Goal: Task Accomplishment & Management: Manage account settings

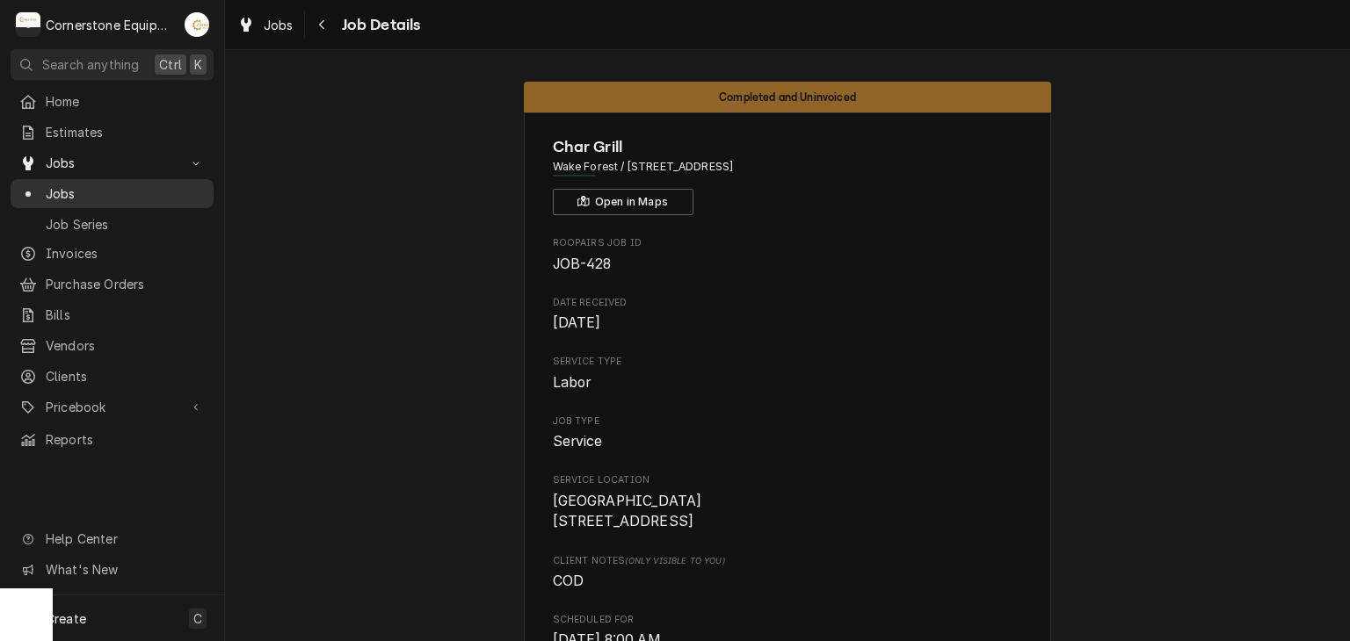
click at [91, 186] on span "Jobs" at bounding box center [125, 194] width 159 height 18
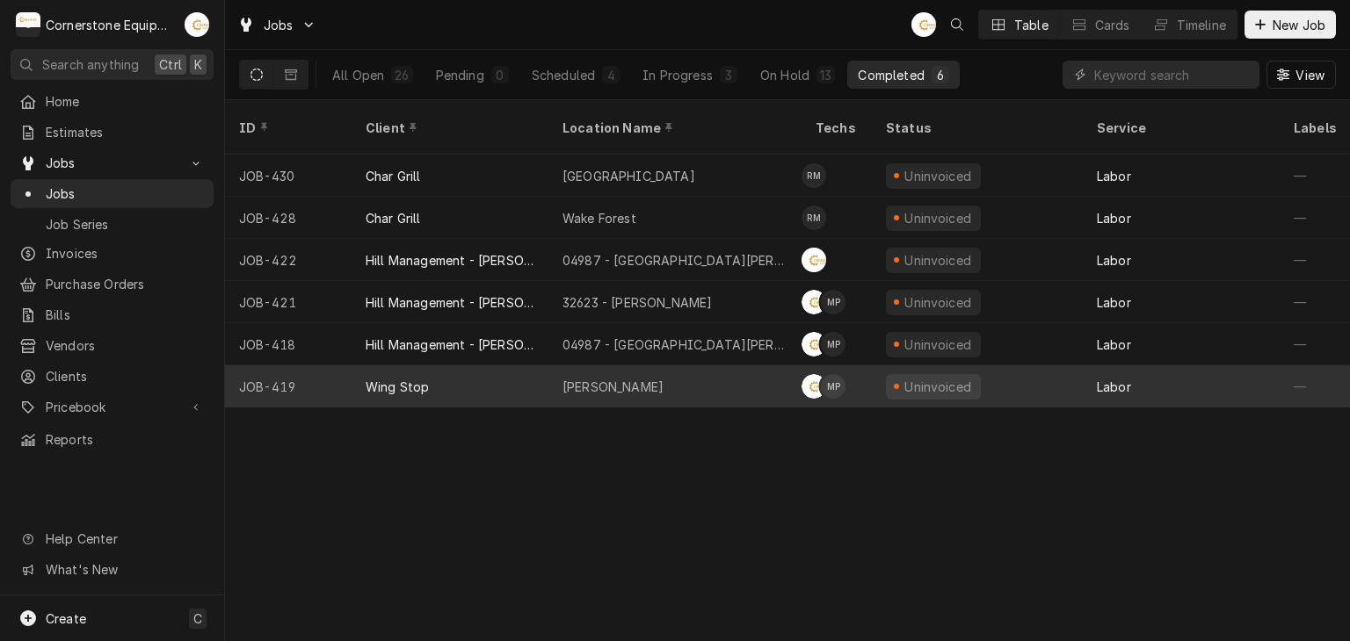
click at [436, 365] on div "Wing Stop" at bounding box center [449, 386] width 197 height 42
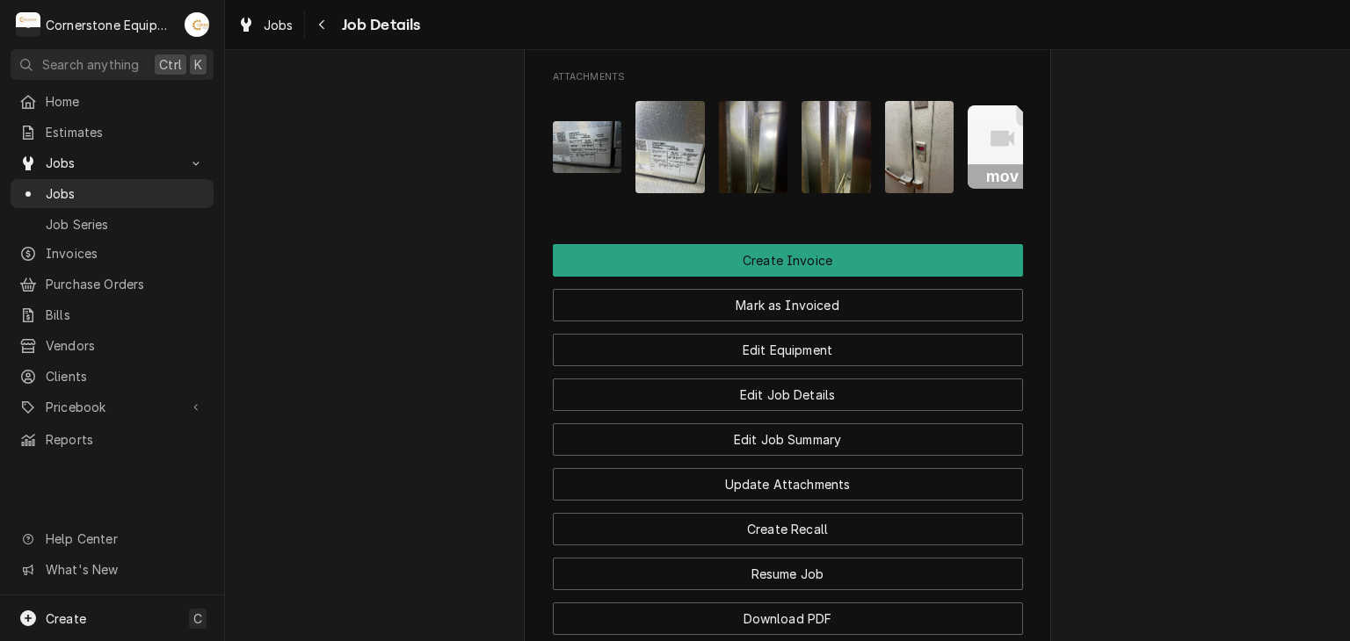
scroll to position [0, 28]
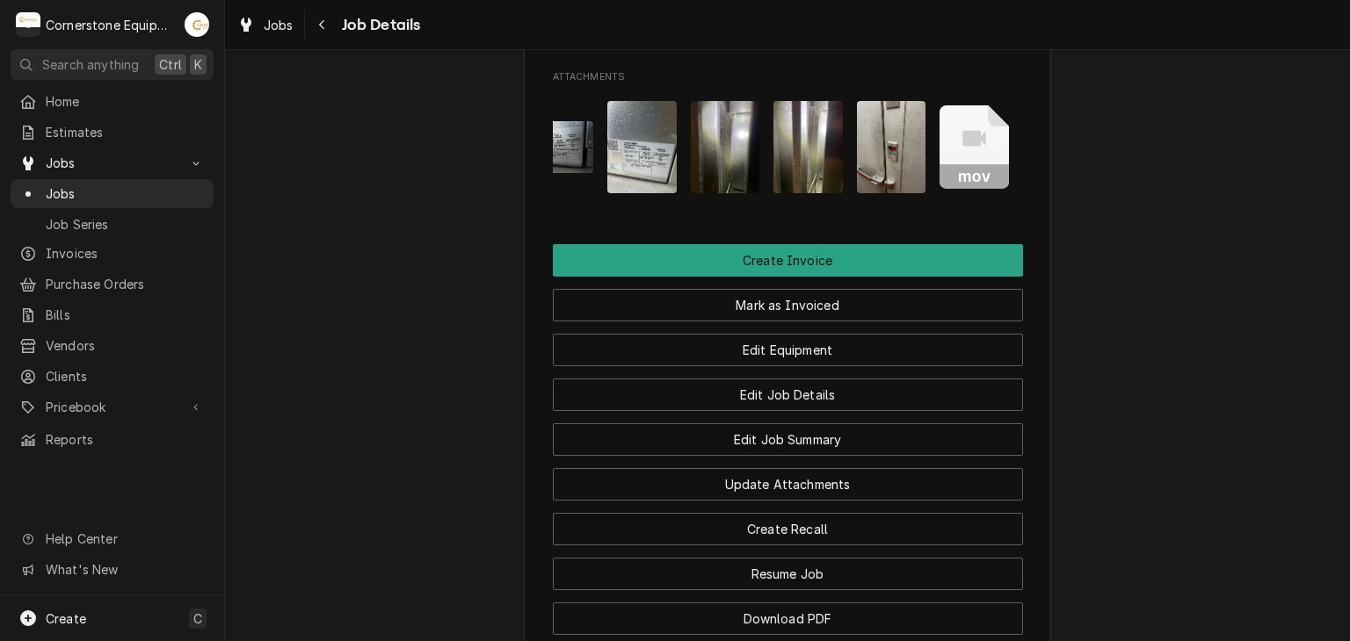
click at [973, 181] on icon "Attachments" at bounding box center [973, 146] width 69 height 83
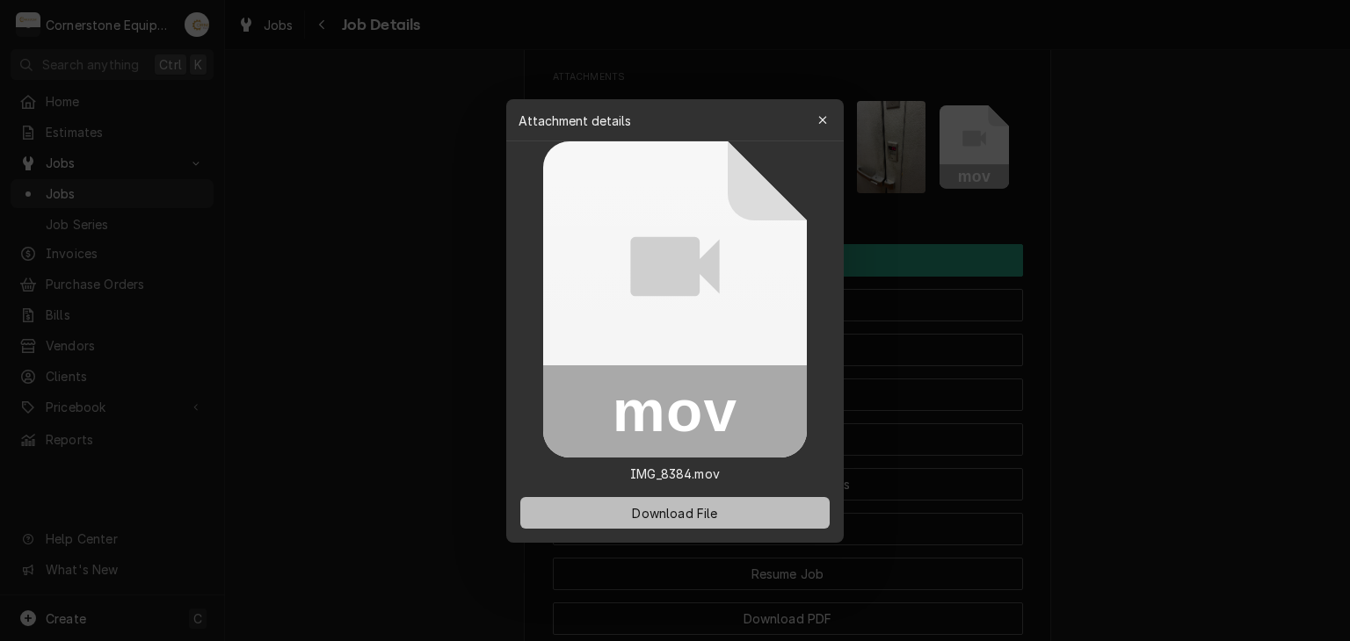
click at [736, 513] on button "Download File" at bounding box center [674, 513] width 309 height 32
drag, startPoint x: 1092, startPoint y: 431, endPoint x: 1079, endPoint y: 430, distance: 13.3
click at [1092, 431] on div at bounding box center [675, 320] width 1350 height 641
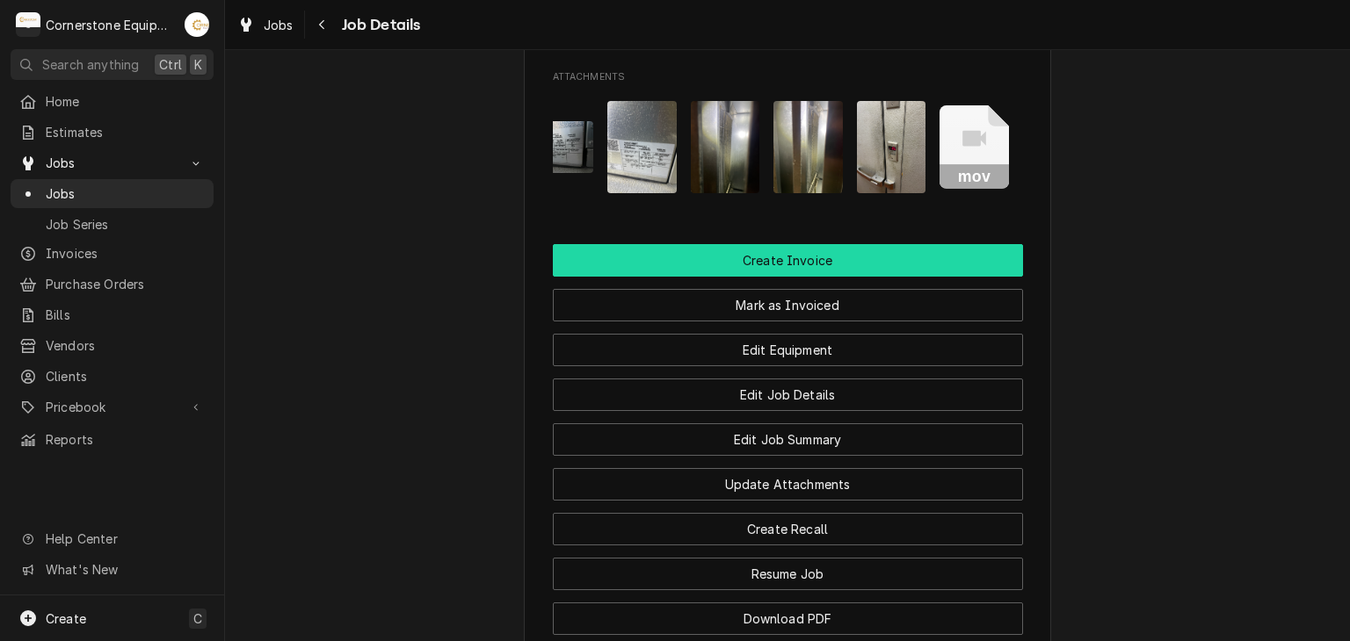
click at [739, 277] on button "Create Invoice" at bounding box center [788, 260] width 470 height 33
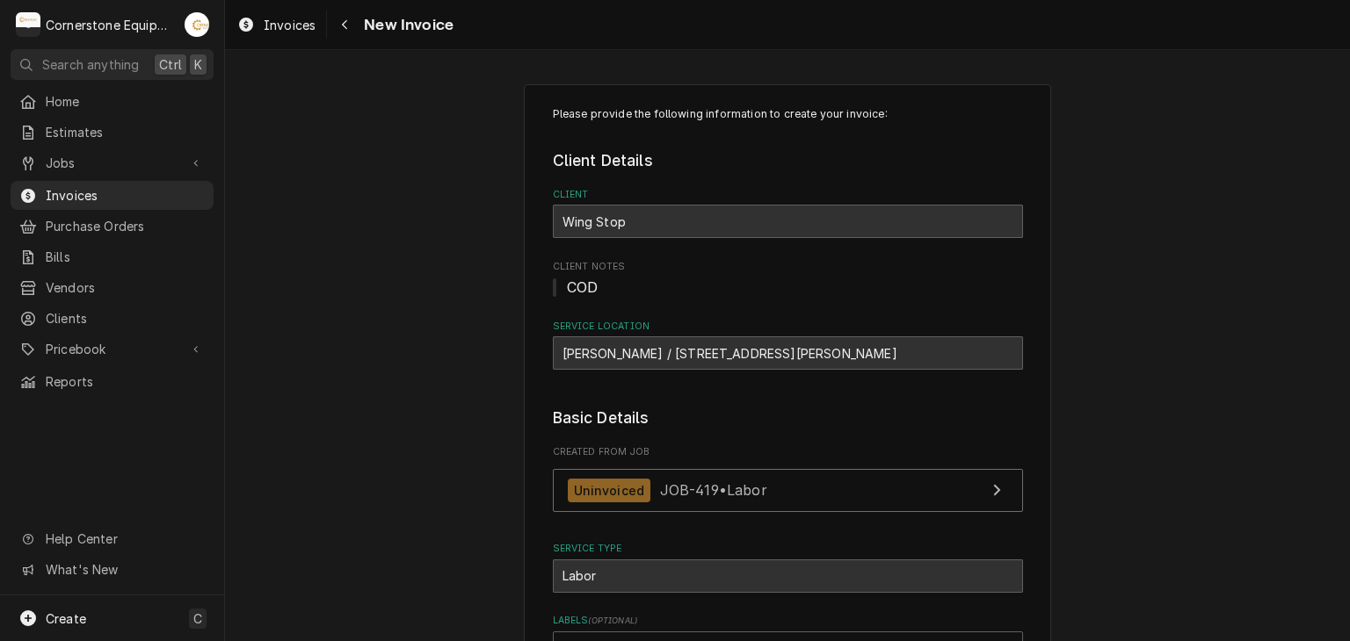
scroll to position [484, 0]
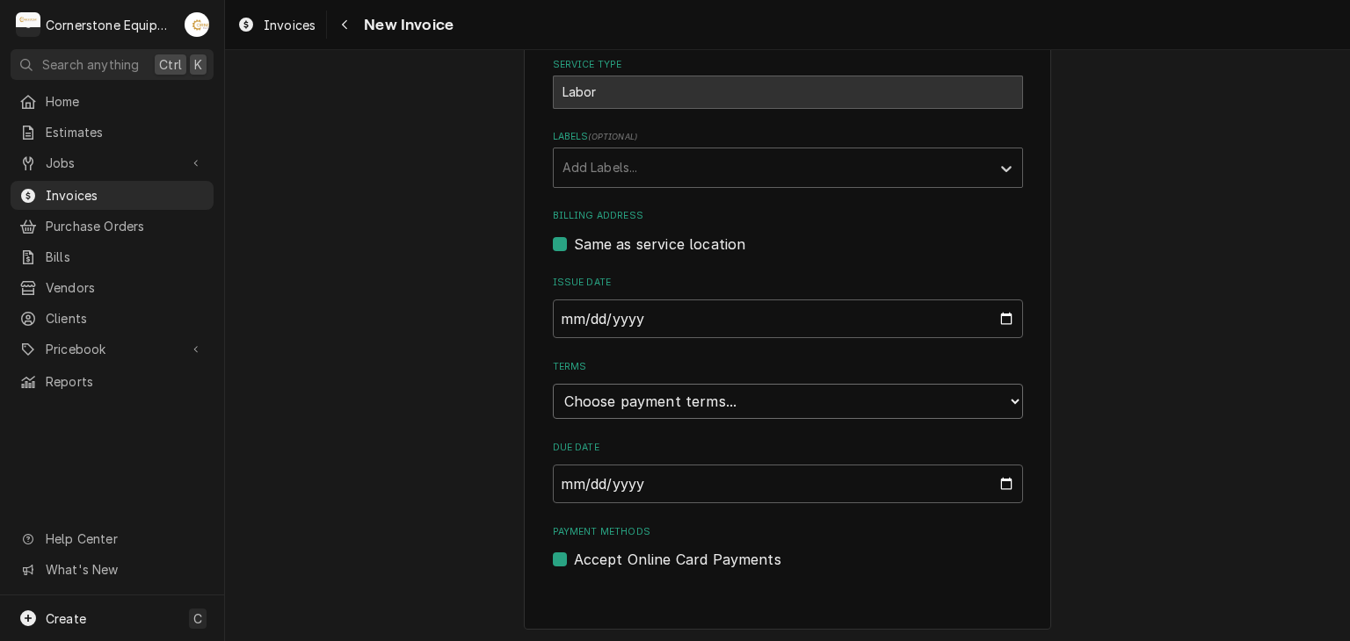
click at [594, 398] on select "Choose payment terms... Same Day Net 7 Net 14 Net 21 Net 30 Net 45 Net 60 Net 90" at bounding box center [788, 401] width 470 height 35
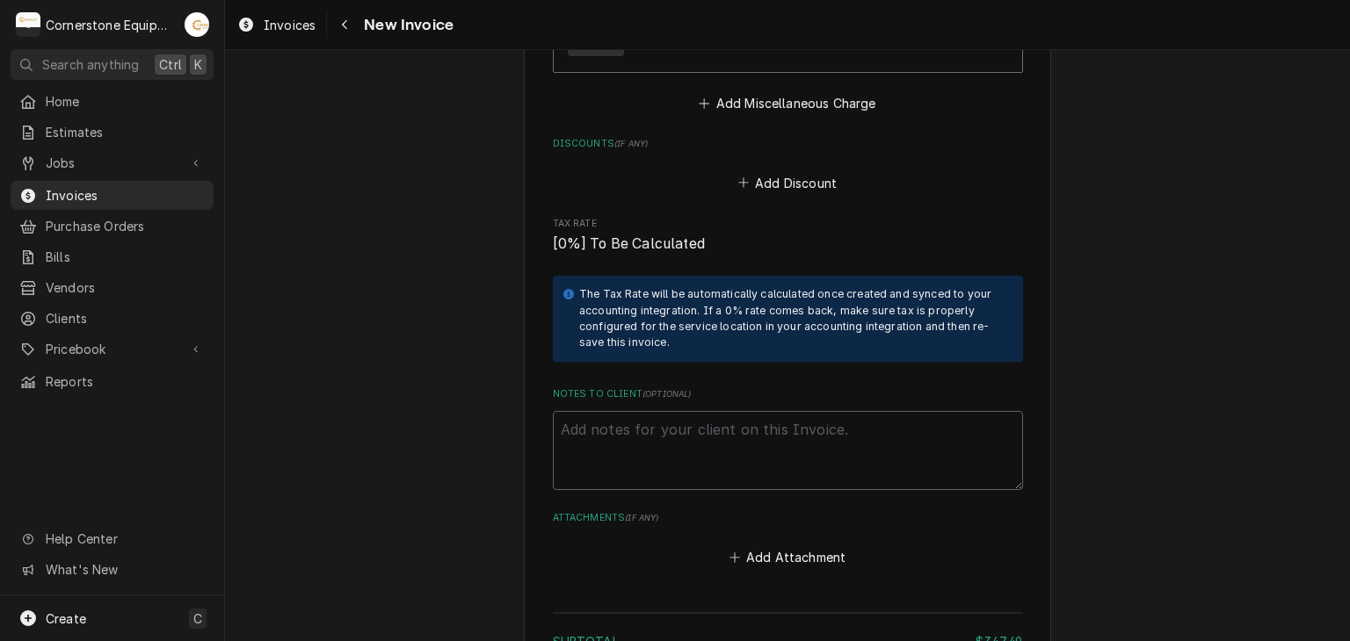
scroll to position [2417, 0]
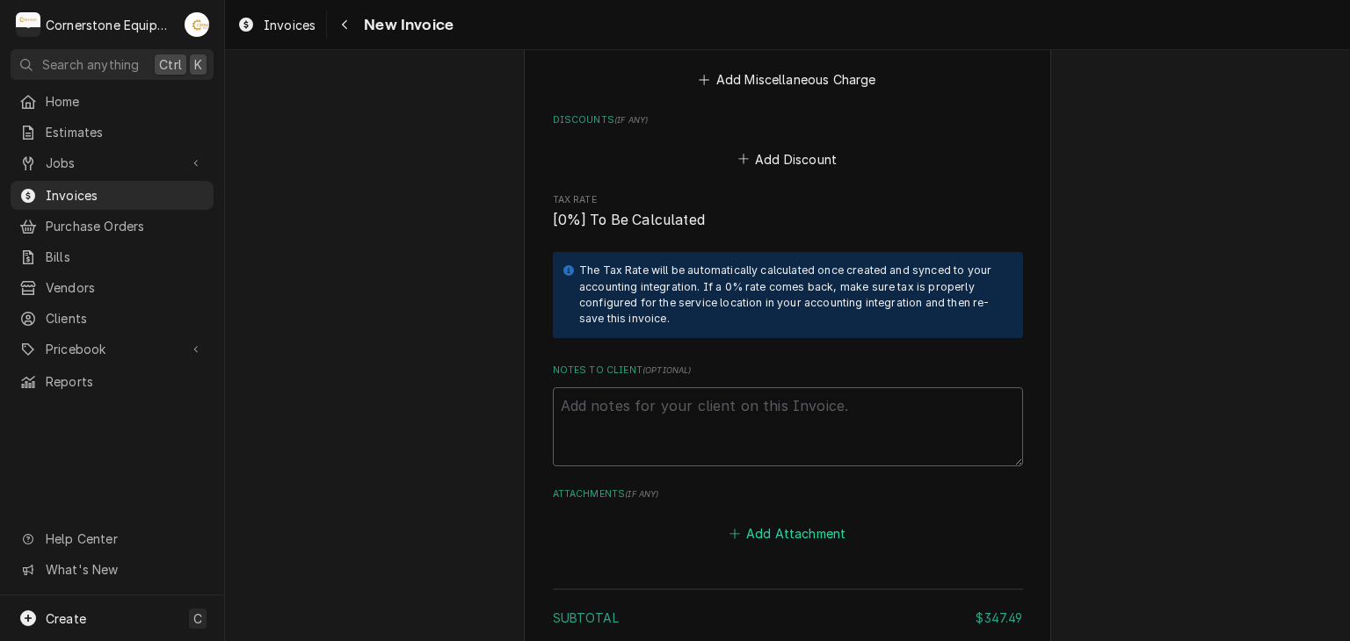
click at [781, 528] on button "Add Attachment" at bounding box center [787, 533] width 123 height 25
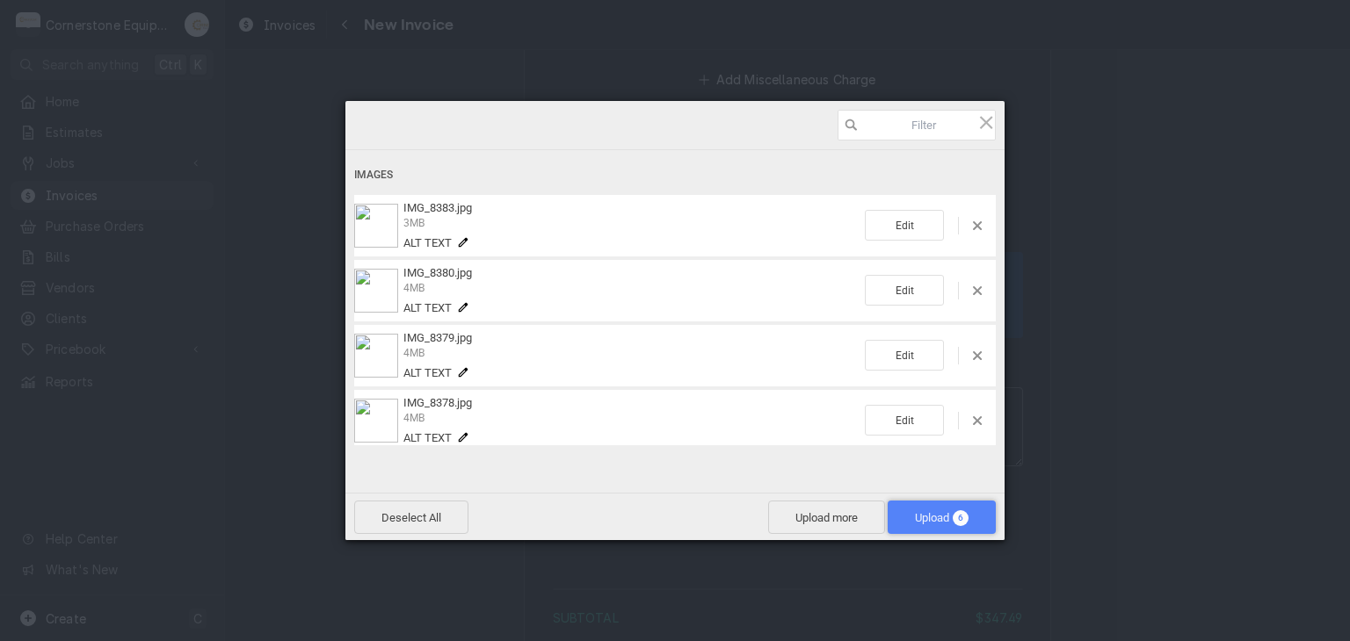
click at [906, 518] on span "Upload 6" at bounding box center [941, 517] width 108 height 33
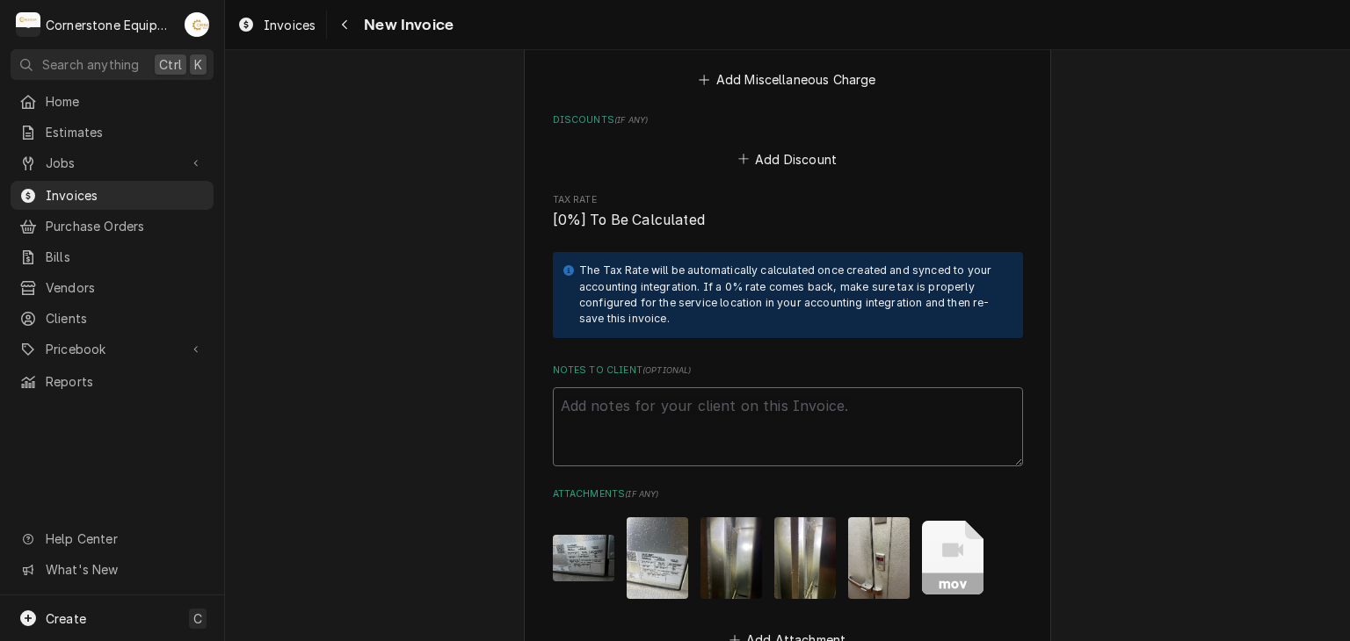
click at [564, 402] on textarea "Notes to Client ( optional )" at bounding box center [788, 426] width 470 height 79
paste textarea "INVOICE APPROVAL AND PAYMENT TERMS All invoices are due upon receipt unless oth…"
type textarea "x"
type textarea "INVOICE APPROVAL AND PAYMENT TERMS All invoices are due upon receipt unless oth…"
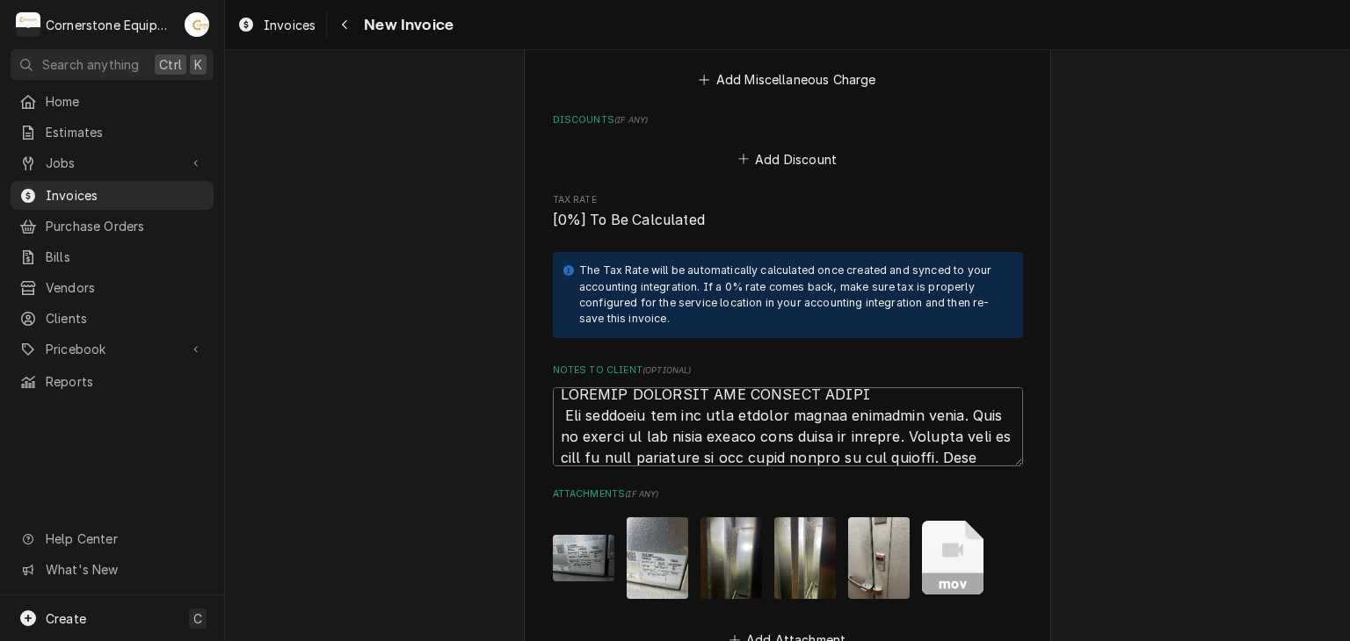
scroll to position [2995, 0]
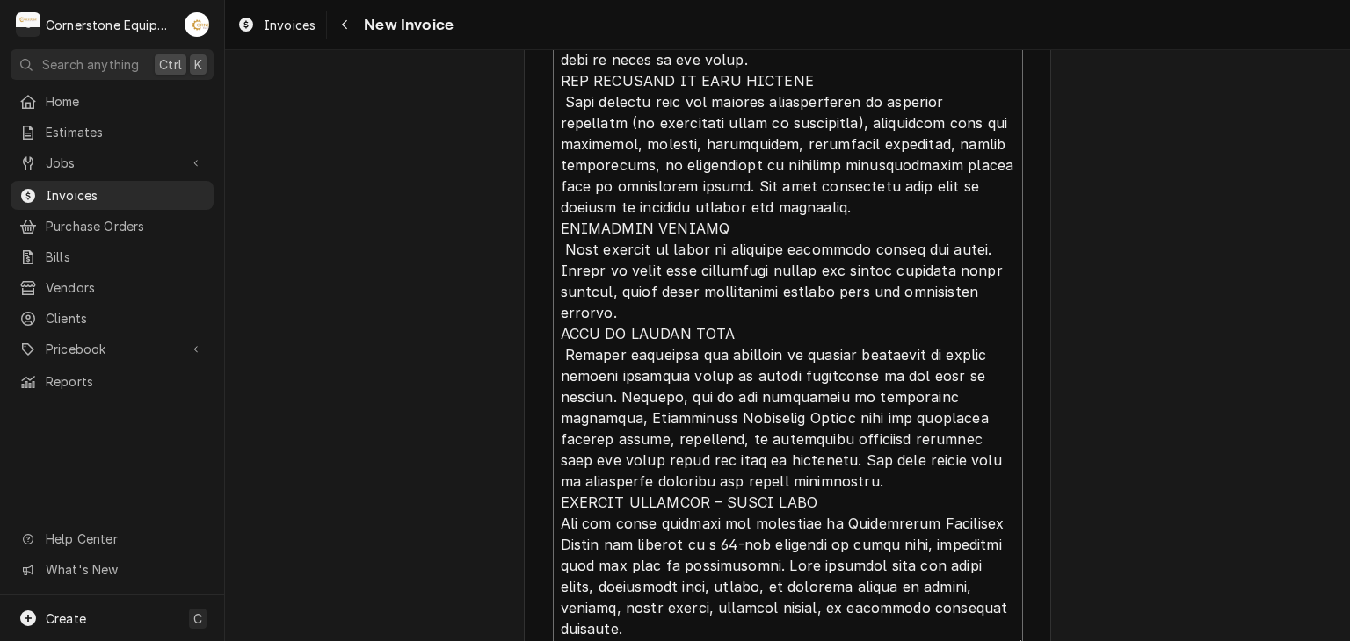
type textarea "x"
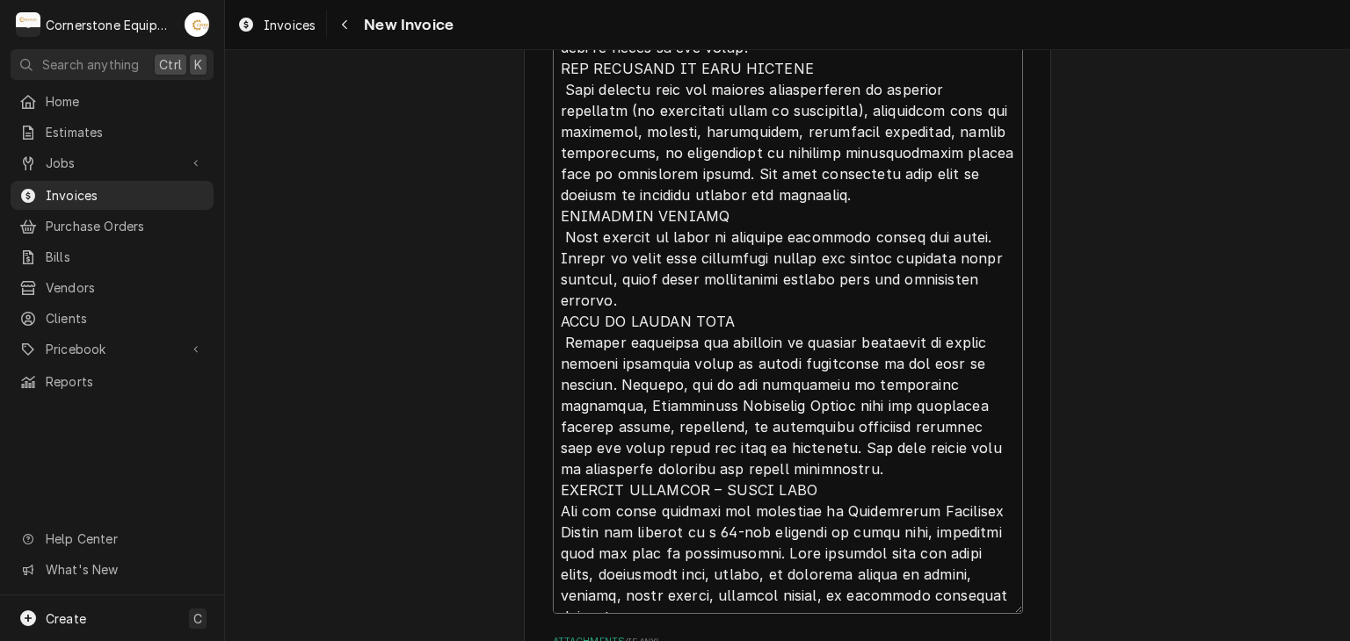
type textarea "INVOICE APPROVAL AND PAYMENT TERMS All invoices are due upon receipt unless oth…"
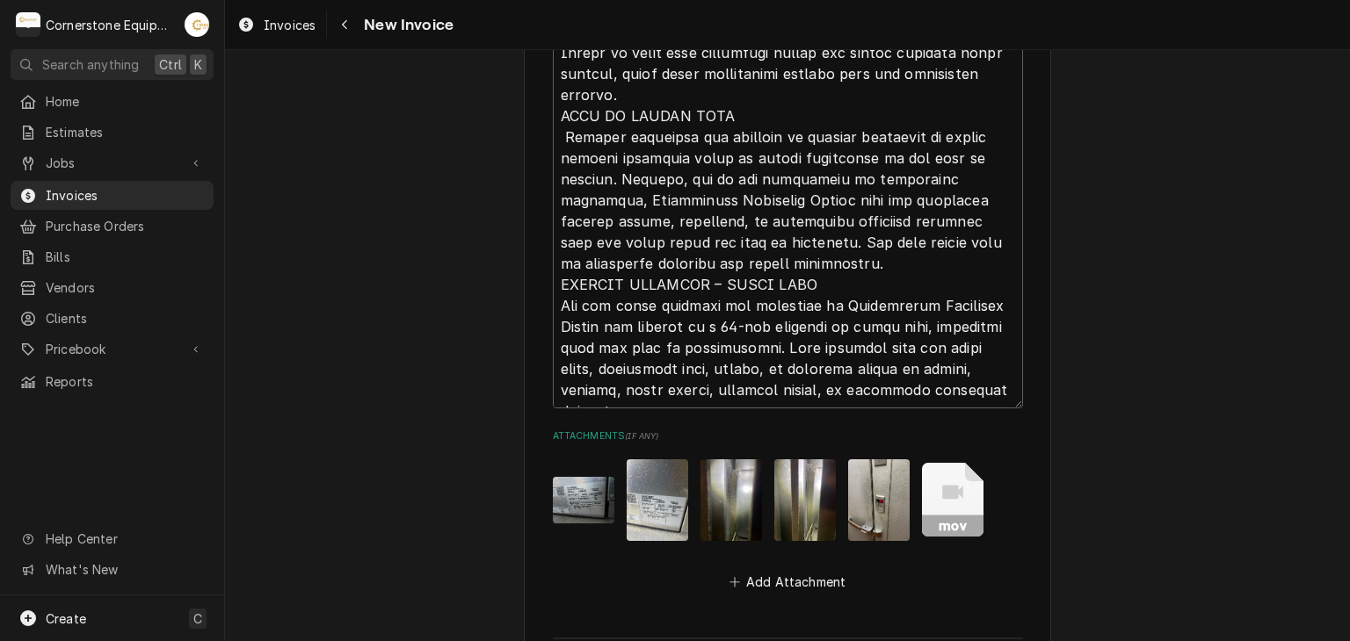
scroll to position [3531, 0]
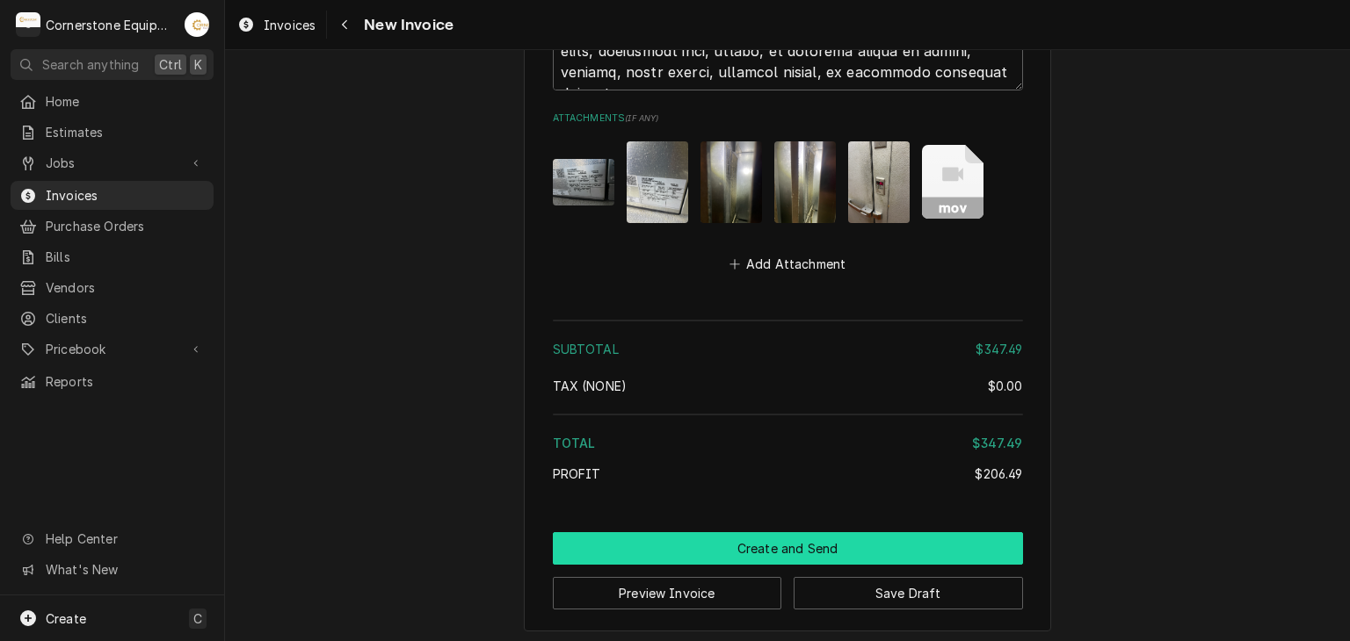
click at [751, 535] on button "Create and Send" at bounding box center [788, 548] width 470 height 33
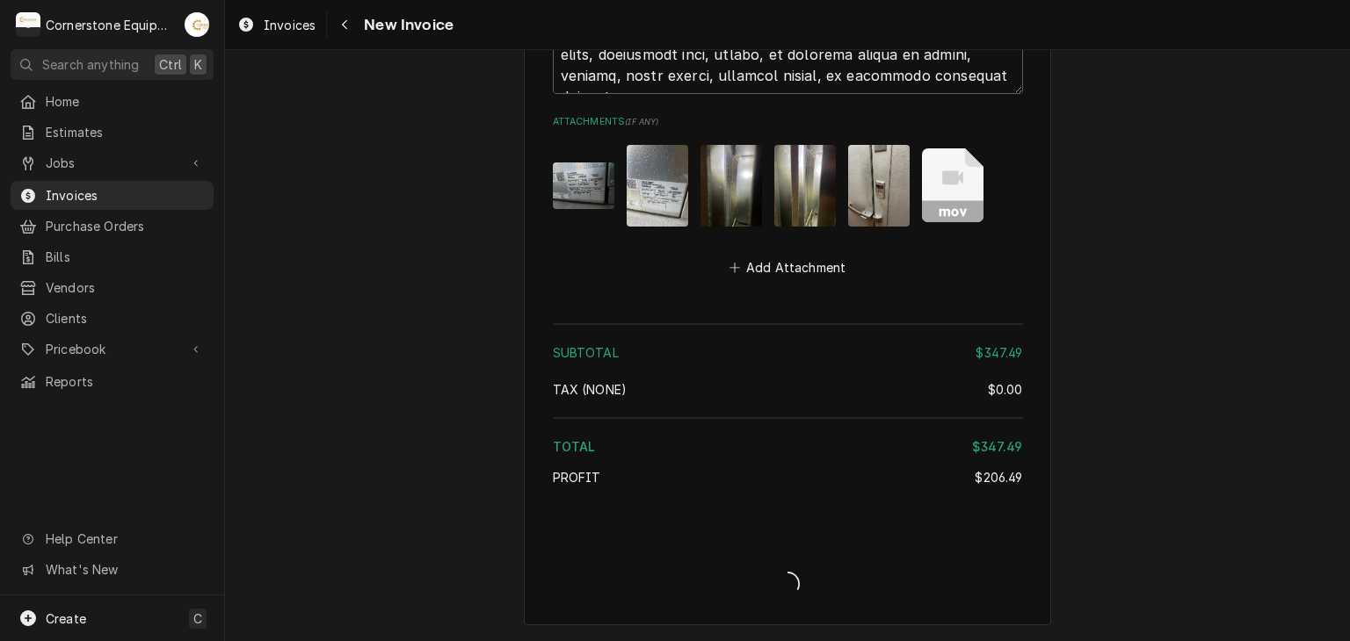
scroll to position [3521, 0]
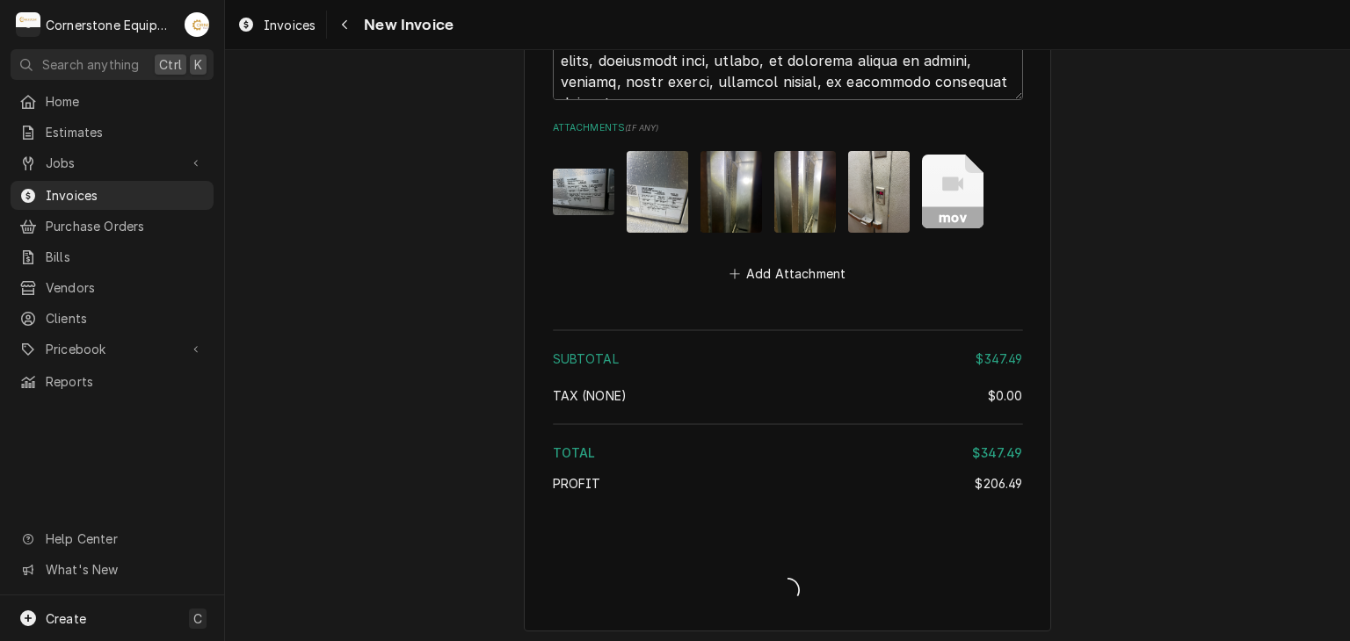
type textarea "x"
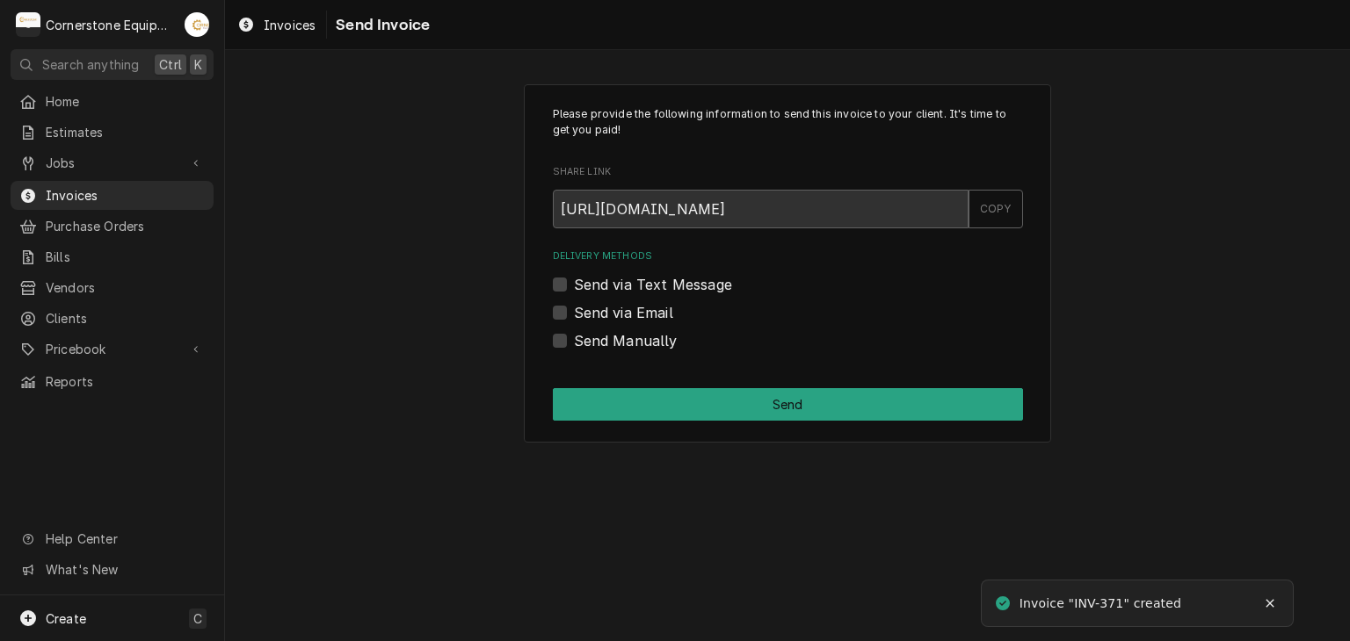
click at [594, 338] on label "Send Manually" at bounding box center [626, 340] width 104 height 21
click at [594, 338] on input "Send Manually" at bounding box center [809, 349] width 470 height 39
checkbox input "true"
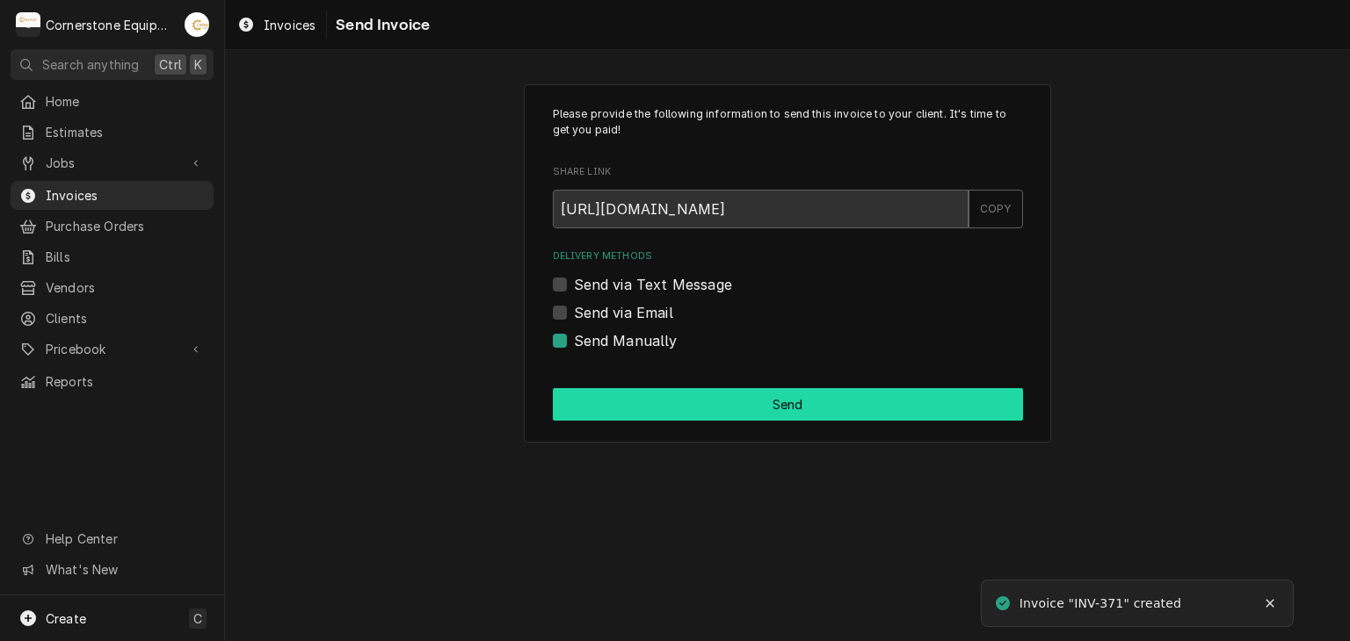
click at [655, 402] on button "Send" at bounding box center [788, 404] width 470 height 33
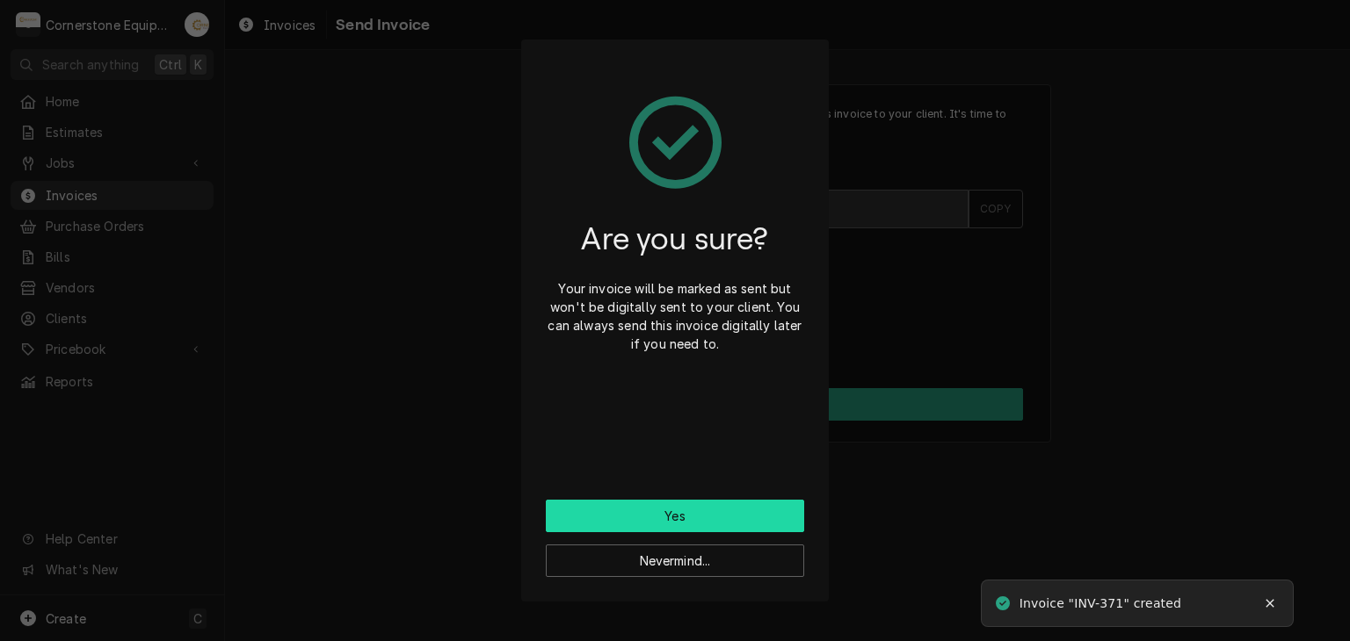
click at [652, 524] on button "Yes" at bounding box center [675, 516] width 258 height 33
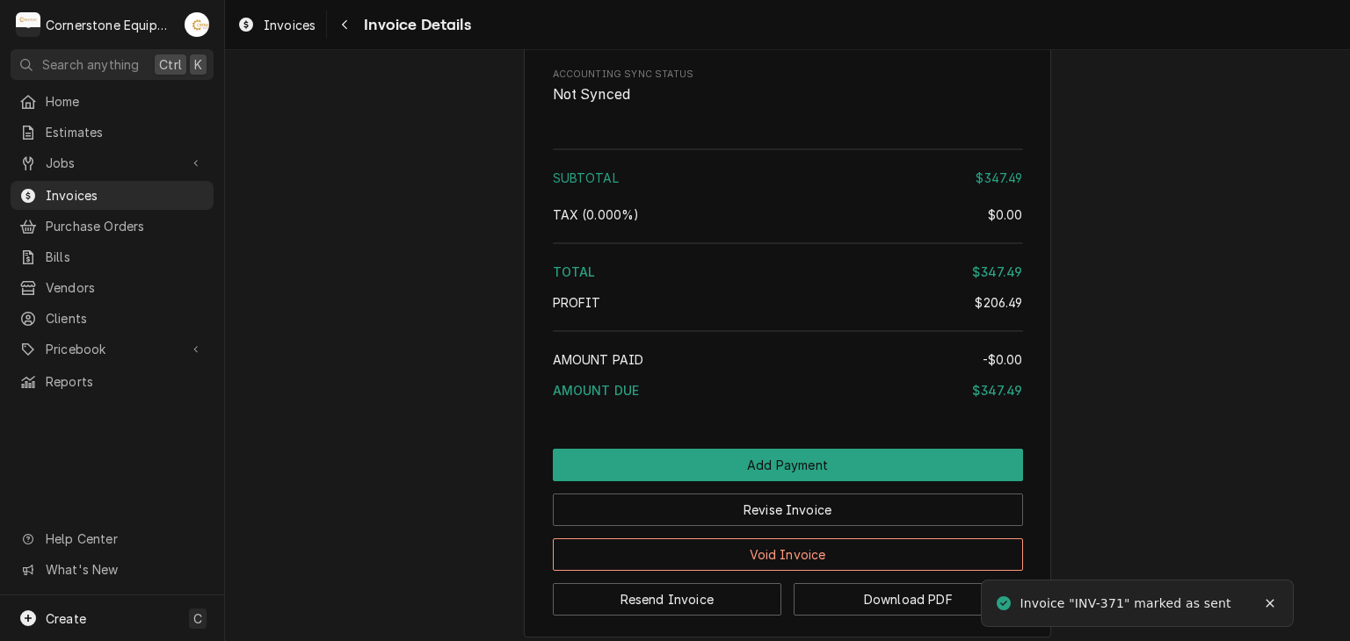
scroll to position [3326, 0]
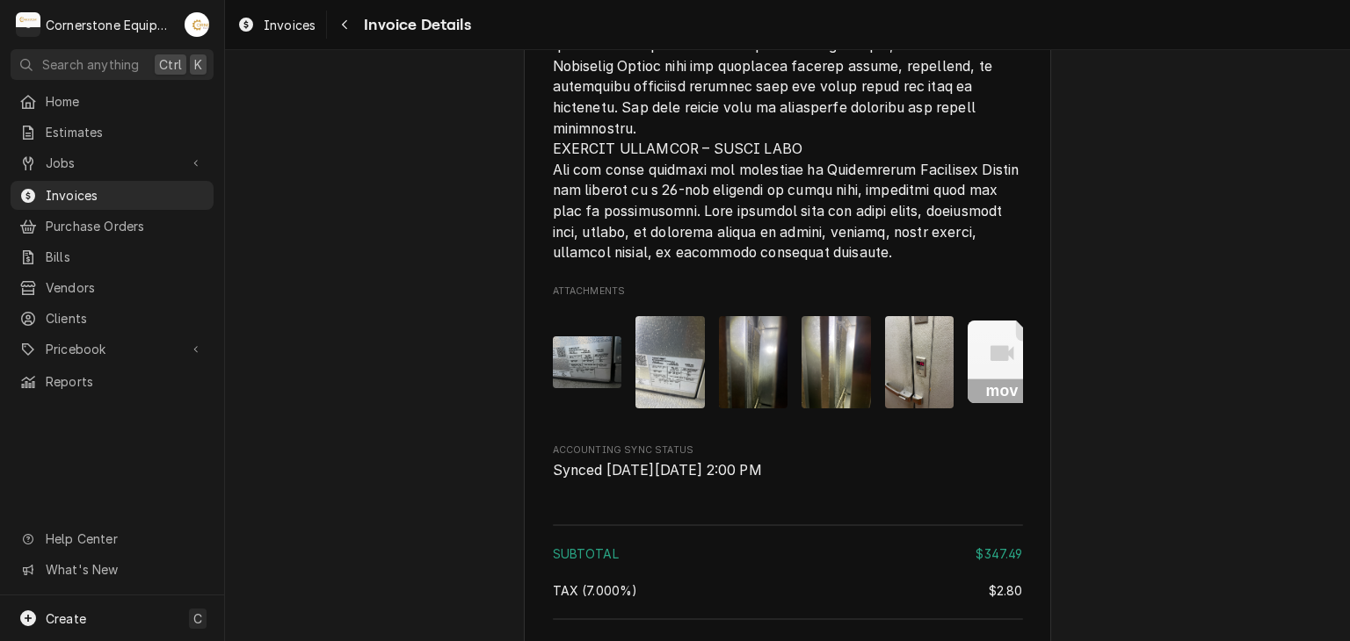
scroll to position [3326, 0]
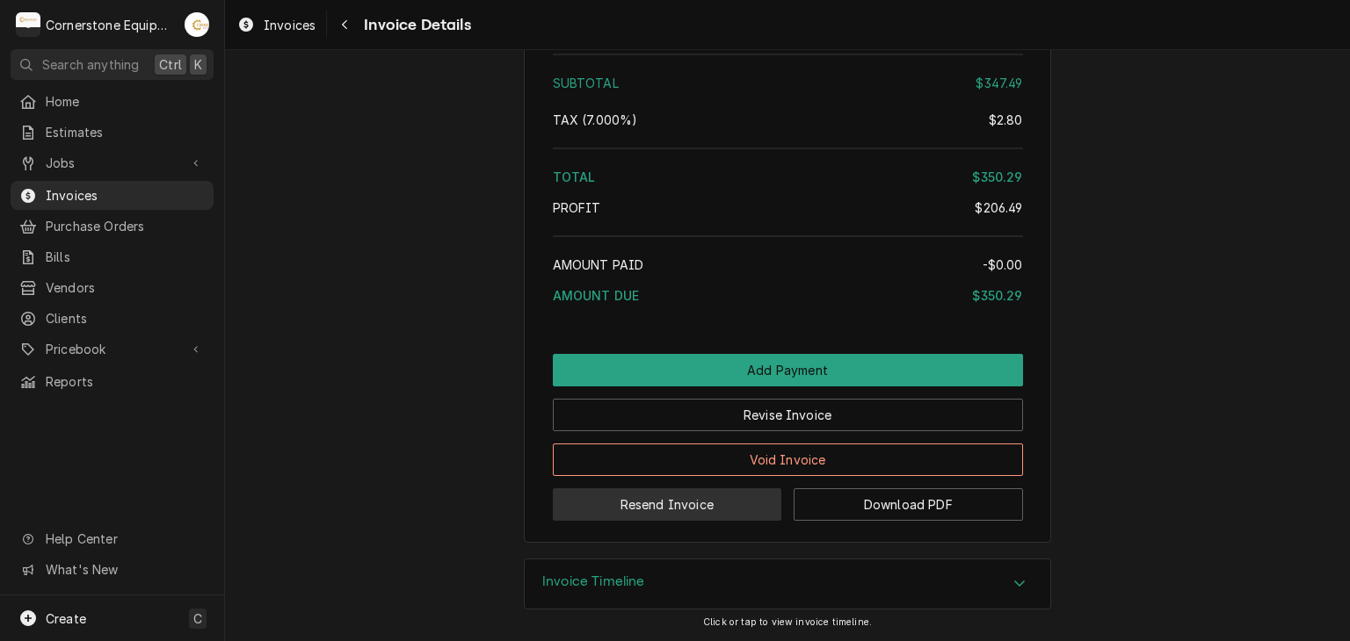
click at [668, 509] on button "Resend Invoice" at bounding box center [667, 504] width 229 height 33
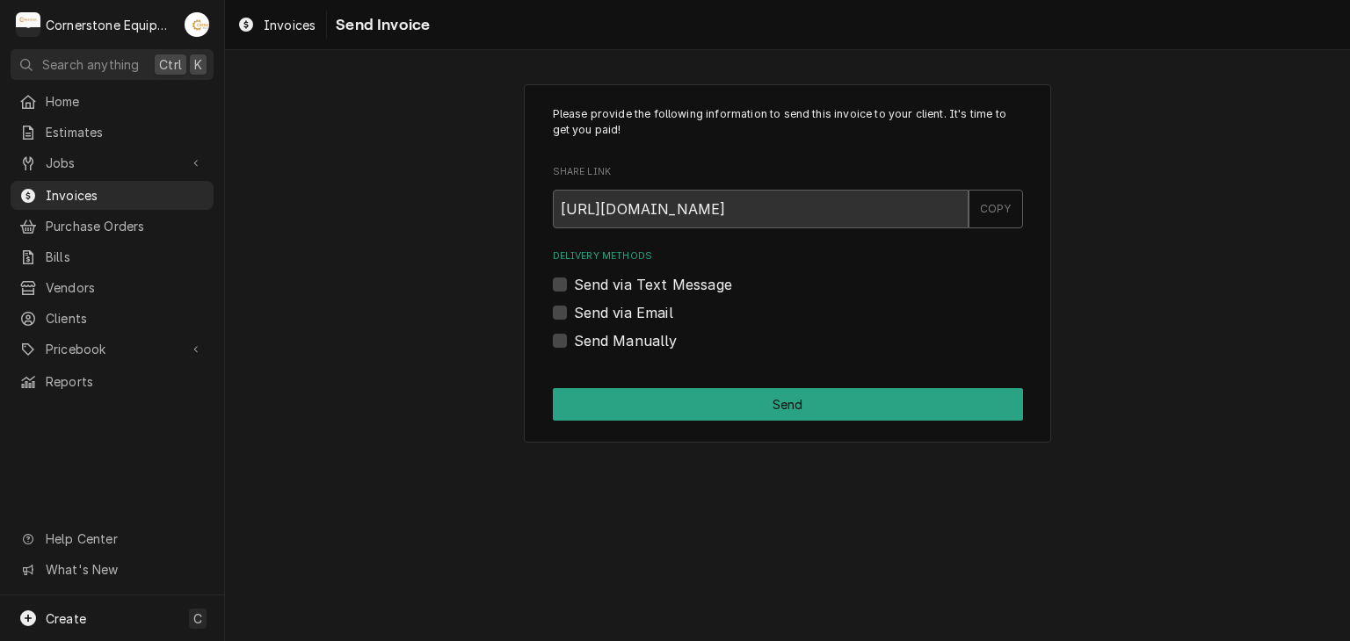
click at [615, 282] on label "Send via Text Message" at bounding box center [653, 284] width 158 height 21
click at [615, 282] on input "Send via Text Message" at bounding box center [809, 293] width 470 height 39
checkbox input "true"
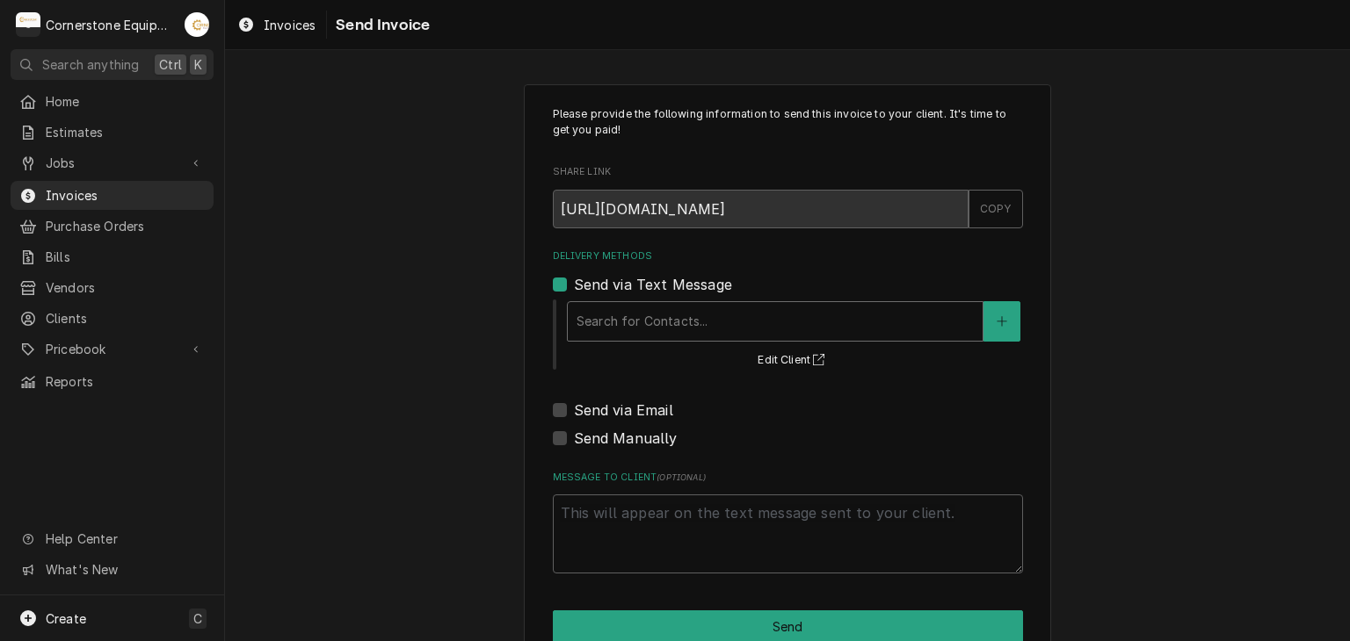
click at [601, 333] on div "Delivery Methods" at bounding box center [774, 322] width 397 height 32
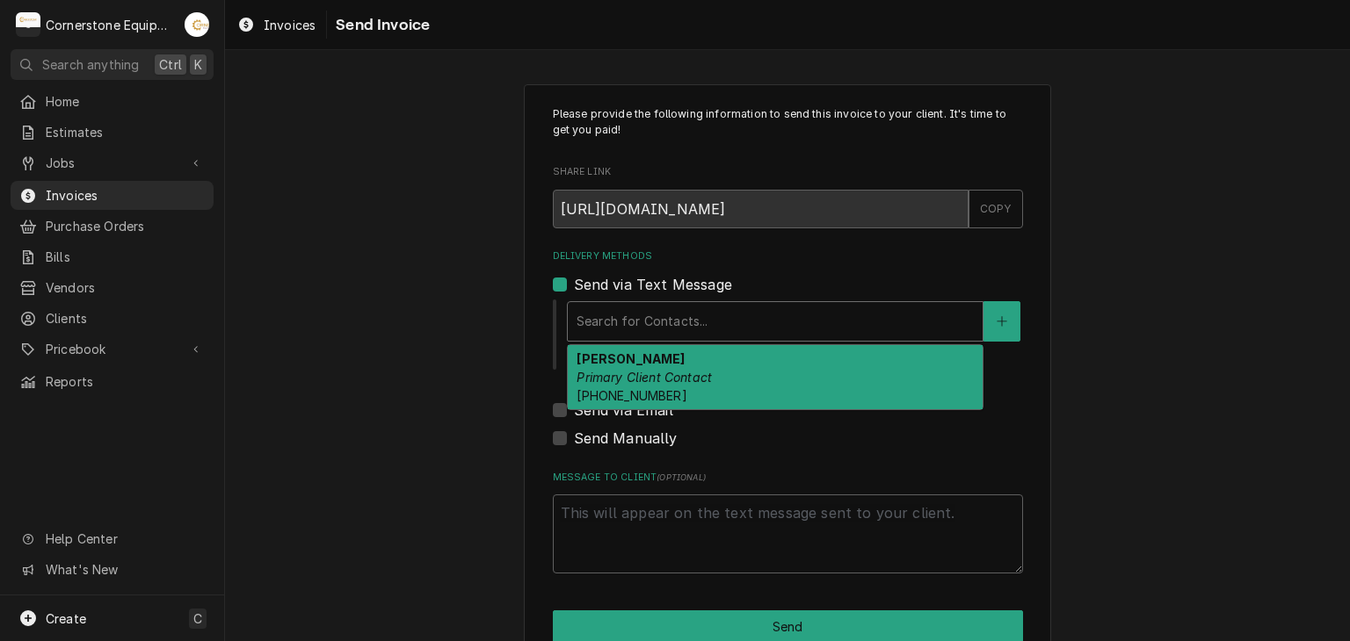
click at [612, 374] on em "Primary Client Contact" at bounding box center [643, 377] width 135 height 15
type textarea "x"
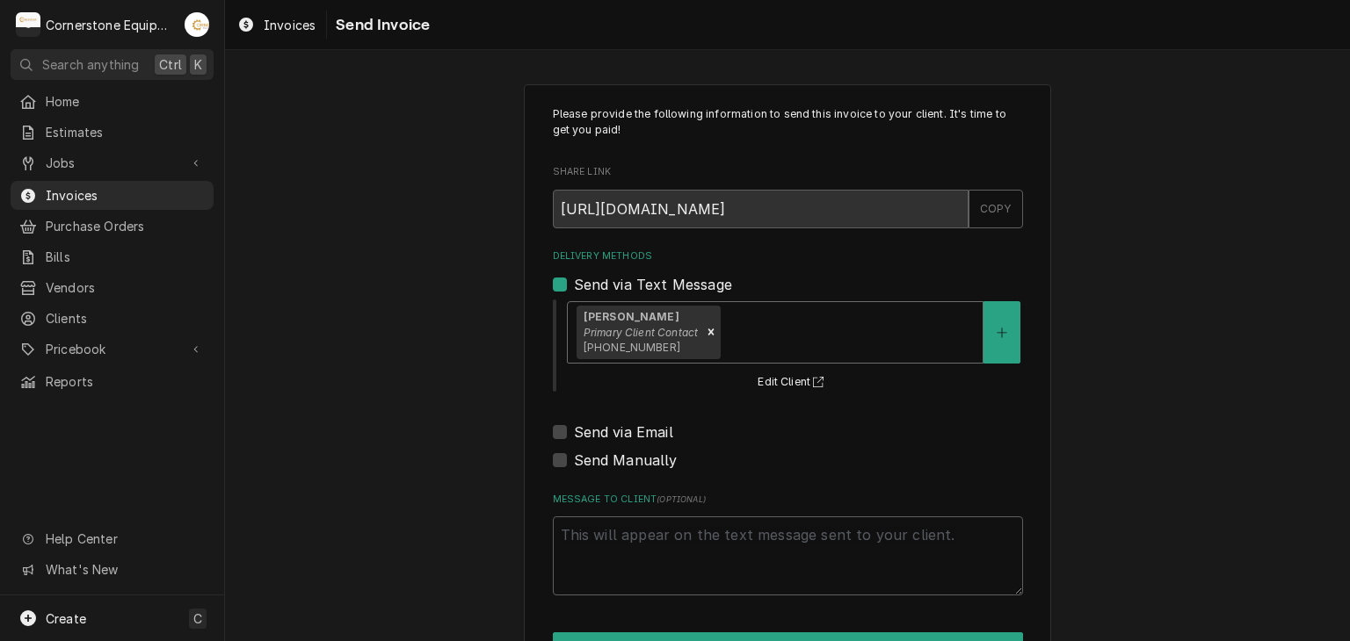
click at [618, 431] on label "Send via Email" at bounding box center [623, 432] width 99 height 21
click at [618, 431] on input "Send via Email" at bounding box center [809, 441] width 470 height 39
checkbox input "true"
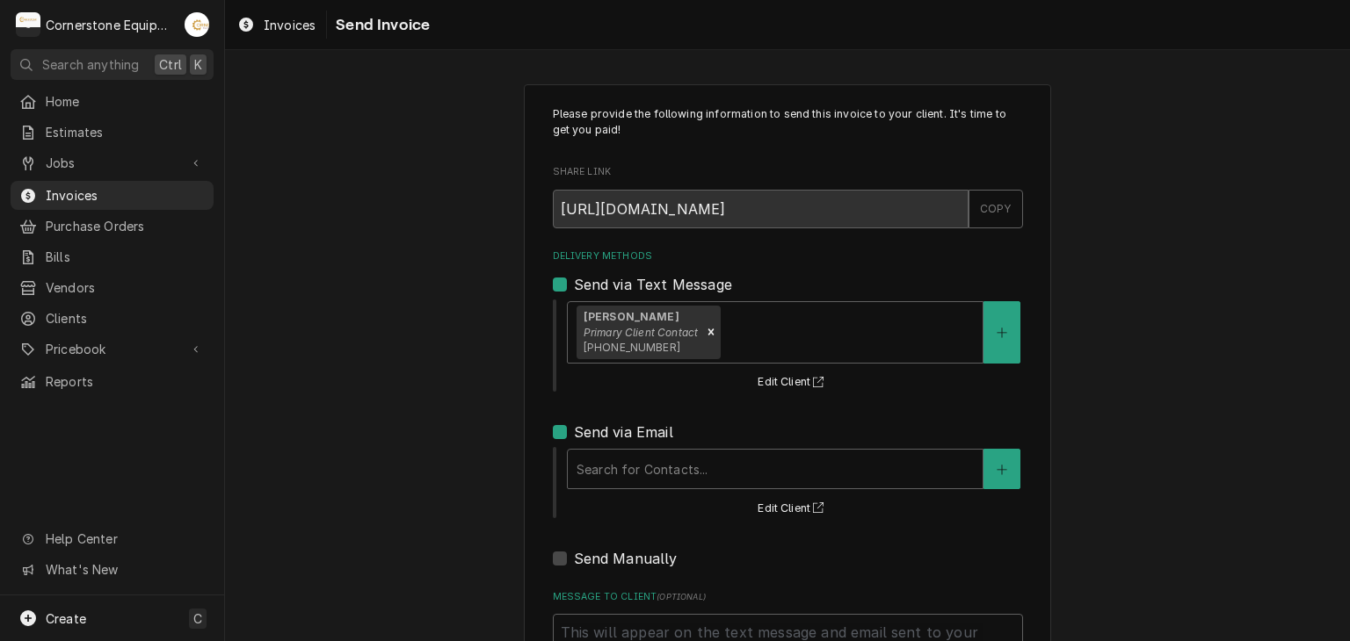
drag, startPoint x: 618, startPoint y: 491, endPoint x: 611, endPoint y: 469, distance: 23.1
click at [617, 491] on div "Search for Contacts... Edit Client" at bounding box center [794, 482] width 458 height 73
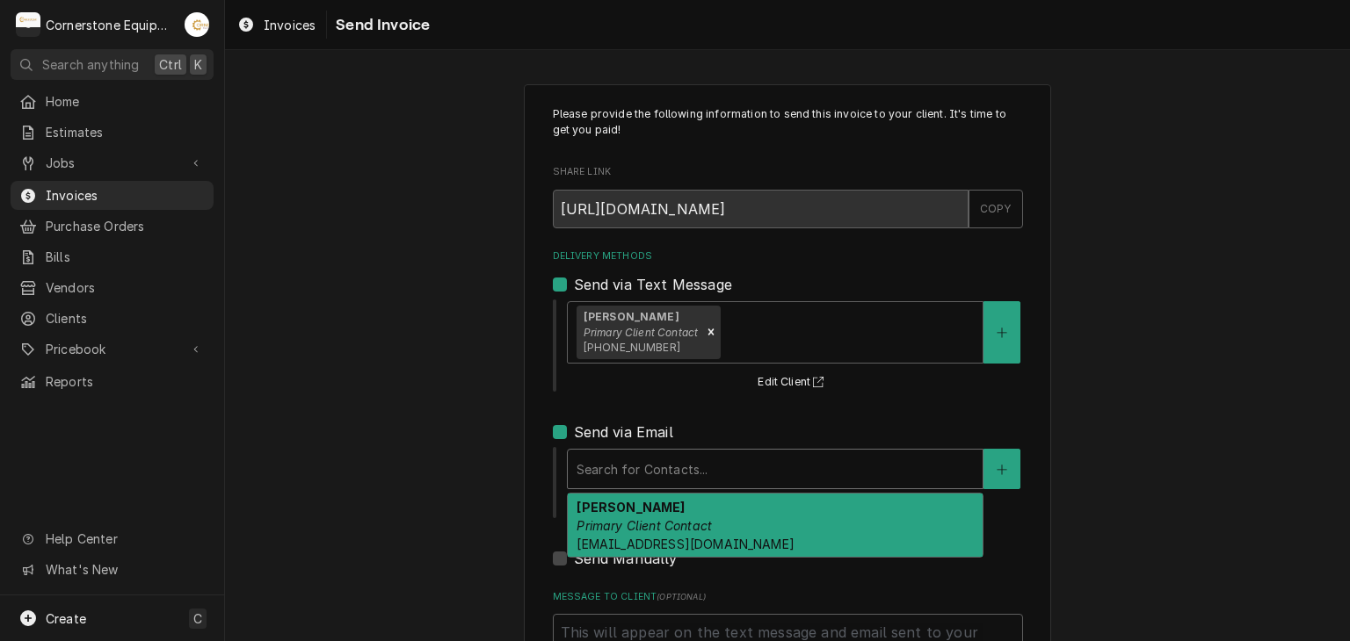
click at [611, 469] on div "Delivery Methods" at bounding box center [774, 469] width 397 height 32
click at [618, 518] on em "Primary Client Contact" at bounding box center [643, 525] width 135 height 15
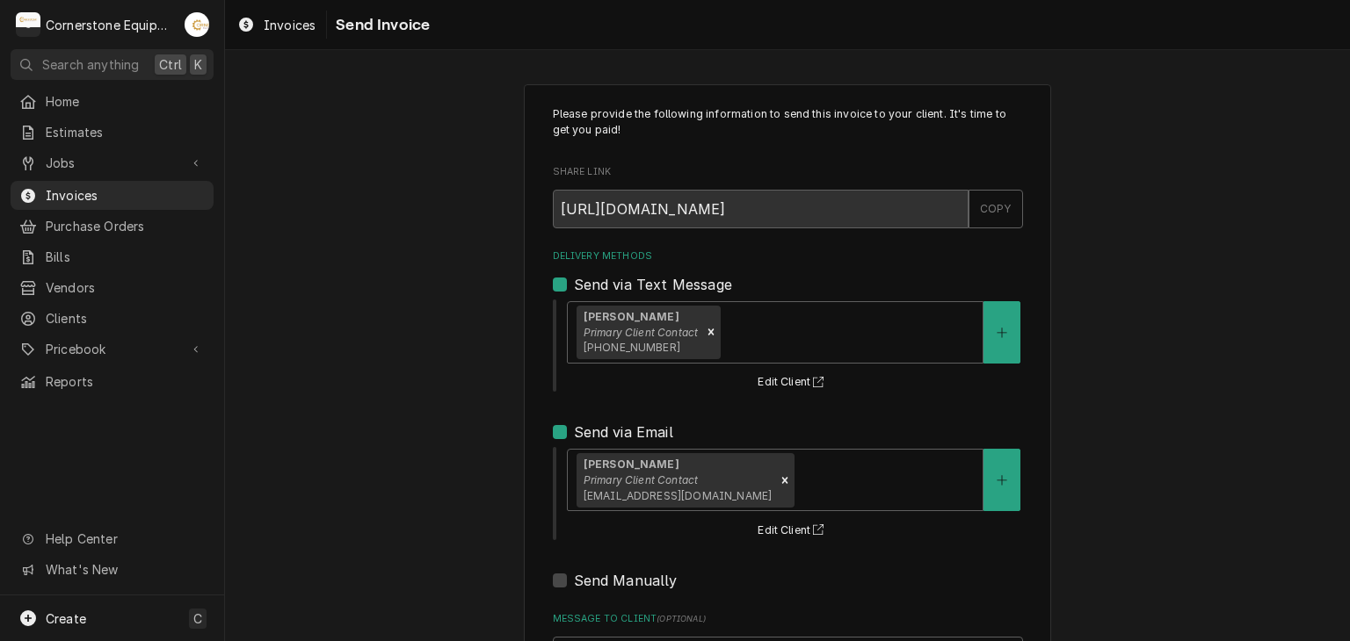
click at [443, 410] on div "Please provide the following information to send this invoice to your client. I…" at bounding box center [787, 446] width 1125 height 754
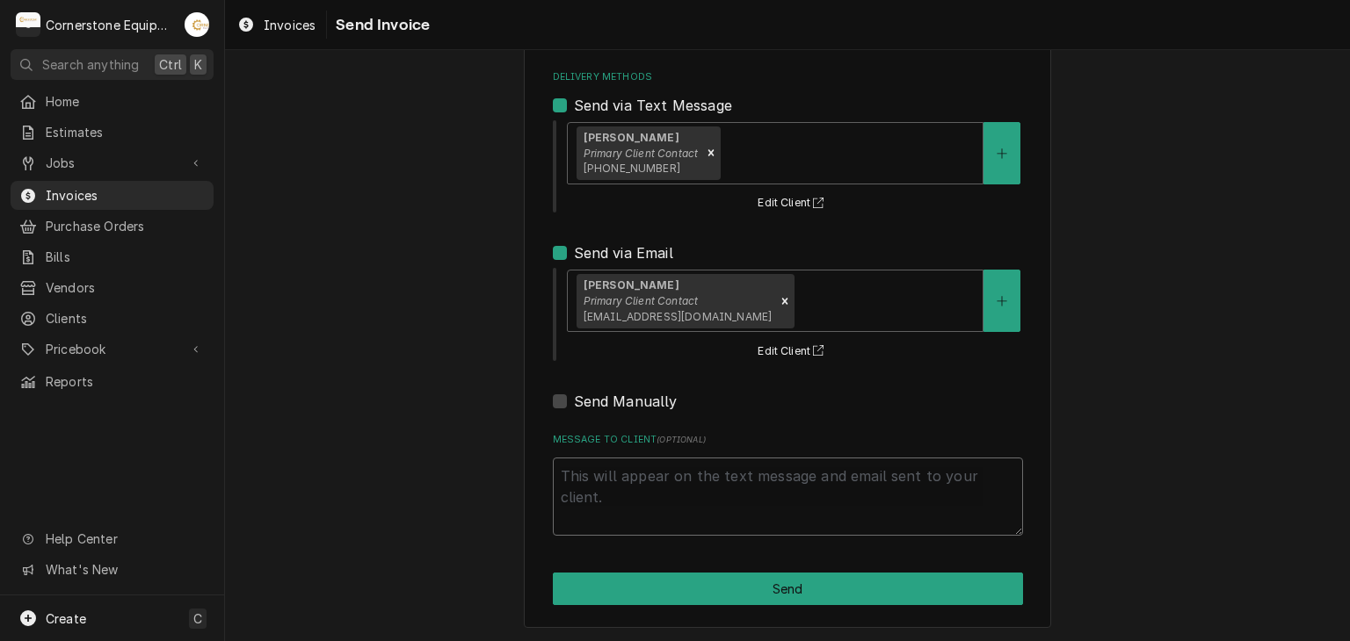
click at [610, 470] on textarea "Message to Client ( optional )" at bounding box center [788, 497] width 470 height 79
type textarea "x"
type textarea "T"
type textarea "x"
type textarea "Th"
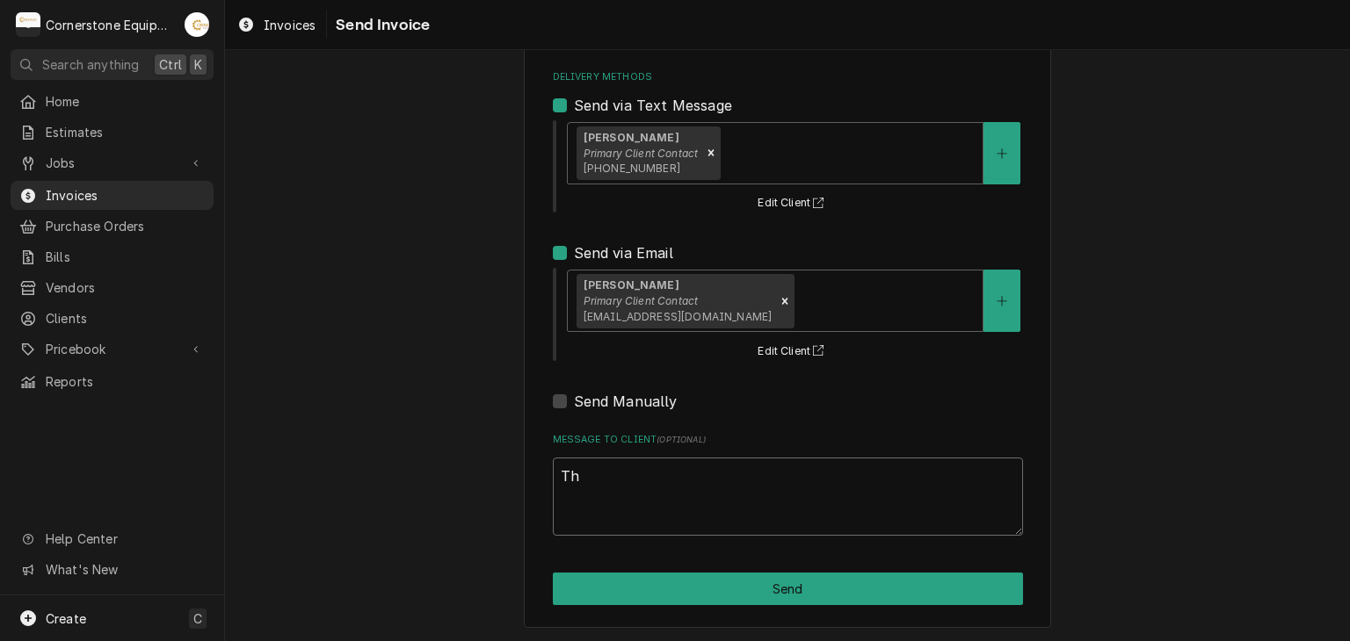
type textarea "x"
type textarea "Than"
type textarea "x"
type textarea "Thank"
type textarea "x"
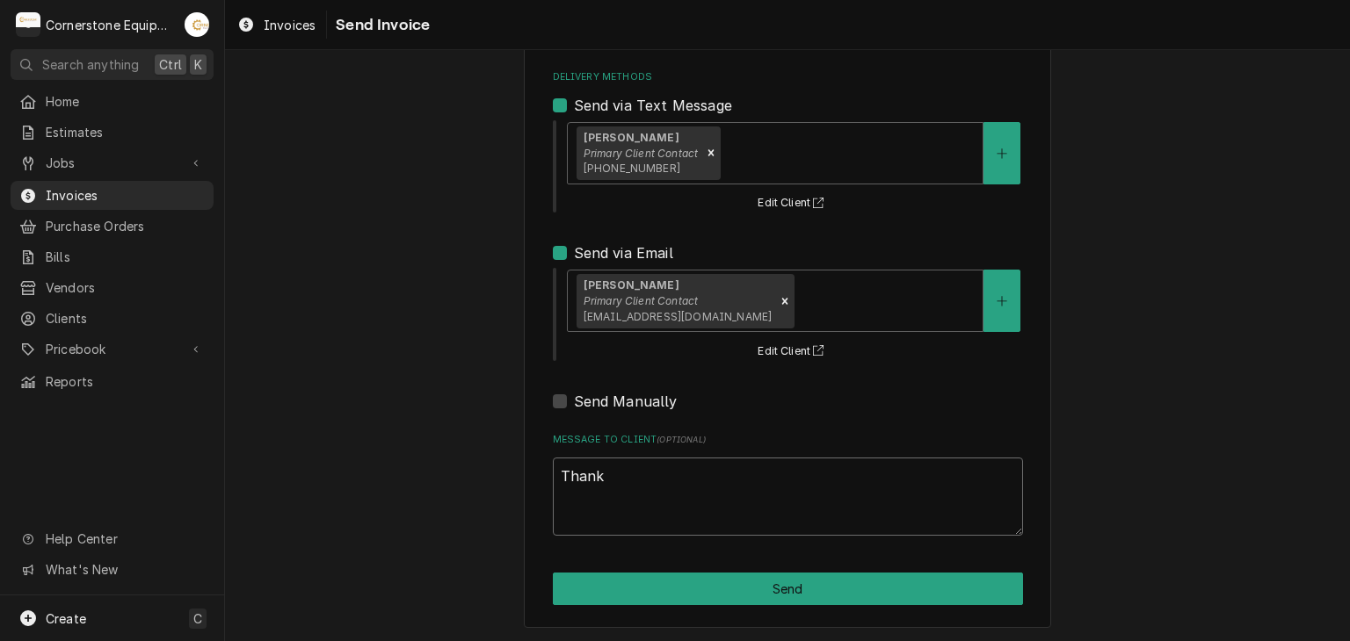
type textarea "Thank"
type textarea "x"
type textarea "Thank y"
type textarea "x"
type textarea "Thank yo"
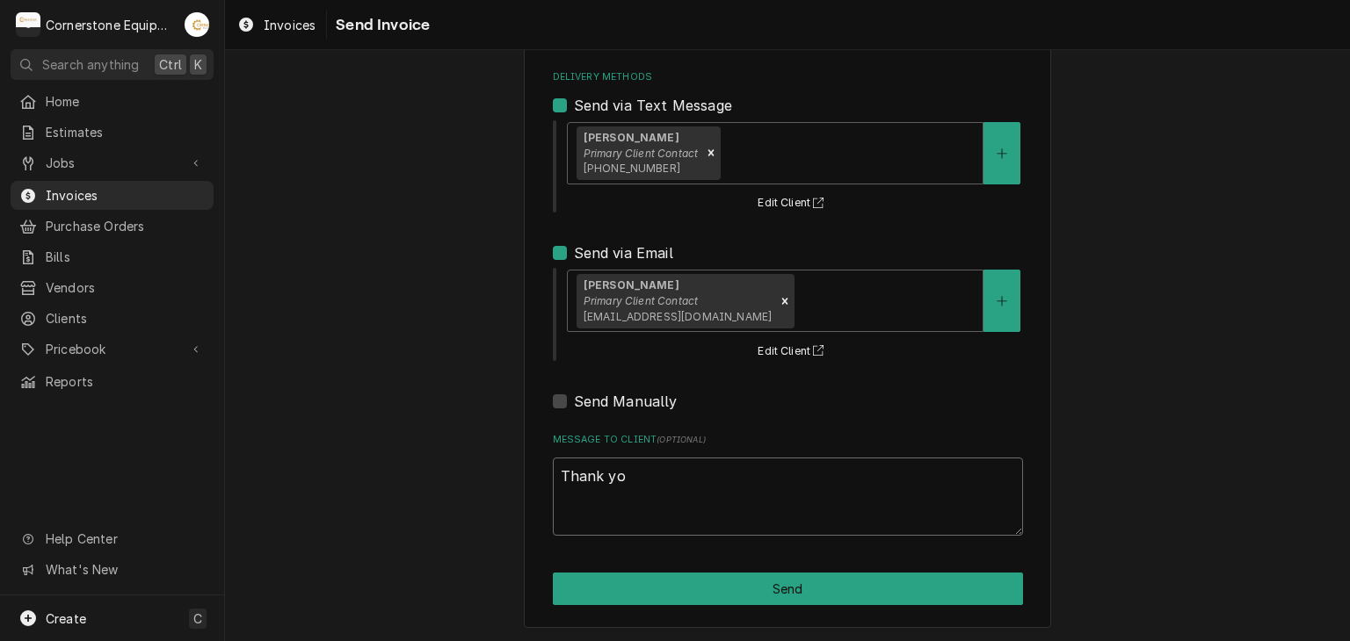
type textarea "x"
type textarea "Thank you"
type textarea "x"
type textarea "Thank you f"
type textarea "x"
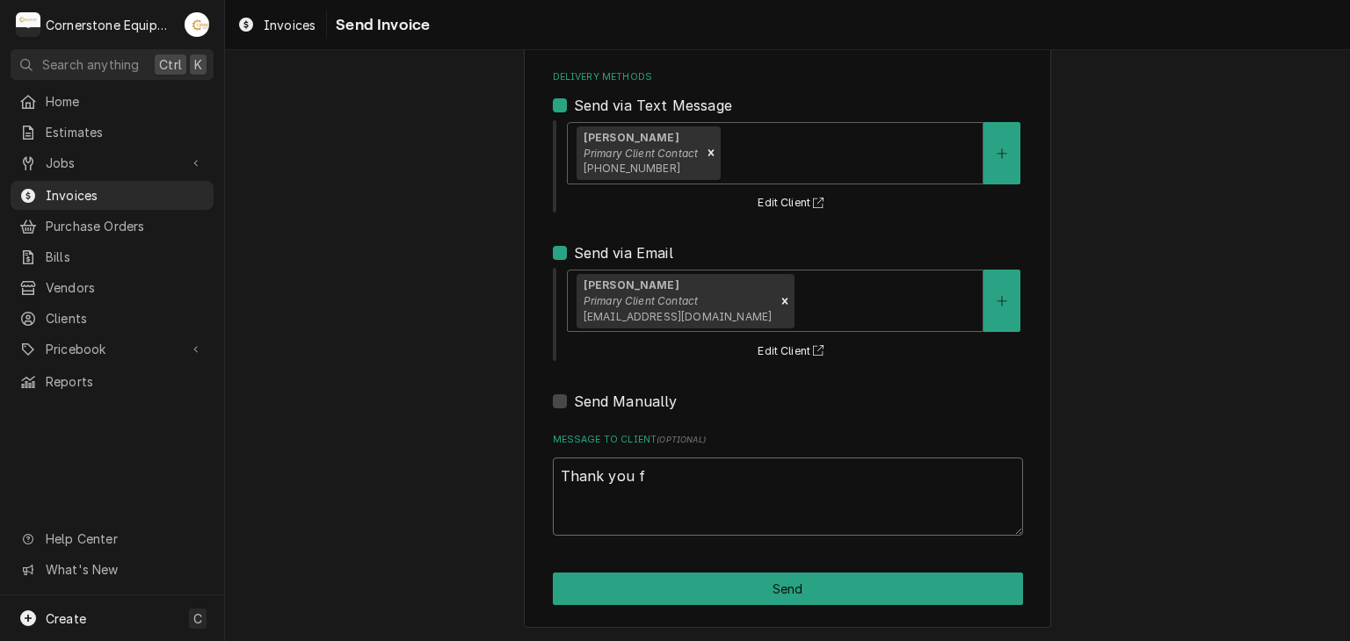
type textarea "Thank you fo"
type textarea "x"
type textarea "Thank you for"
type textarea "x"
type textarea "Thank you for"
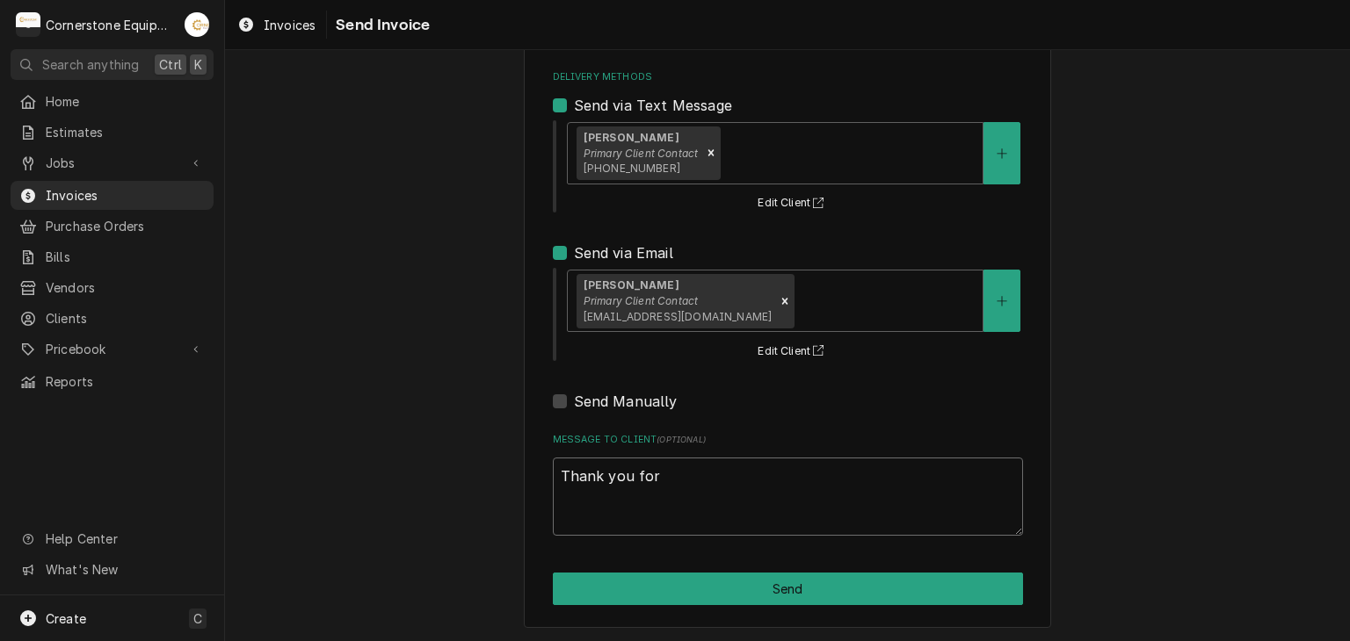
type textarea "x"
type textarea "Thank you for t"
type textarea "x"
type textarea "Thank you for th"
type textarea "x"
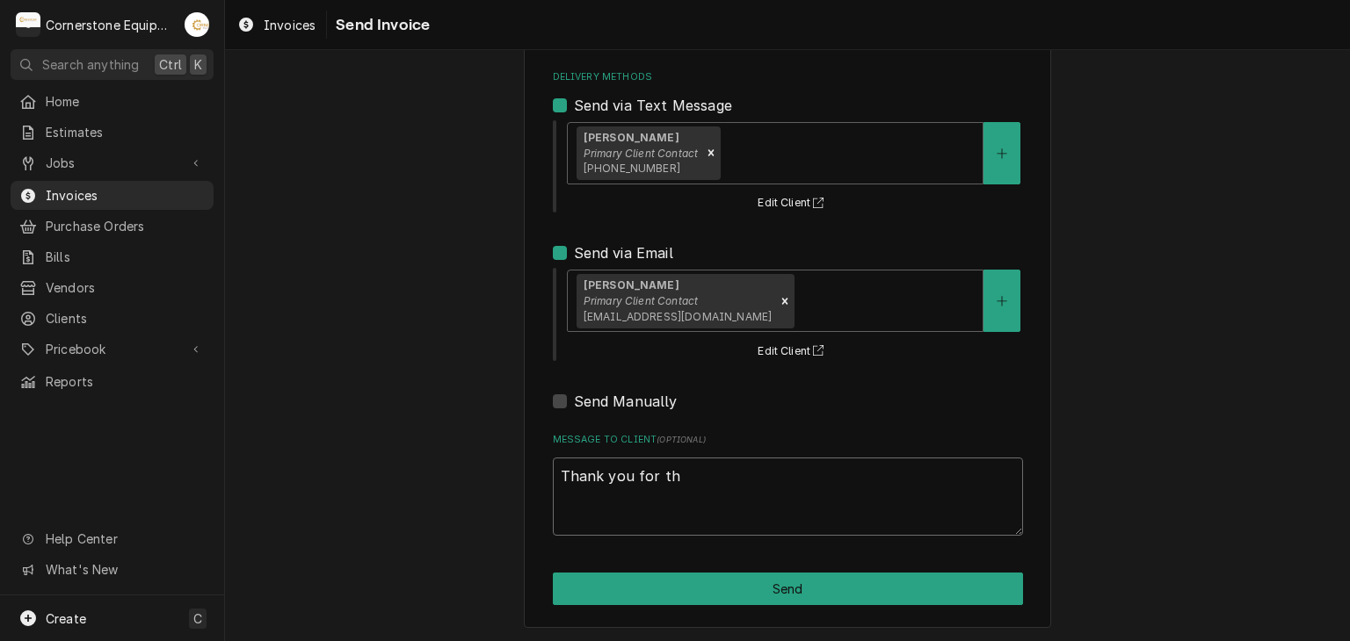
type textarea "Thank you for the"
type textarea "x"
type textarea "Thank you for the"
type textarea "x"
type textarea "Thank you for the o"
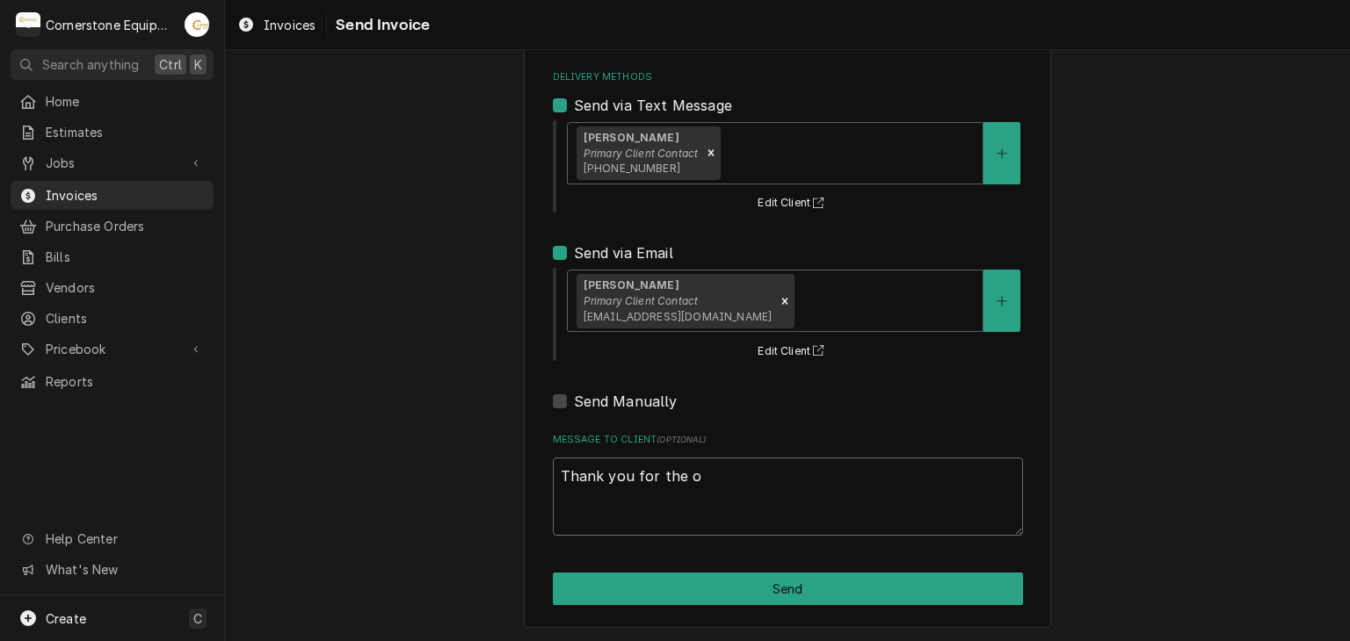
type textarea "x"
type textarea "Thank you for the op"
type textarea "x"
type textarea "Thank you for the opp"
type textarea "x"
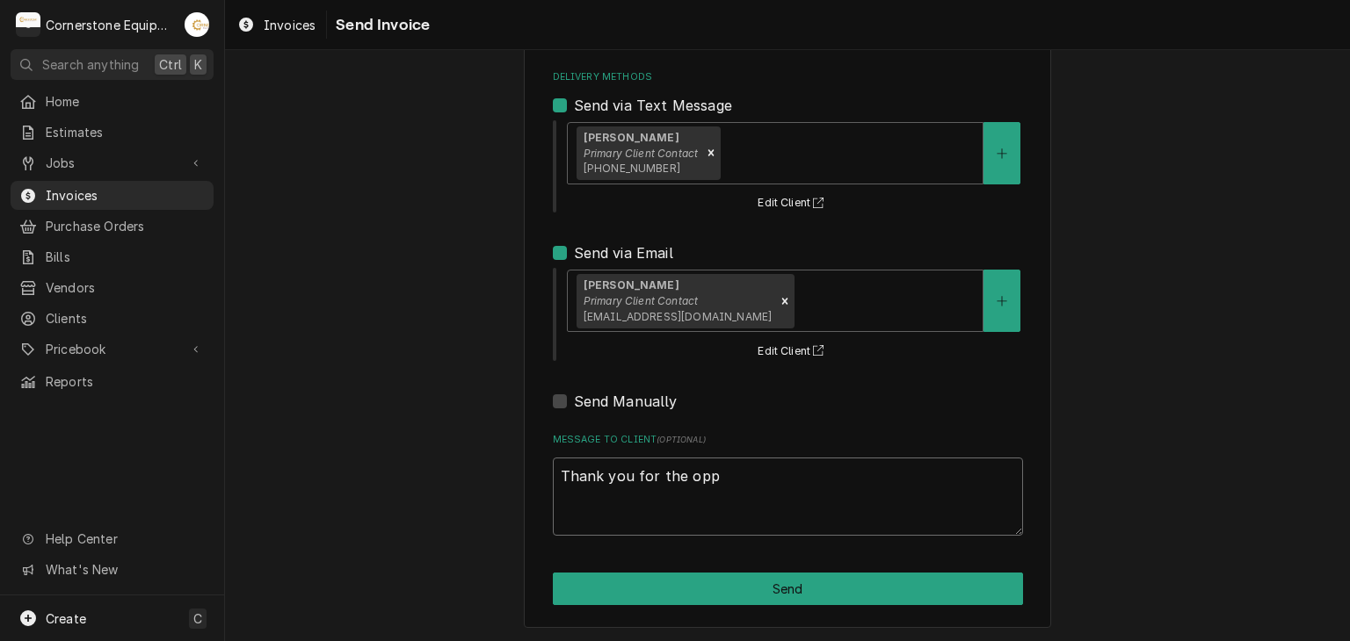
type textarea "Thank you for the oppo"
type textarea "x"
type textarea "Thank you for the oppor"
type textarea "x"
type textarea "Thank you for the opport"
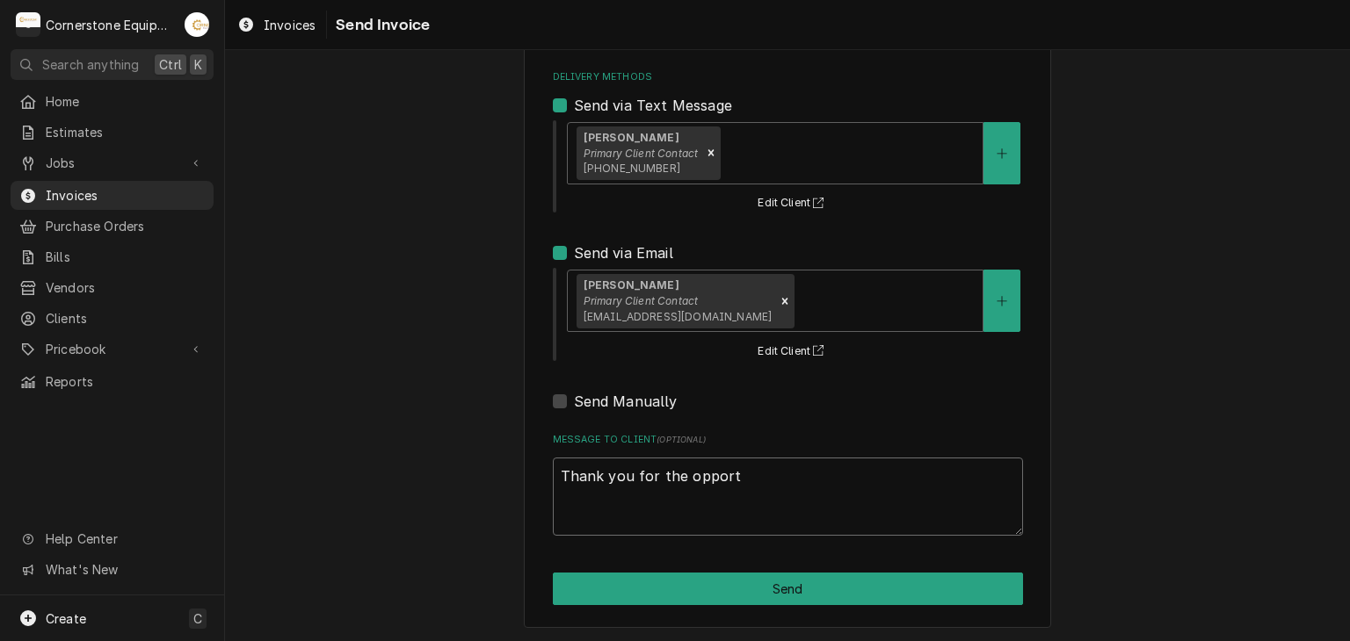
type textarea "x"
type textarea "Thank you for the opportu"
type textarea "x"
type textarea "Thank you for the opportun"
type textarea "x"
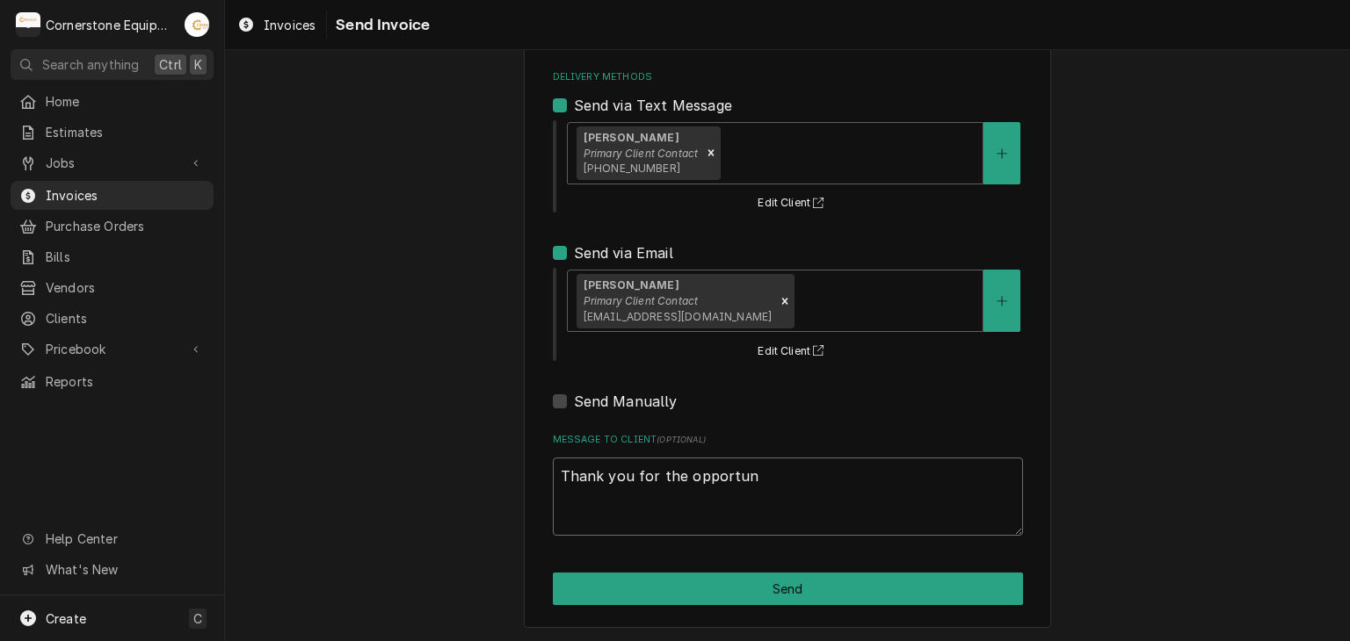
type textarea "Thank you for the opportuni"
type textarea "x"
type textarea "Thank you for the opportunit"
type textarea "x"
type textarea "Thank you for the opportunity"
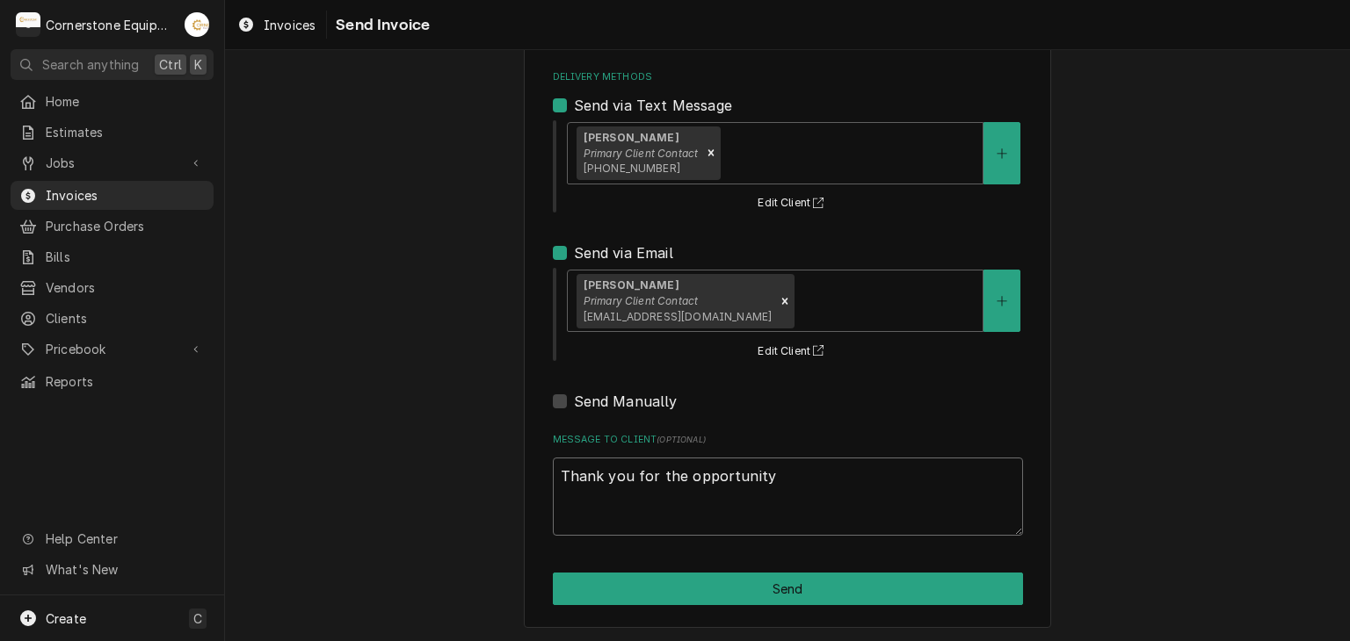
type textarea "x"
type textarea "Thank you for the opportunity"
type textarea "x"
type textarea "Thank you for the opportunity t"
type textarea "x"
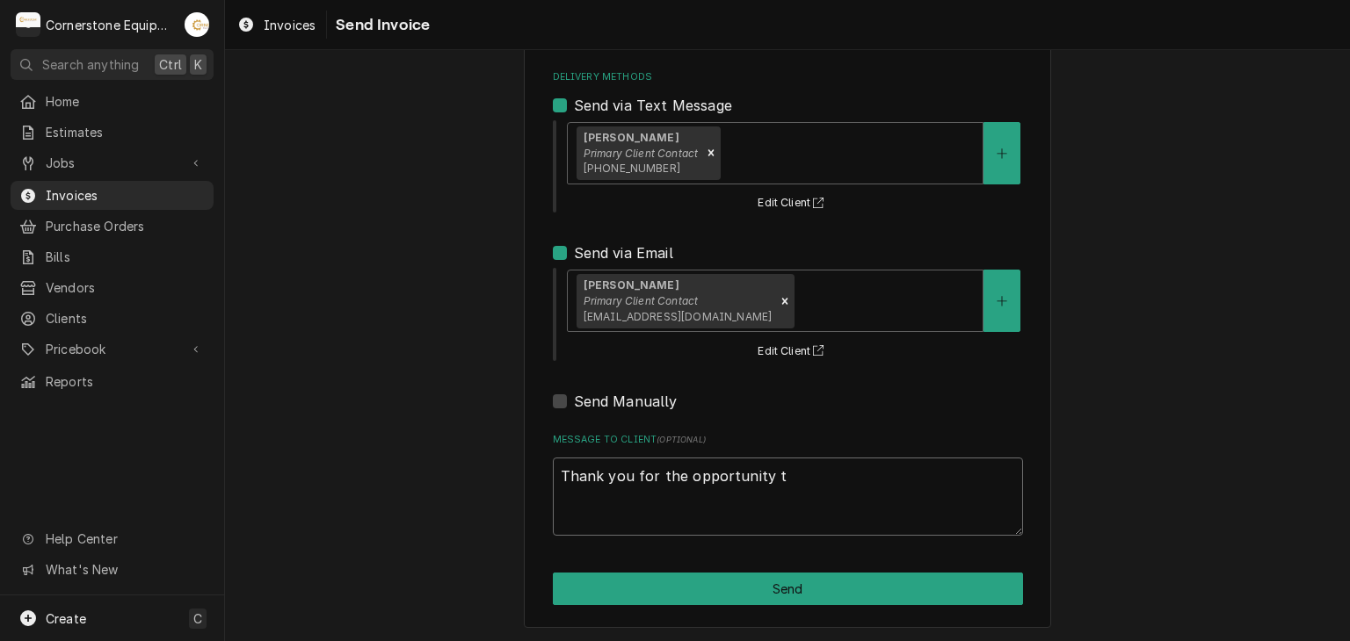
type textarea "Thank you for the opportunity to"
type textarea "x"
type textarea "Thank you for the opportunity to"
type textarea "x"
type textarea "Thank you for the opportunity to b"
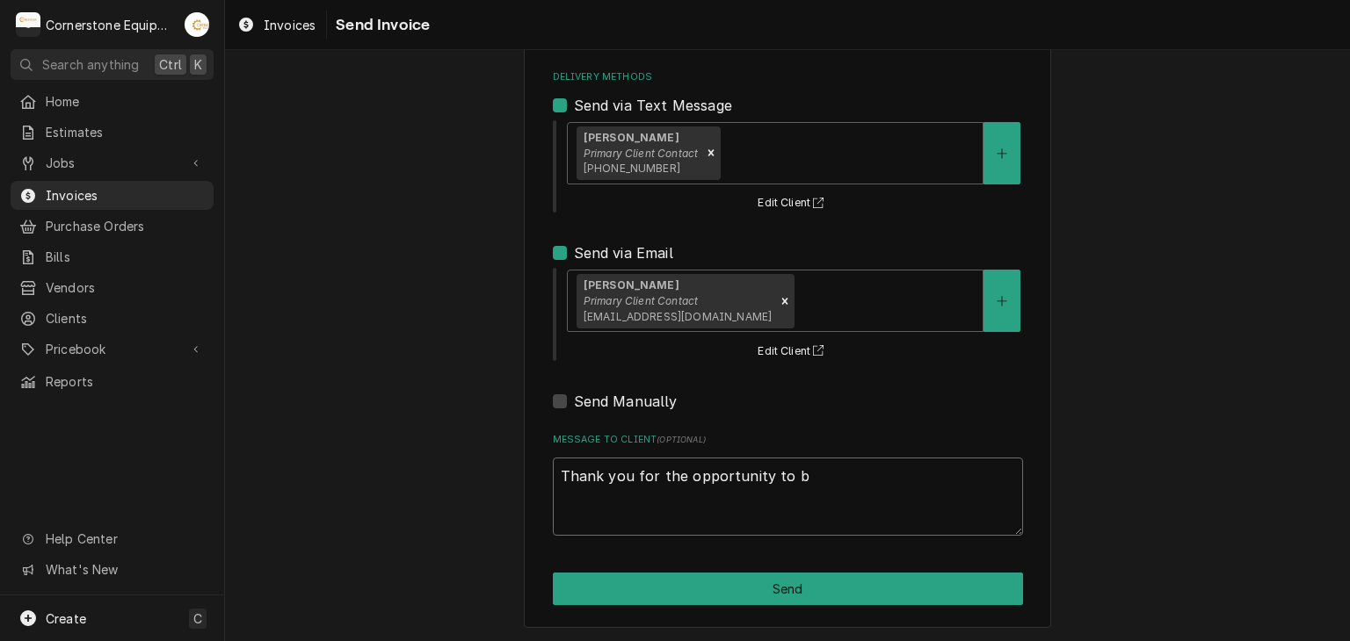
type textarea "x"
type textarea "Thank you for the opportunity to be"
type textarea "x"
type textarea "Thank you for the opportunity to be"
type textarea "x"
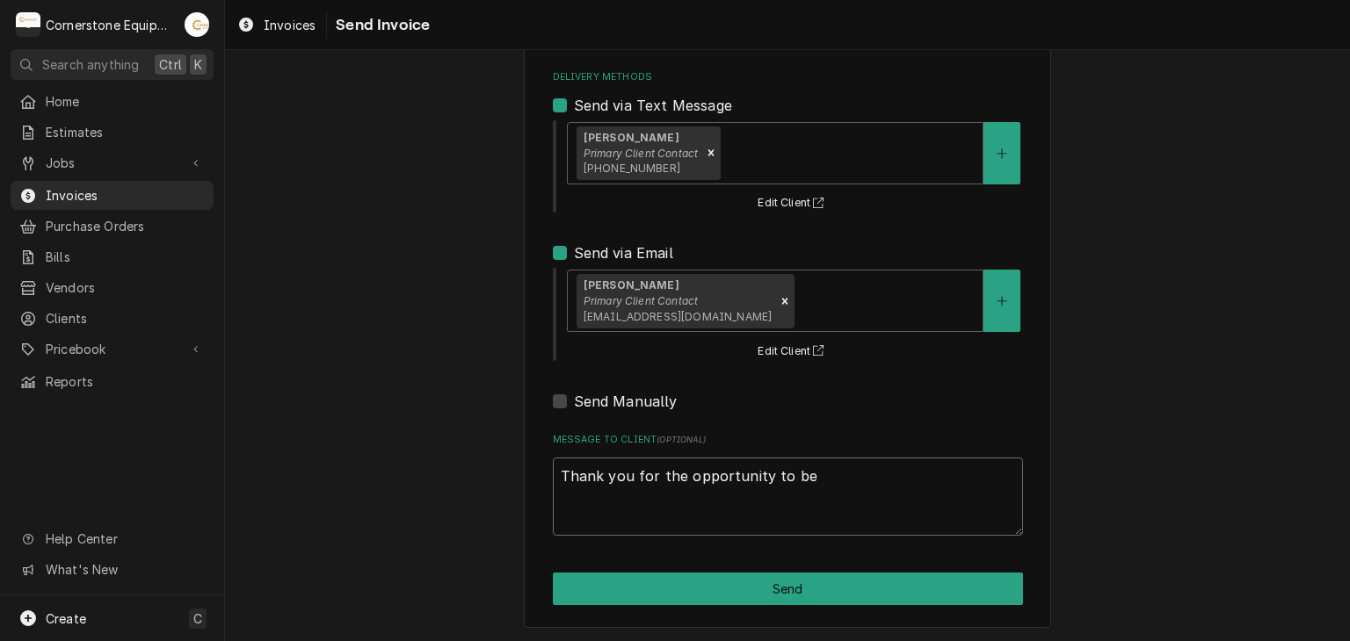
type textarea "Thank you for the opportunity to be o"
type textarea "x"
type textarea "Thank you for the opportunity to be of"
type textarea "x"
type textarea "Thank you for the opportunity to be of"
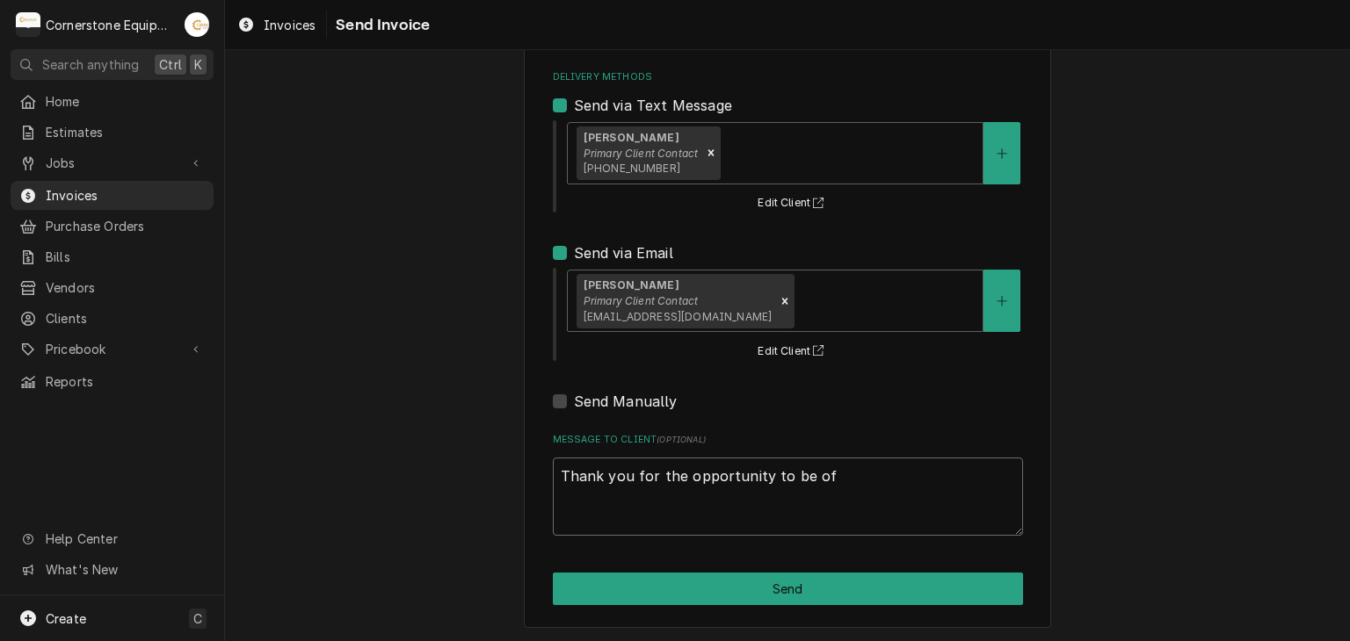
type textarea "x"
type textarea "Thank you for the opportunity to be of s"
type textarea "x"
type textarea "Thank you for the opportunity to be of se"
type textarea "x"
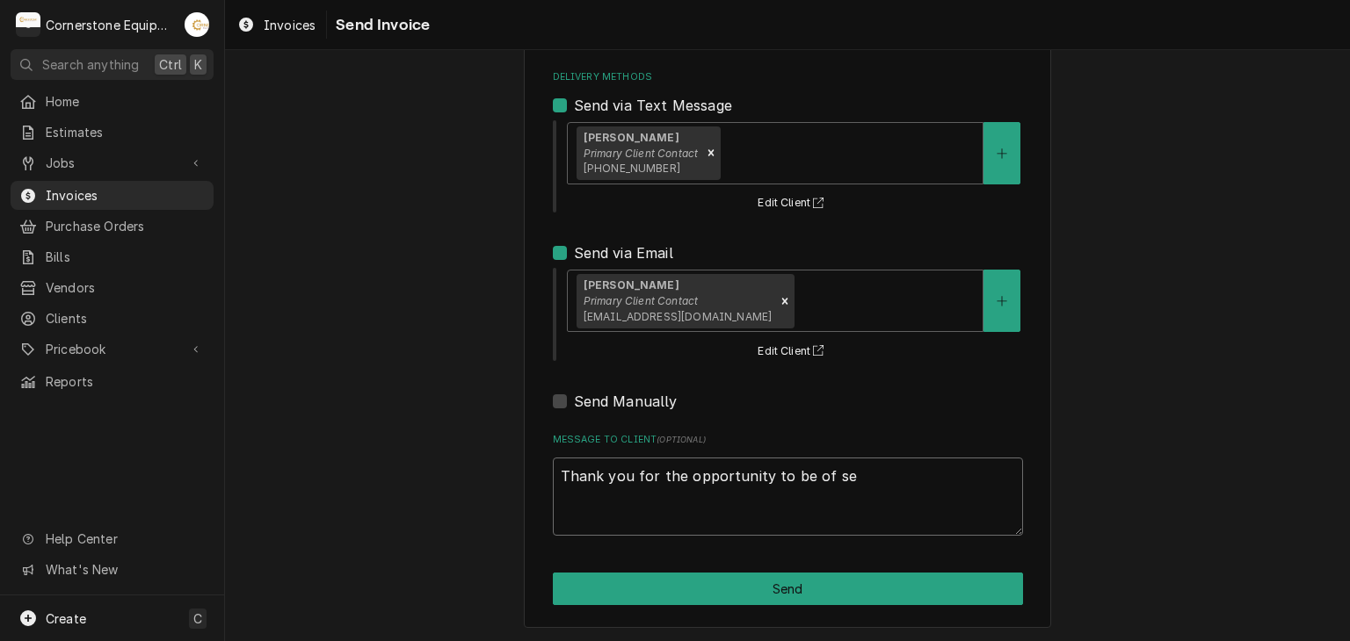
type textarea "Thank you for the opportunity to be of ser"
type textarea "x"
type textarea "Thank you for the opportunity to be of serv"
type textarea "x"
type textarea "Thank you for the opportunity to be of servic"
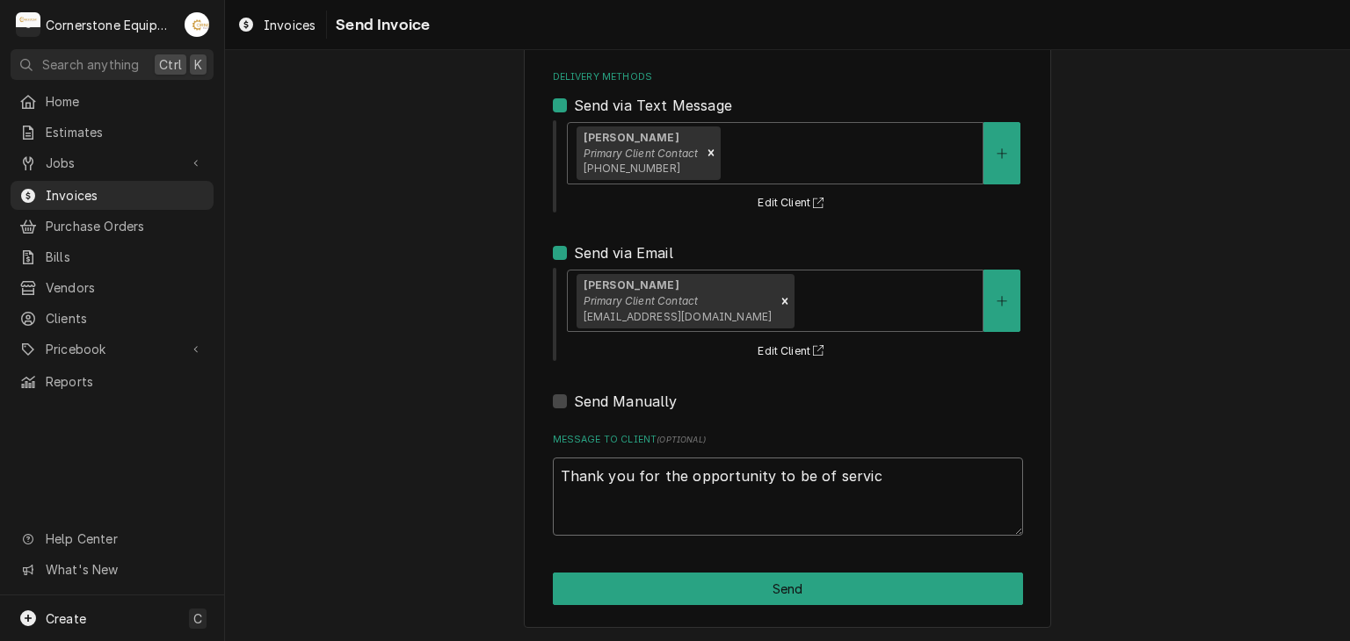
type textarea "x"
type textarea "Thank you for the opportunity to be of service"
type textarea "x"
click at [608, 472] on textarea "Thank you for the opportunity to be of service!" at bounding box center [788, 497] width 470 height 79
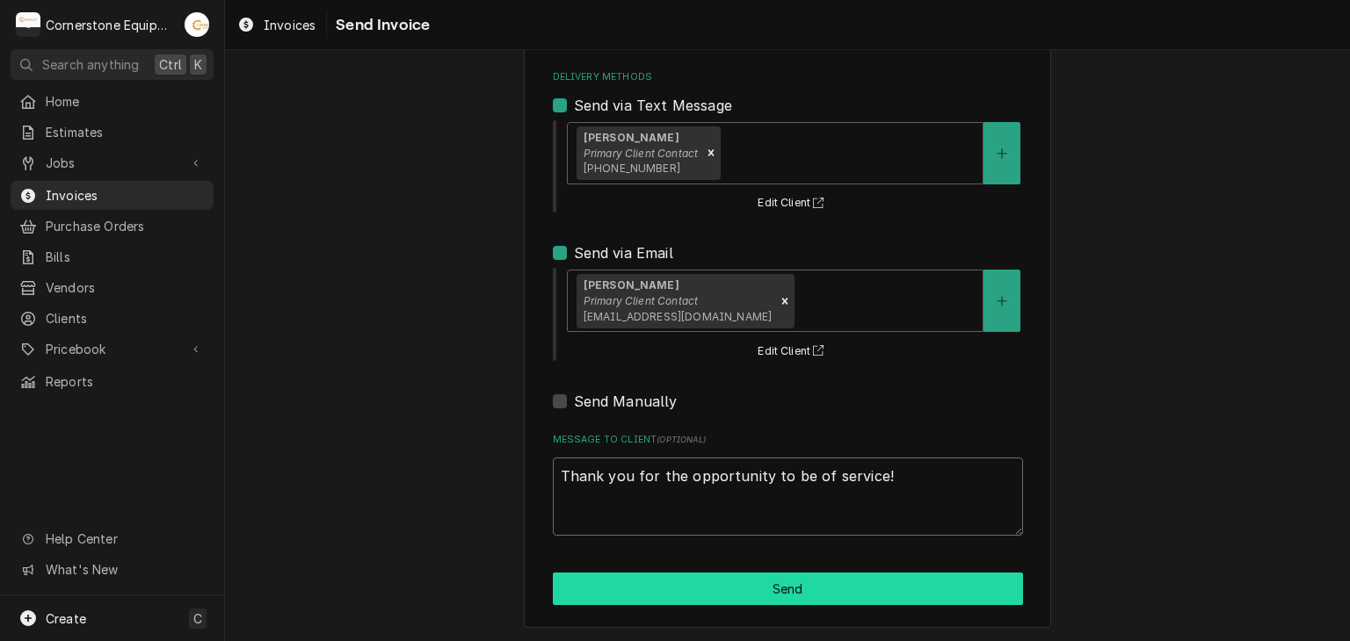
type textarea "Thank you for the opportunity to be of service!"
click at [757, 580] on button "Send" at bounding box center [788, 589] width 470 height 33
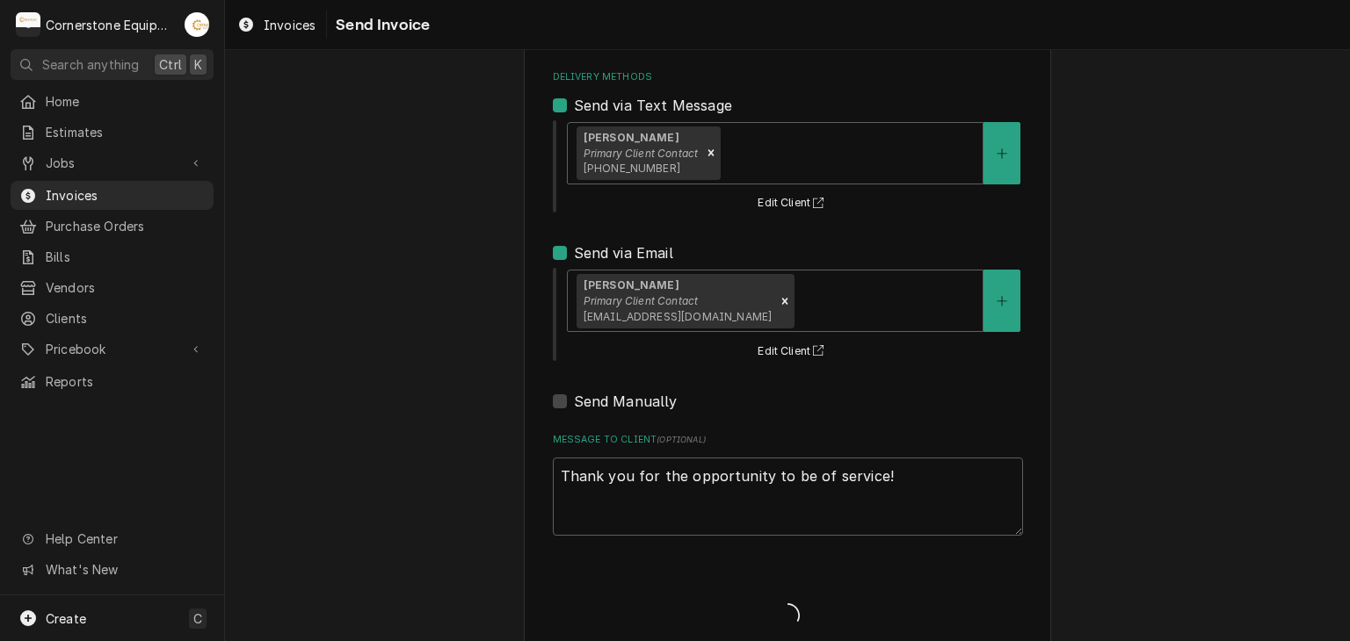
type textarea "x"
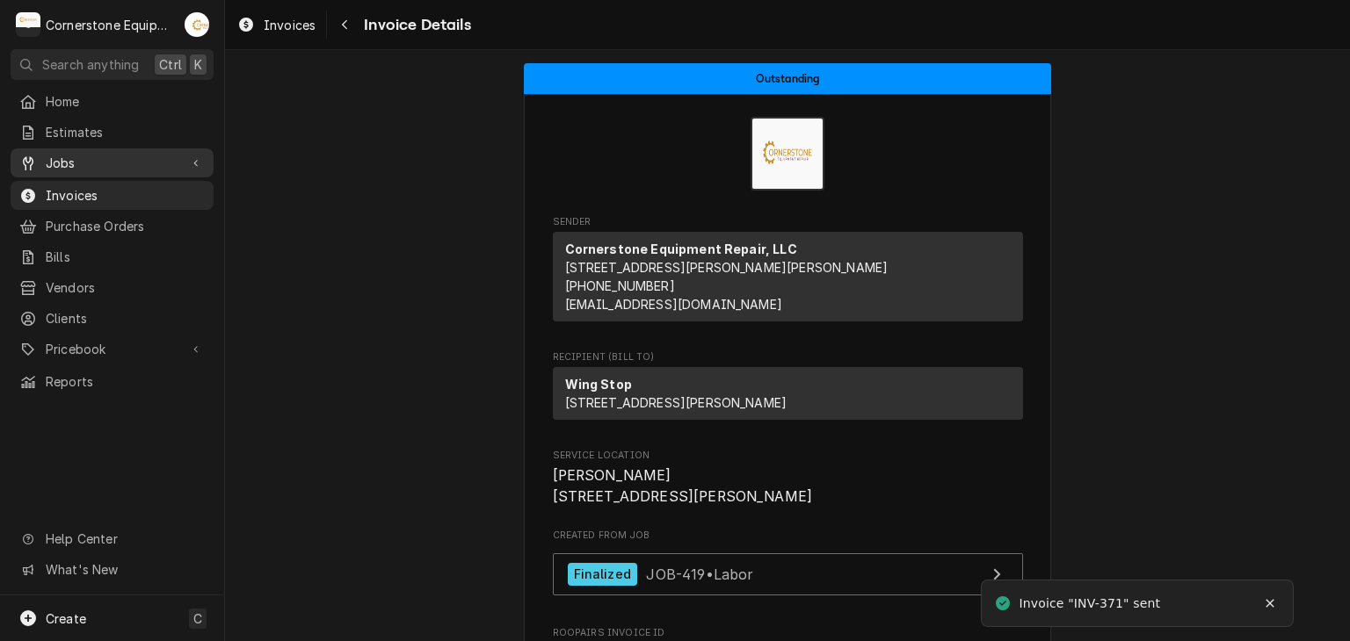
click at [43, 165] on div "Jobs" at bounding box center [98, 163] width 159 height 18
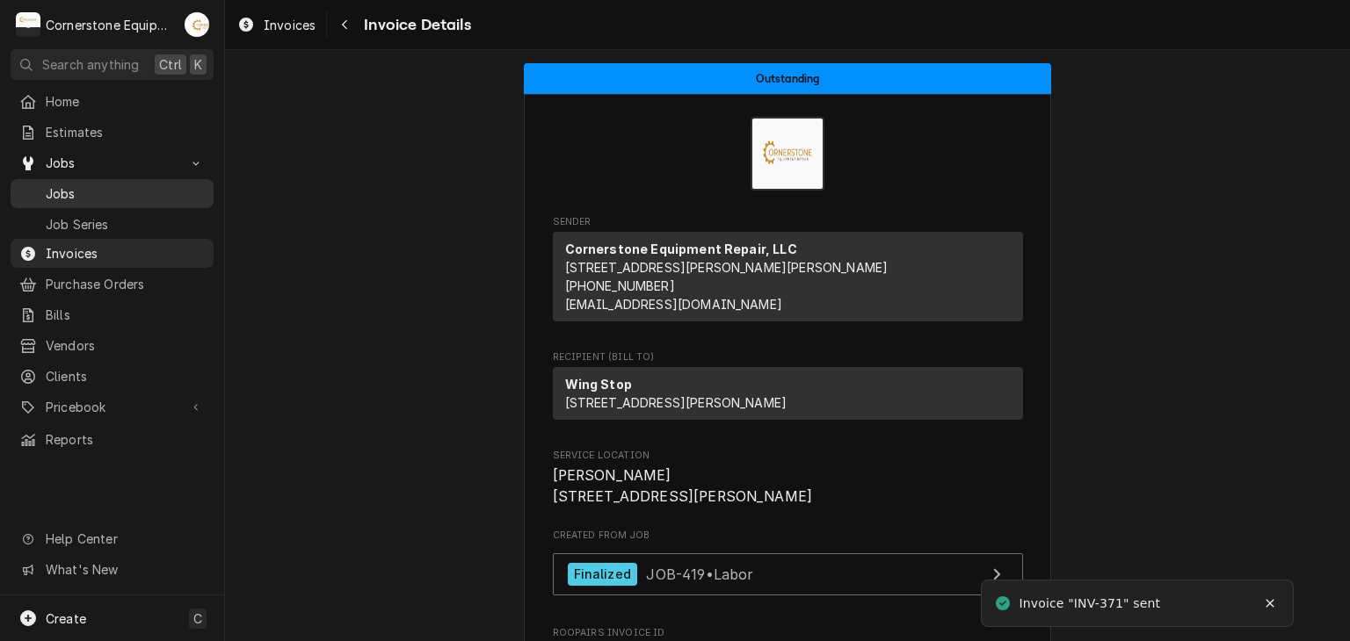
click at [60, 190] on span "Jobs" at bounding box center [125, 194] width 159 height 18
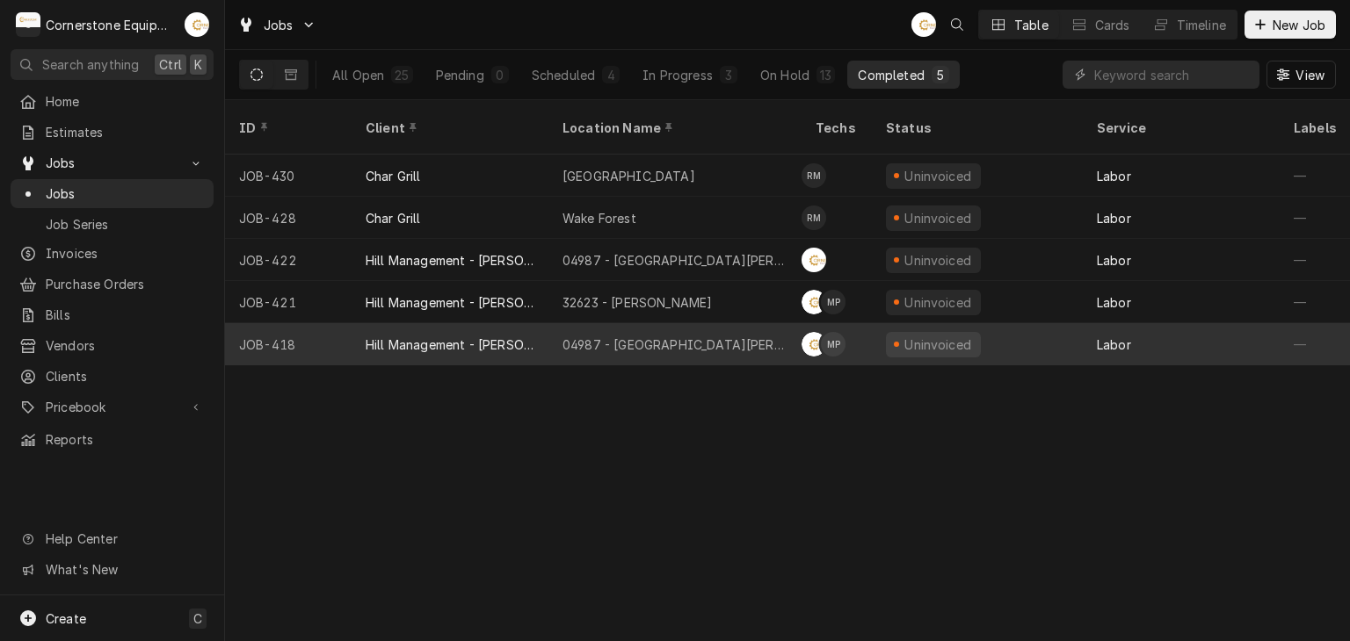
click at [566, 336] on div "04987 - Downtown Newberry" at bounding box center [674, 345] width 225 height 18
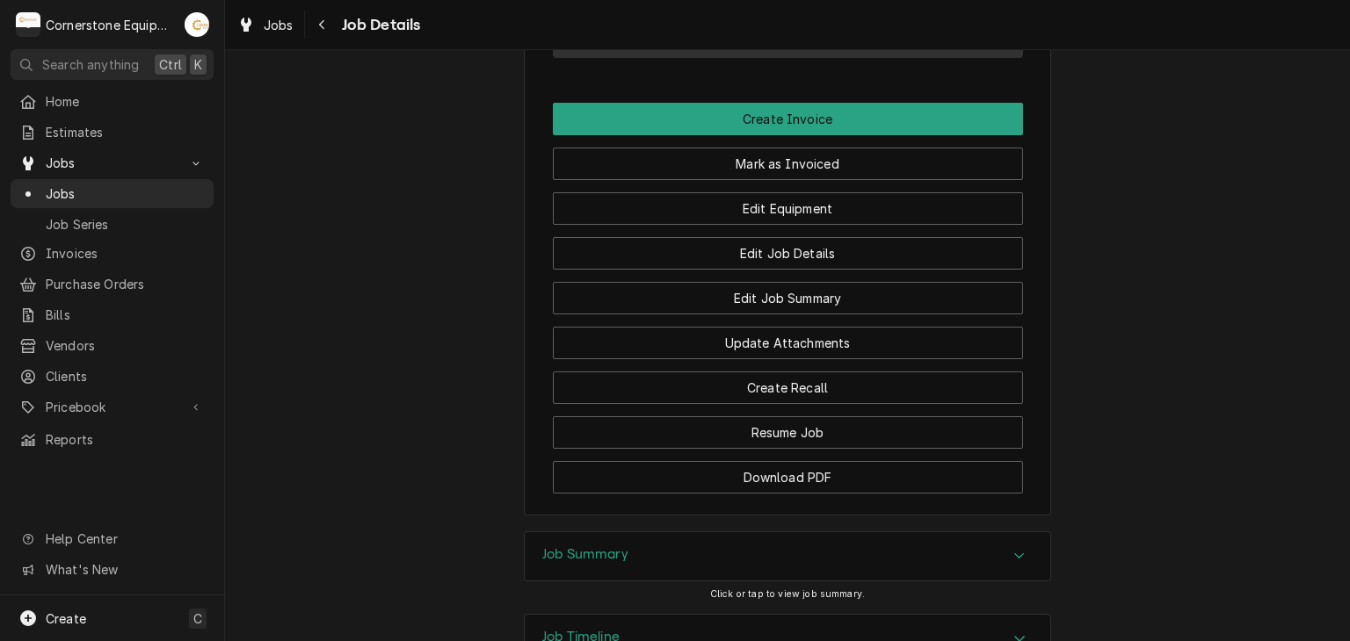
scroll to position [1581, 0]
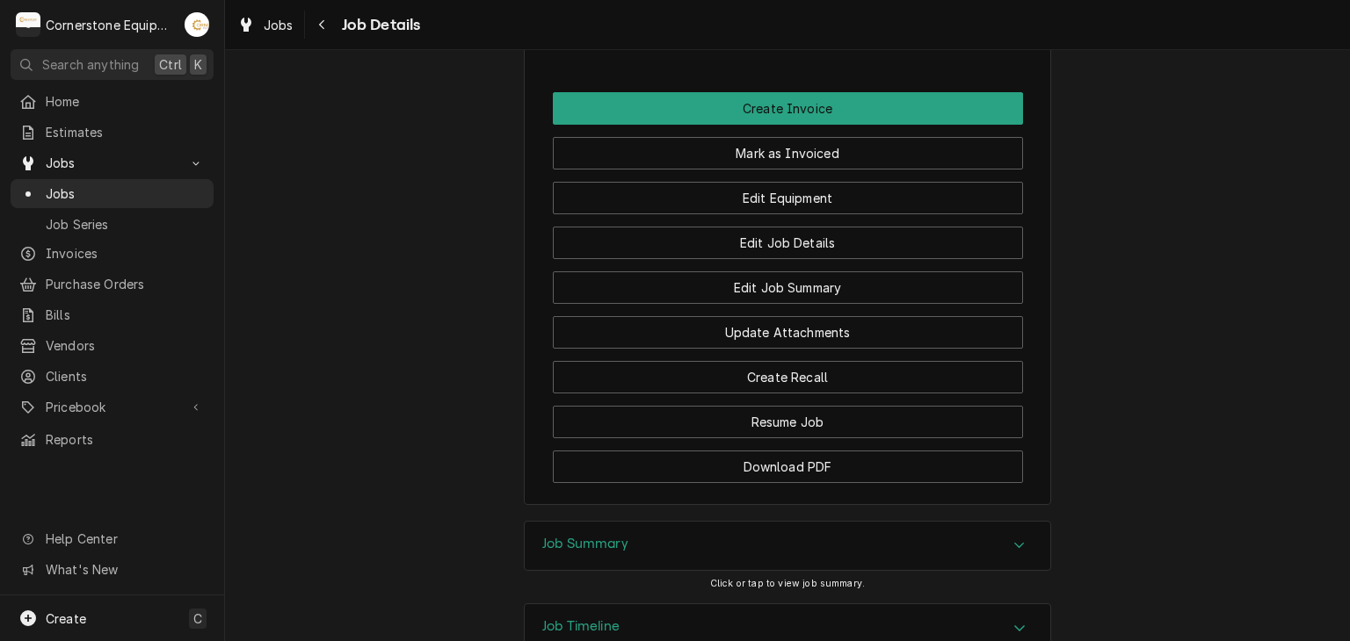
click at [730, 522] on div "Job Summary" at bounding box center [787, 546] width 525 height 49
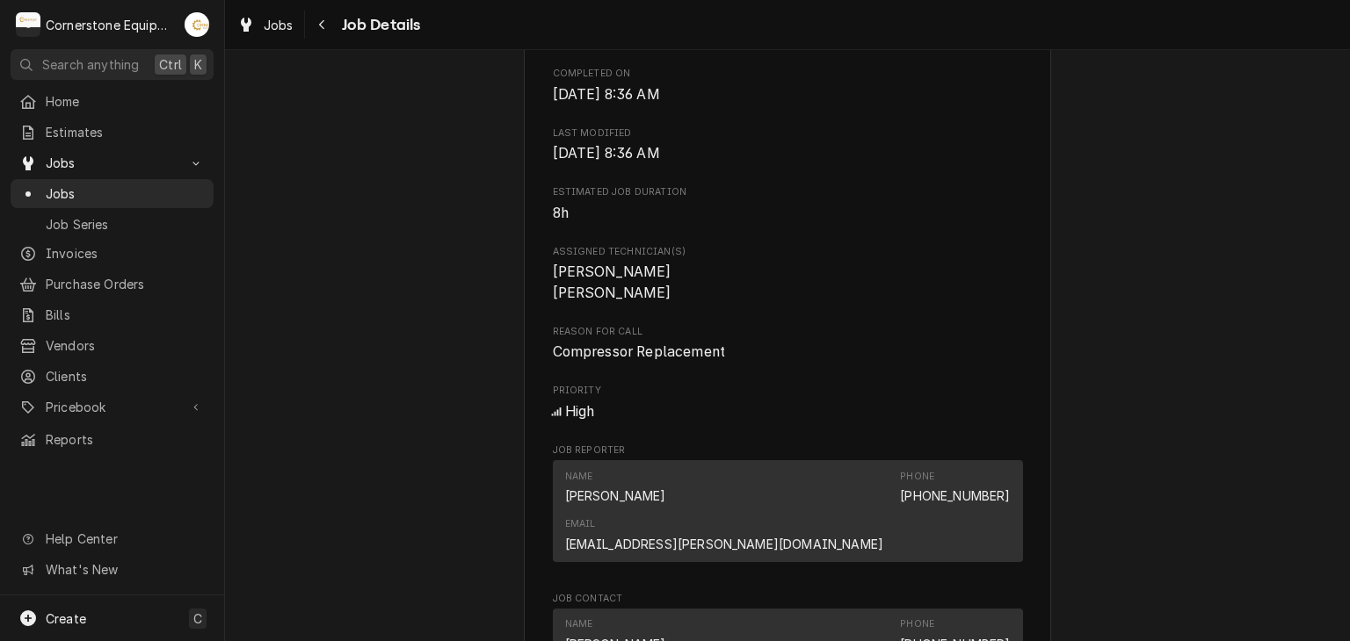
scroll to position [1054, 0]
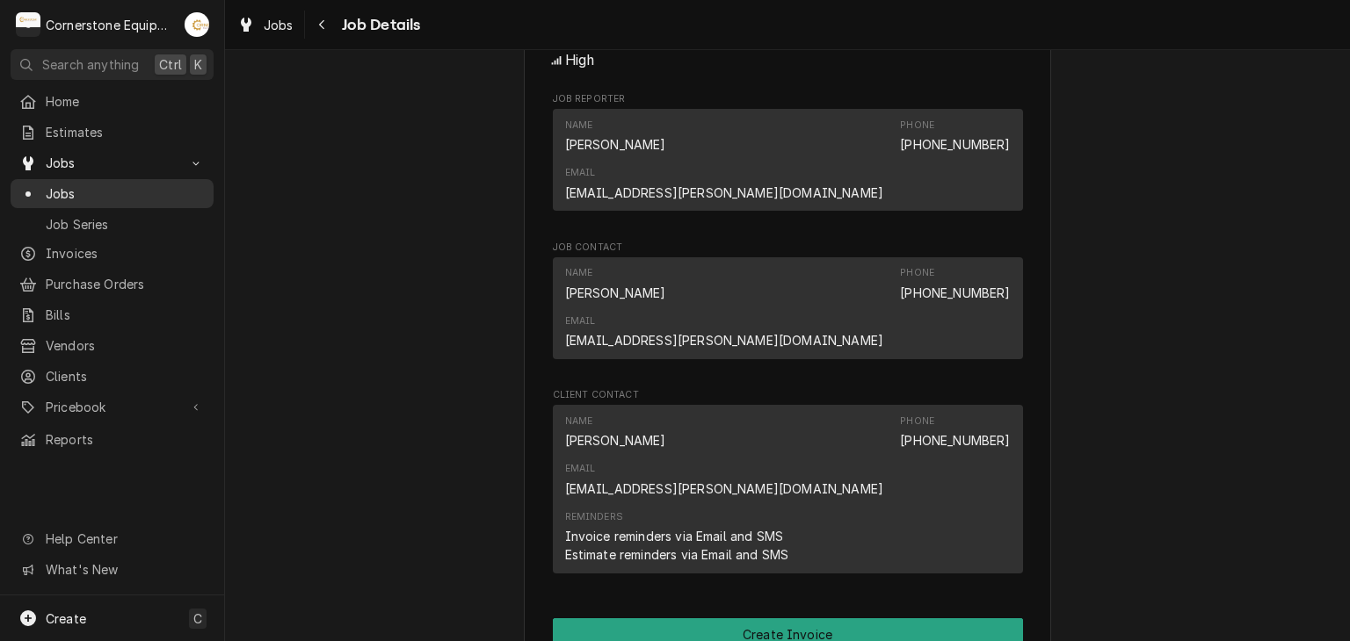
click at [114, 190] on span "Jobs" at bounding box center [125, 194] width 159 height 18
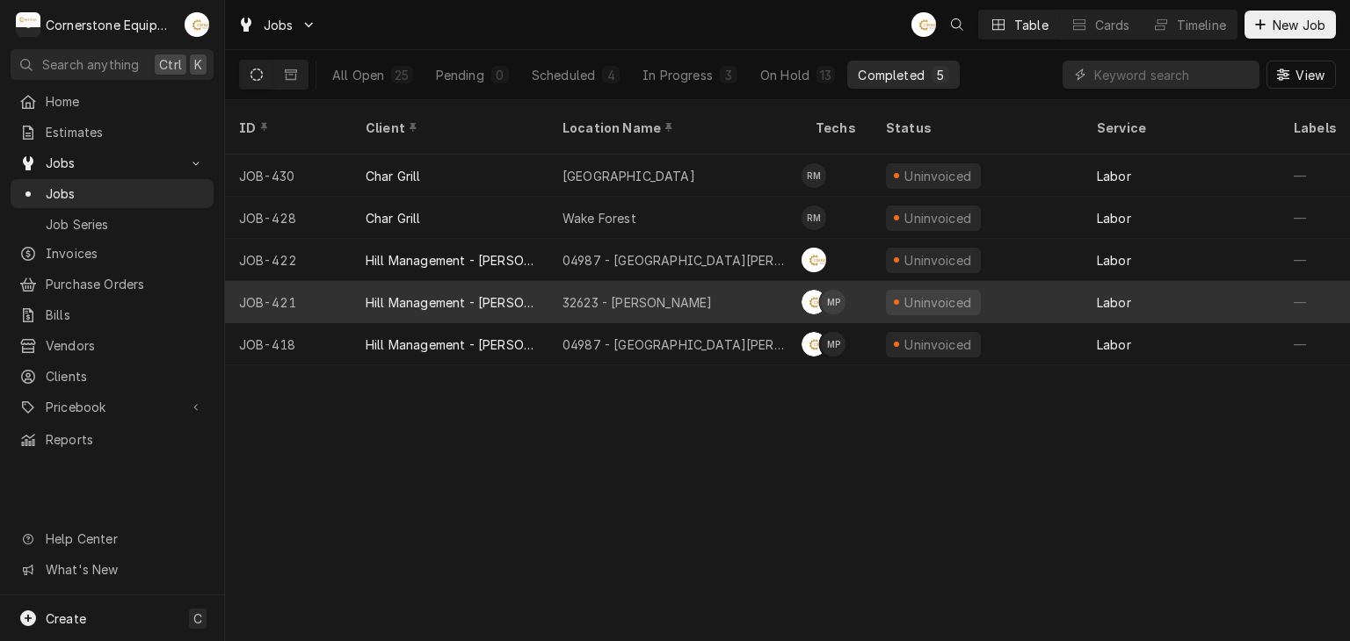
click at [628, 290] on div "32623 - [PERSON_NAME]" at bounding box center [674, 302] width 253 height 42
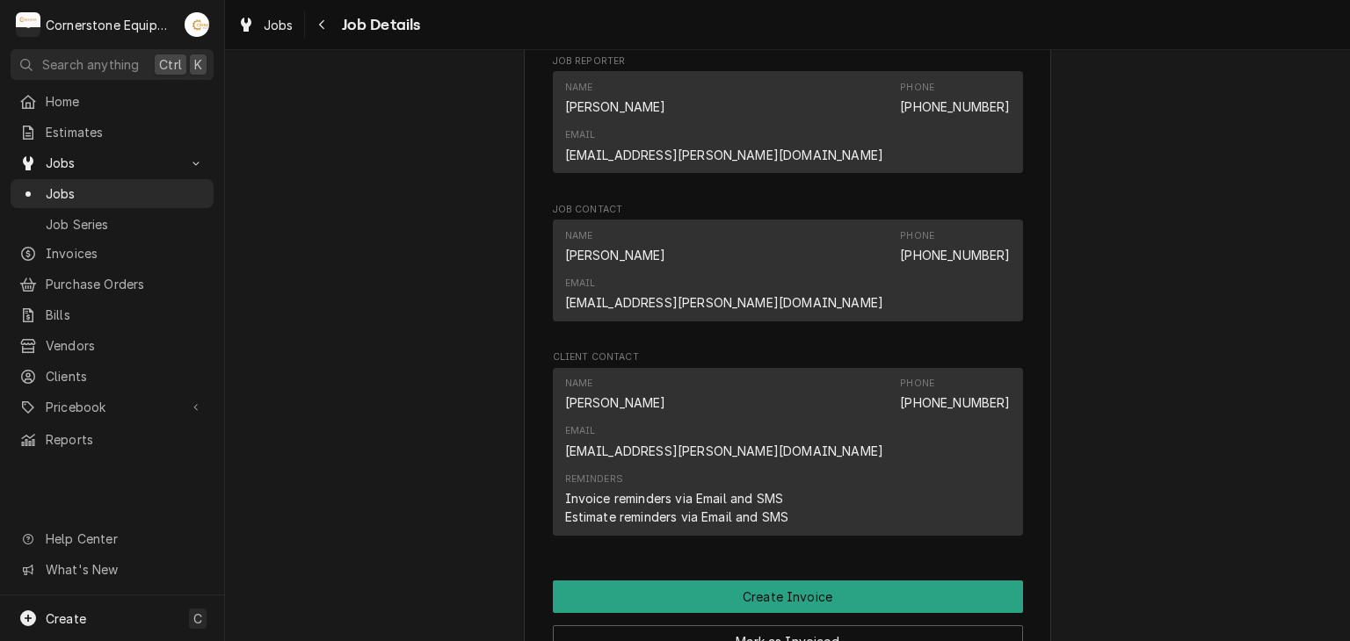
scroll to position [1625, 0]
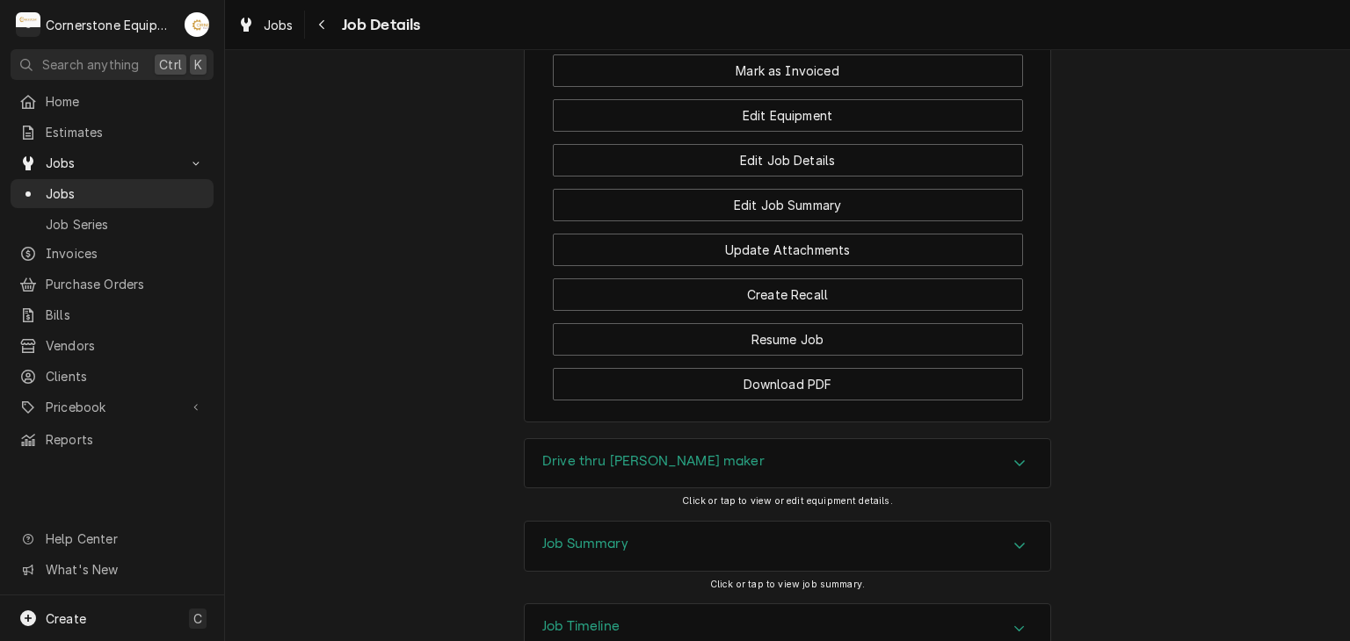
click at [612, 522] on div "Job Summary" at bounding box center [787, 546] width 525 height 49
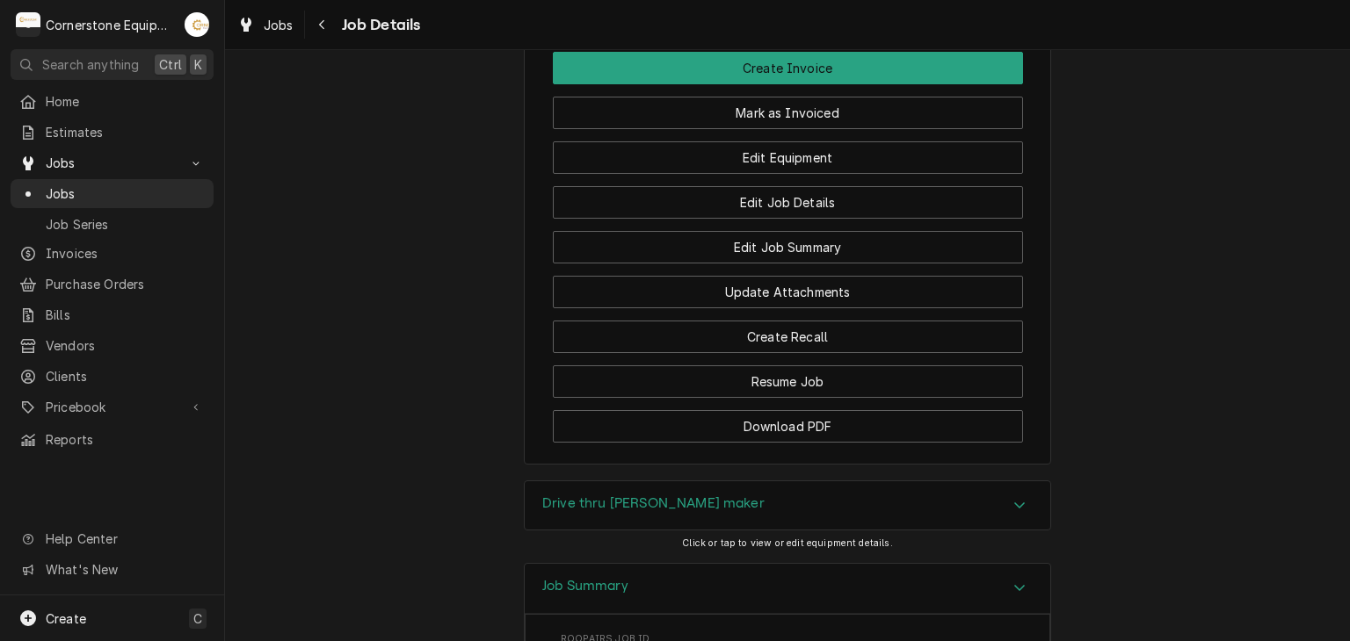
scroll to position [1565, 0]
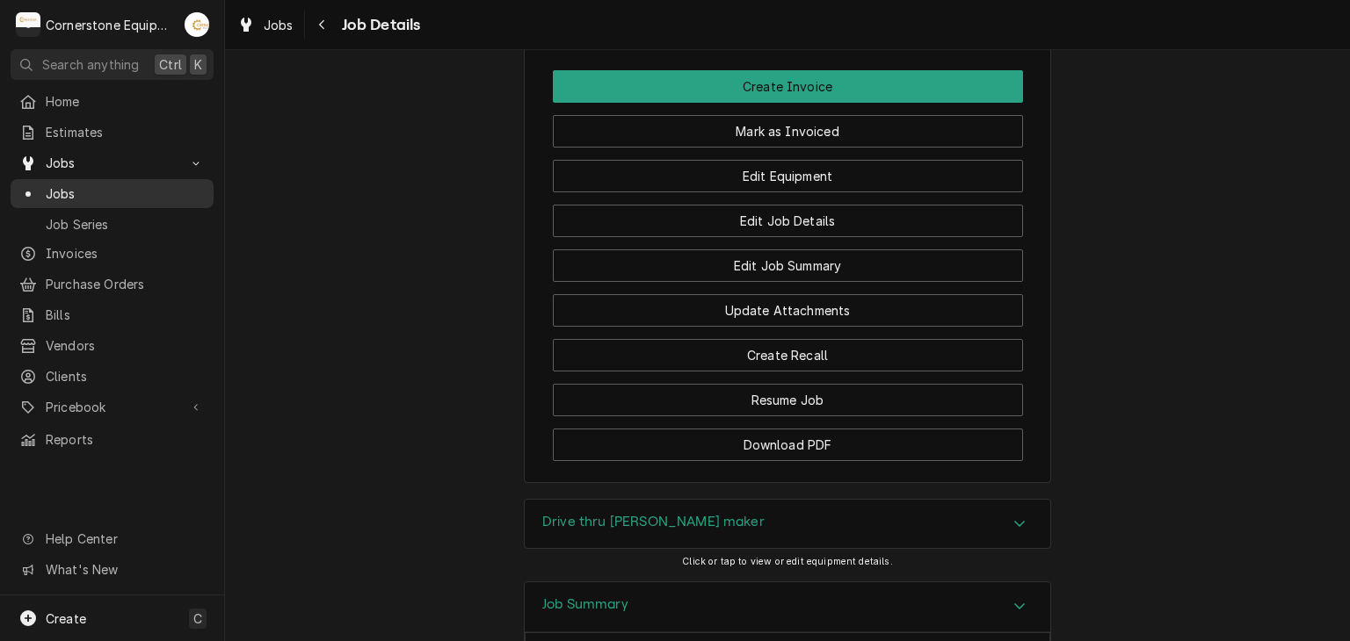
click at [141, 194] on span "Jobs" at bounding box center [125, 194] width 159 height 18
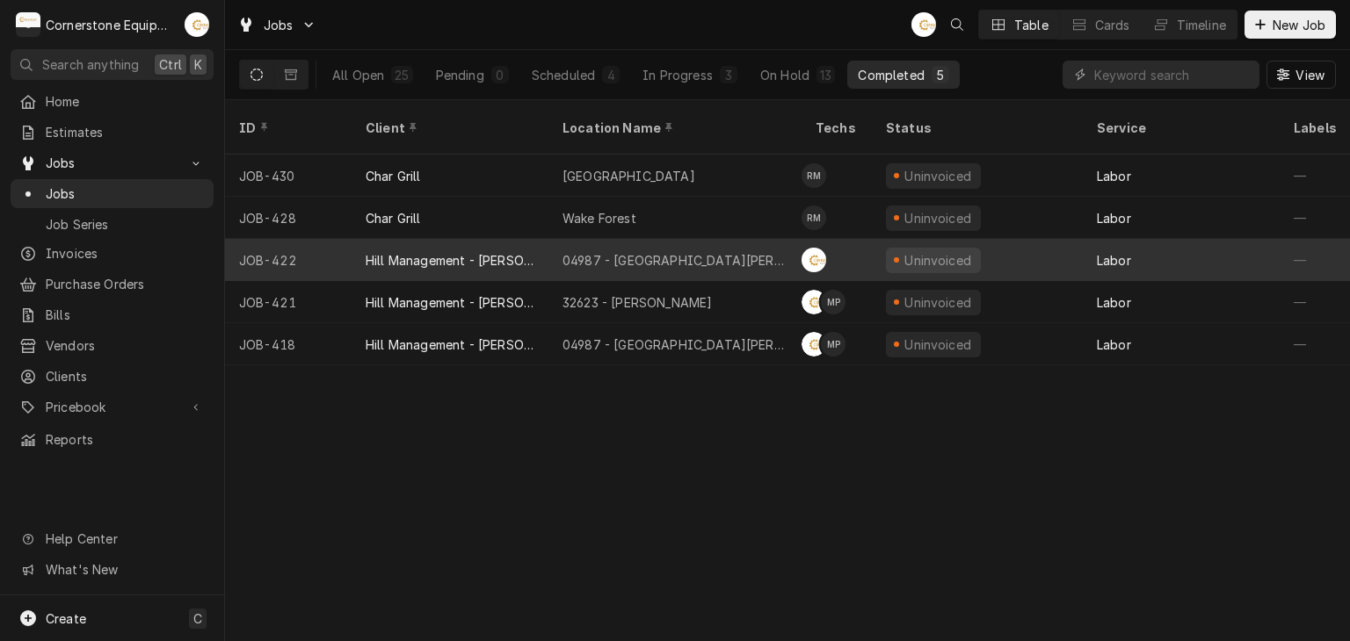
click at [429, 251] on div "Hill Management - [PERSON_NAME]" at bounding box center [449, 260] width 169 height 18
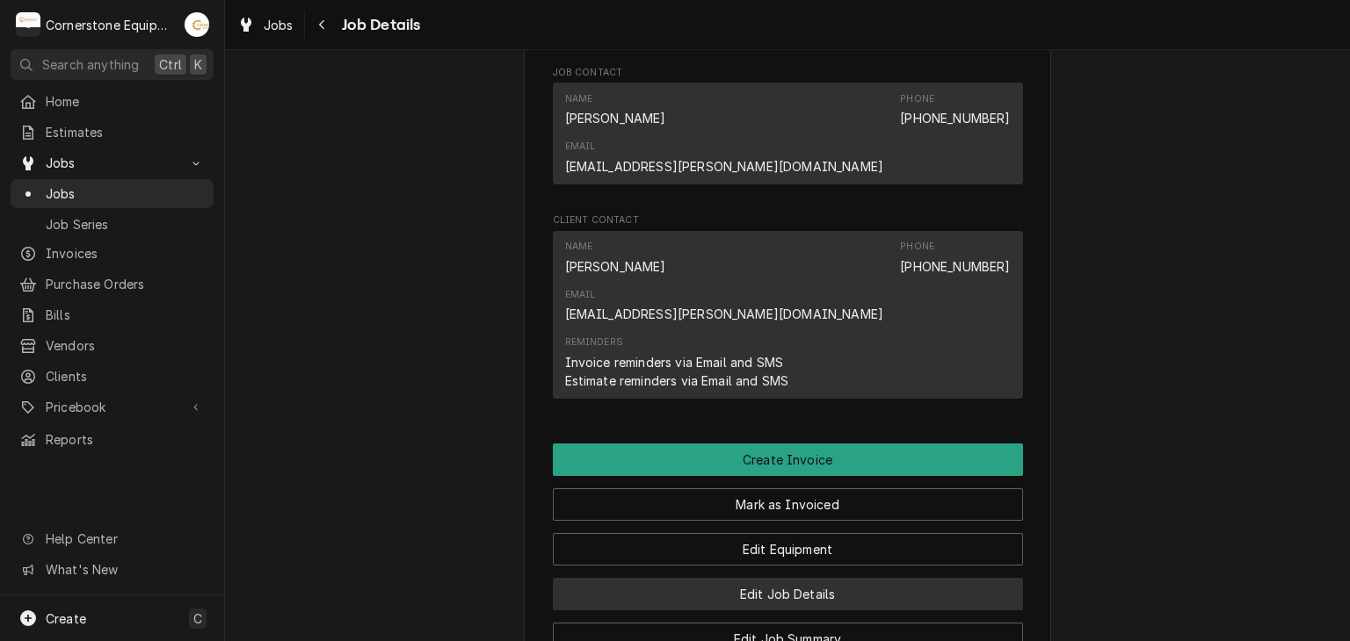
scroll to position [1522, 0]
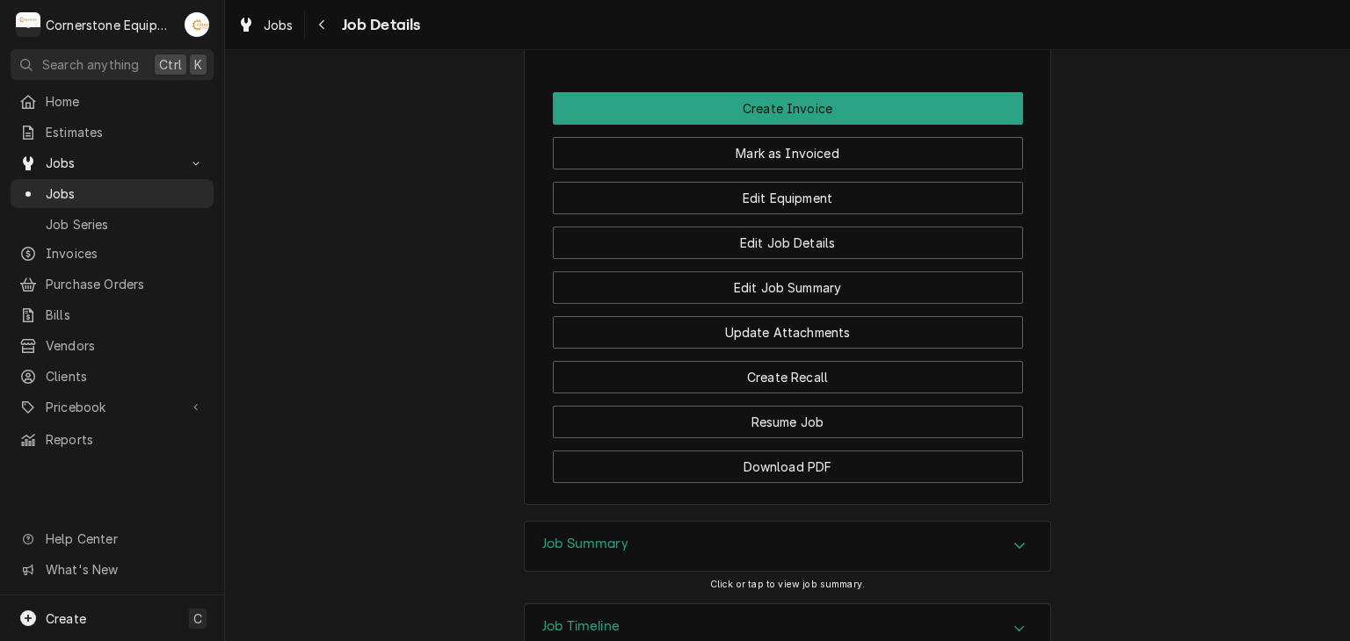
click at [597, 536] on h3 "Job Summary" at bounding box center [585, 544] width 86 height 17
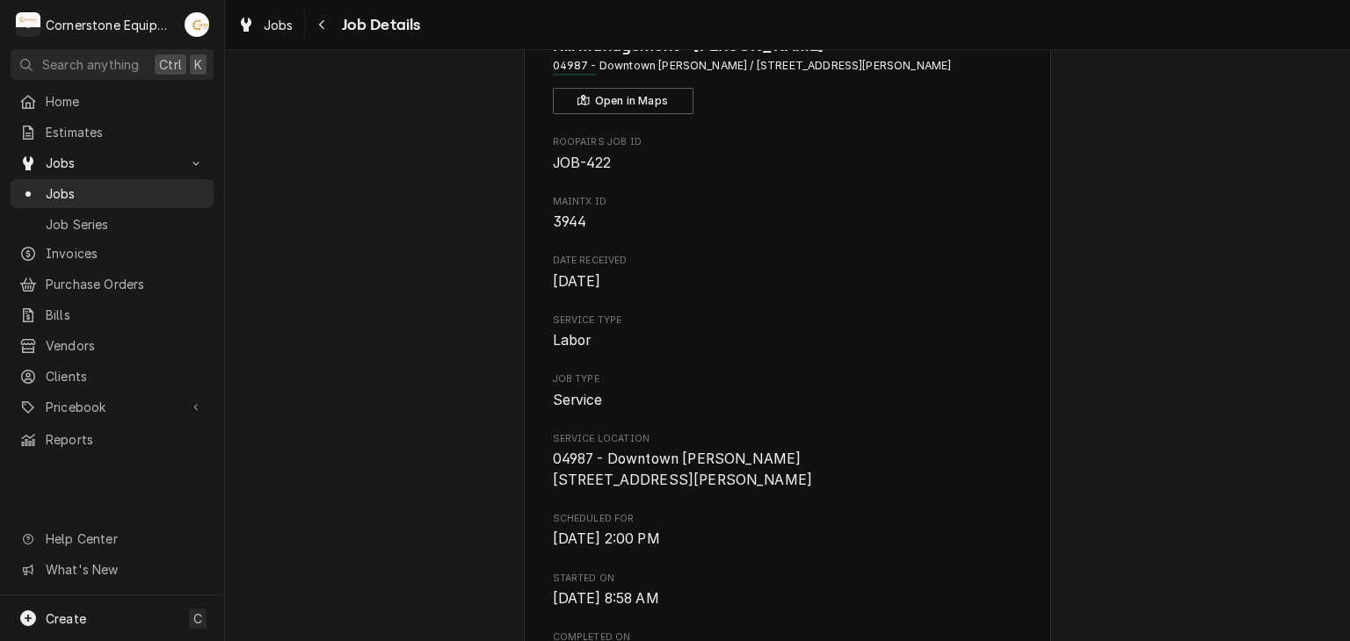
scroll to position [0, 0]
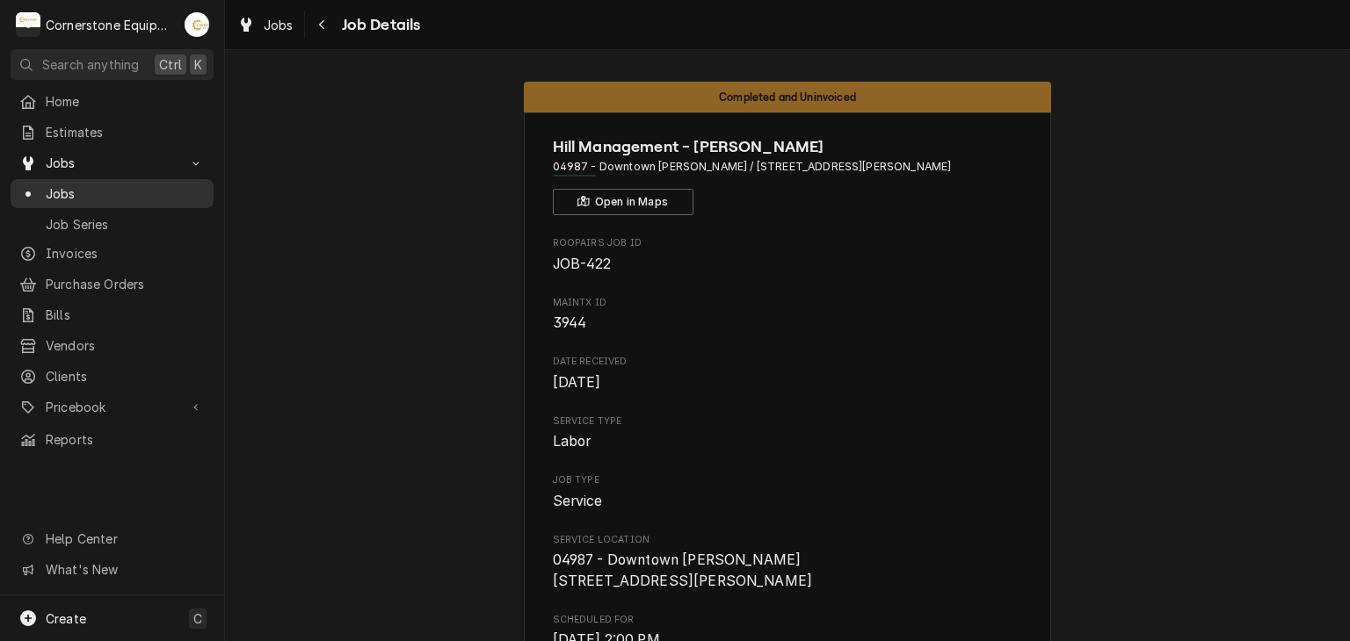
click at [121, 191] on span "Jobs" at bounding box center [125, 194] width 159 height 18
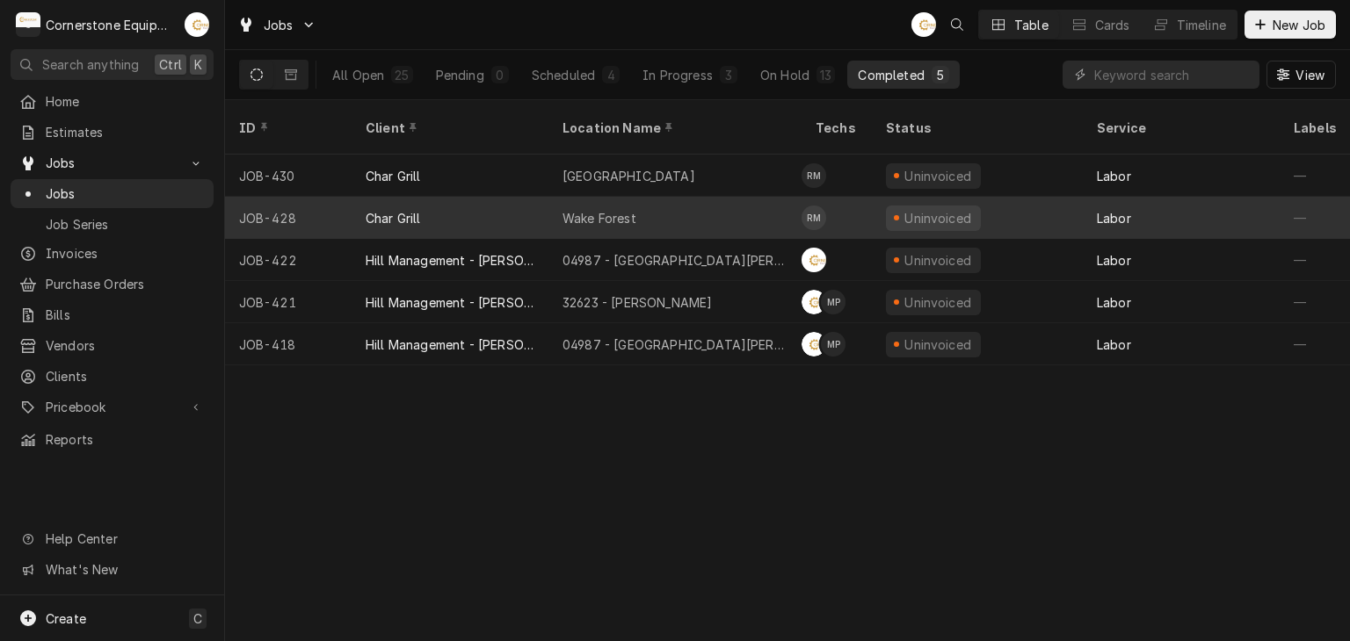
click at [390, 209] on div "Char Grill" at bounding box center [392, 218] width 55 height 18
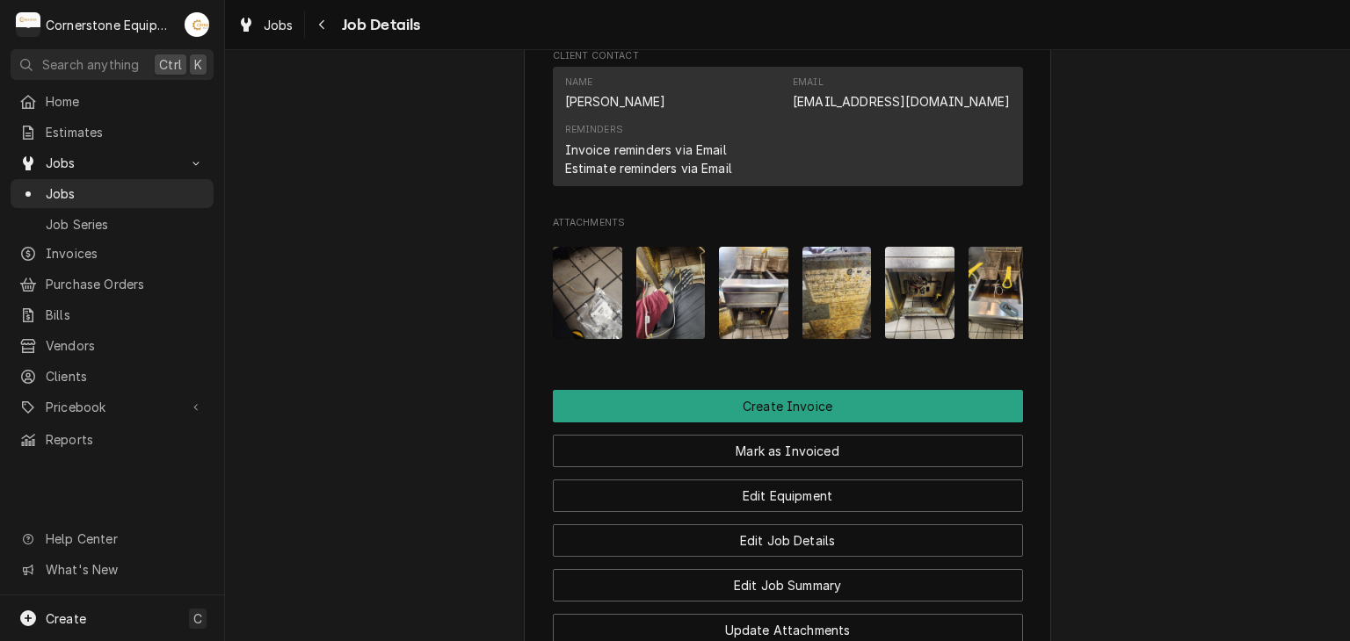
scroll to position [0, 111]
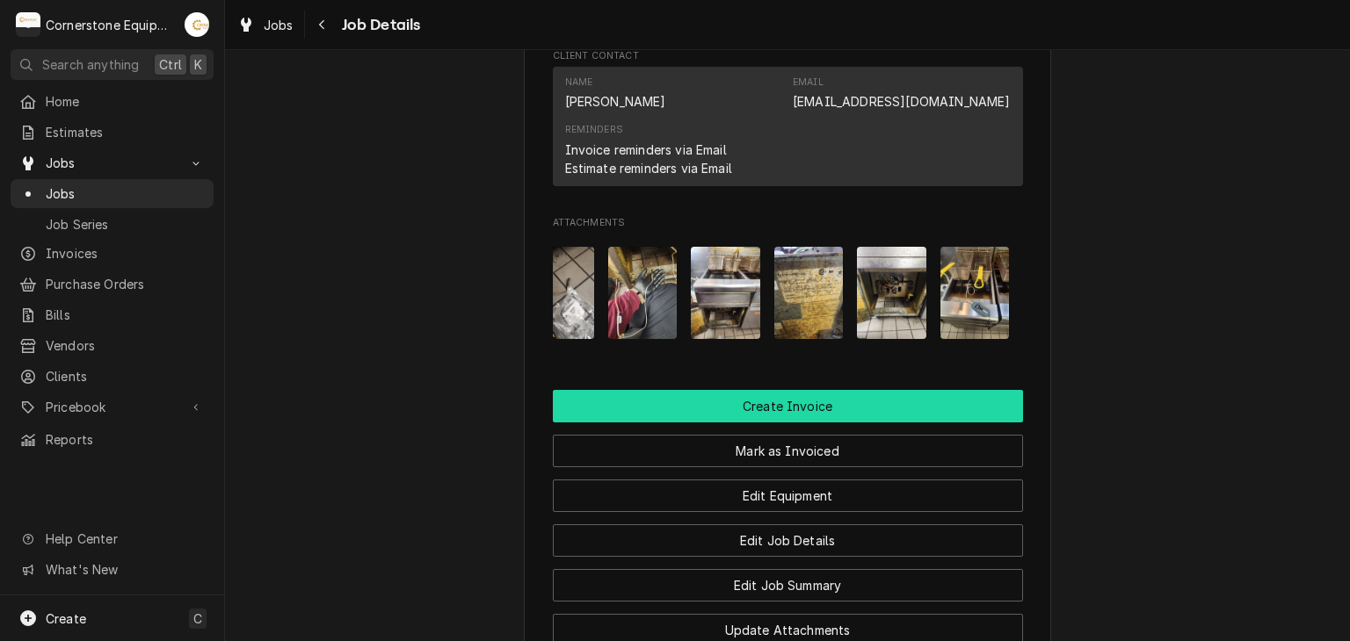
click at [693, 423] on button "Create Invoice" at bounding box center [788, 406] width 470 height 33
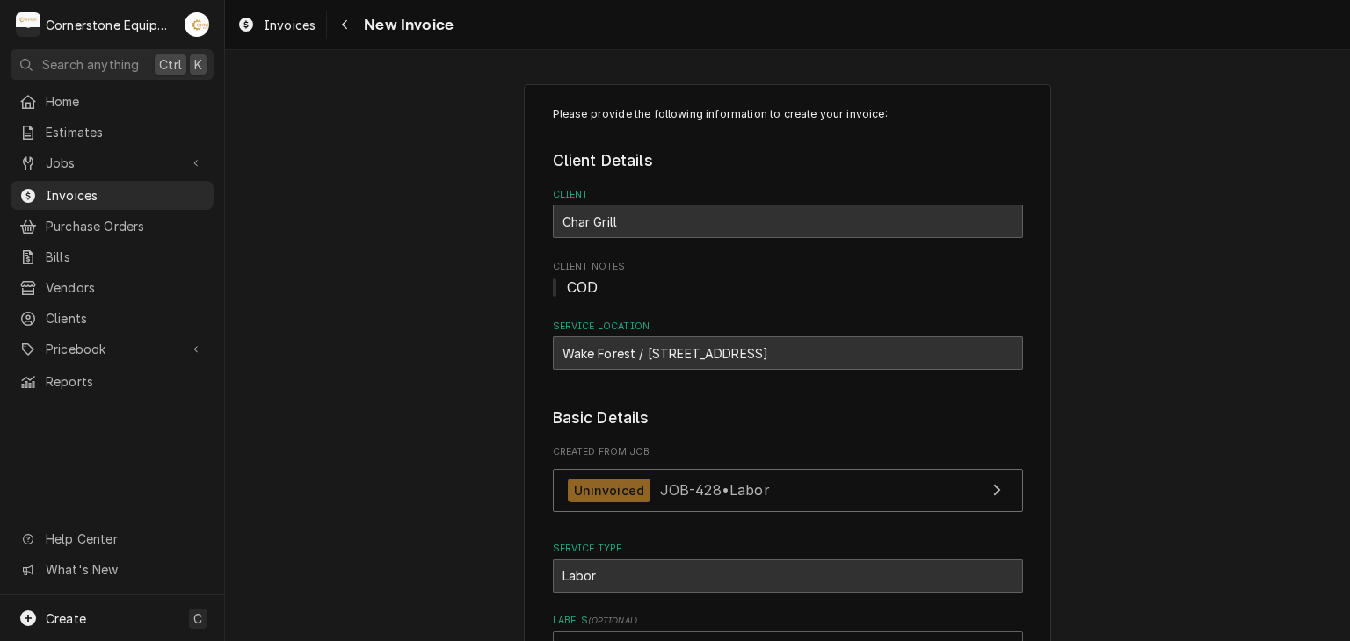
click at [1233, 430] on div "Please provide the following information to create your invoice: Client Details…" at bounding box center [787, 599] width 1125 height 1060
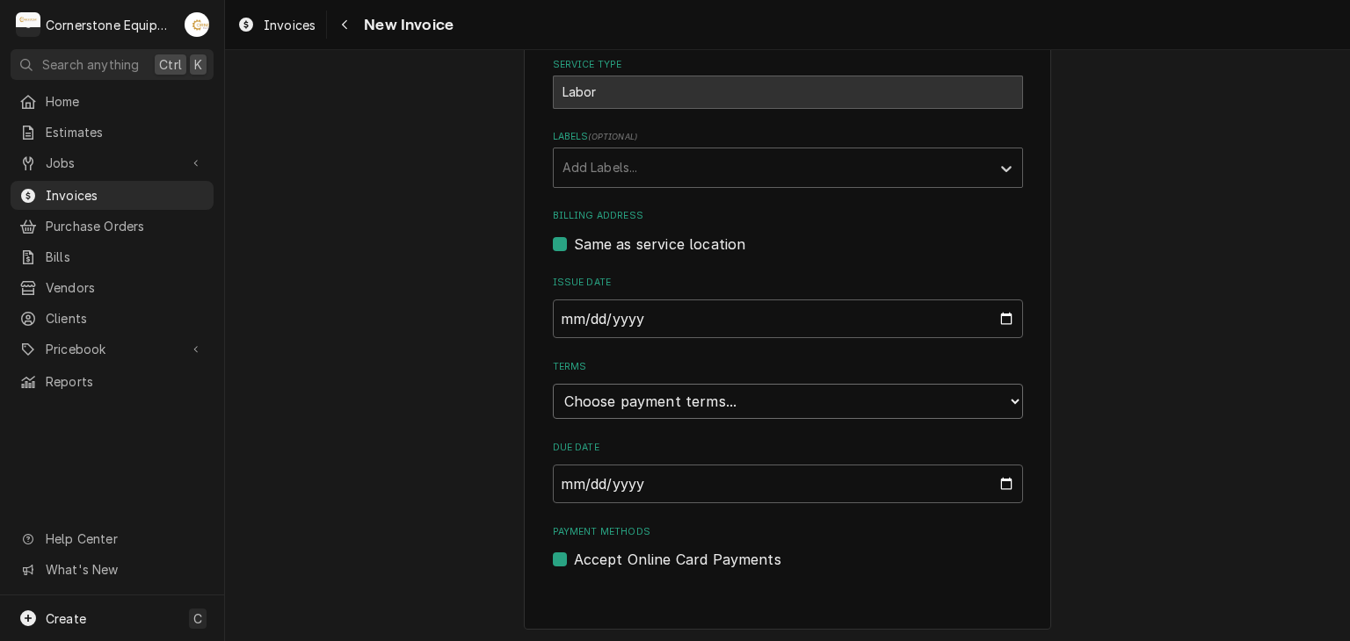
click at [572, 408] on select "Choose payment terms... Same Day Net 7 Net 14 Net 21 Net 30 Net 45 Net 60 Net 90" at bounding box center [788, 401] width 470 height 35
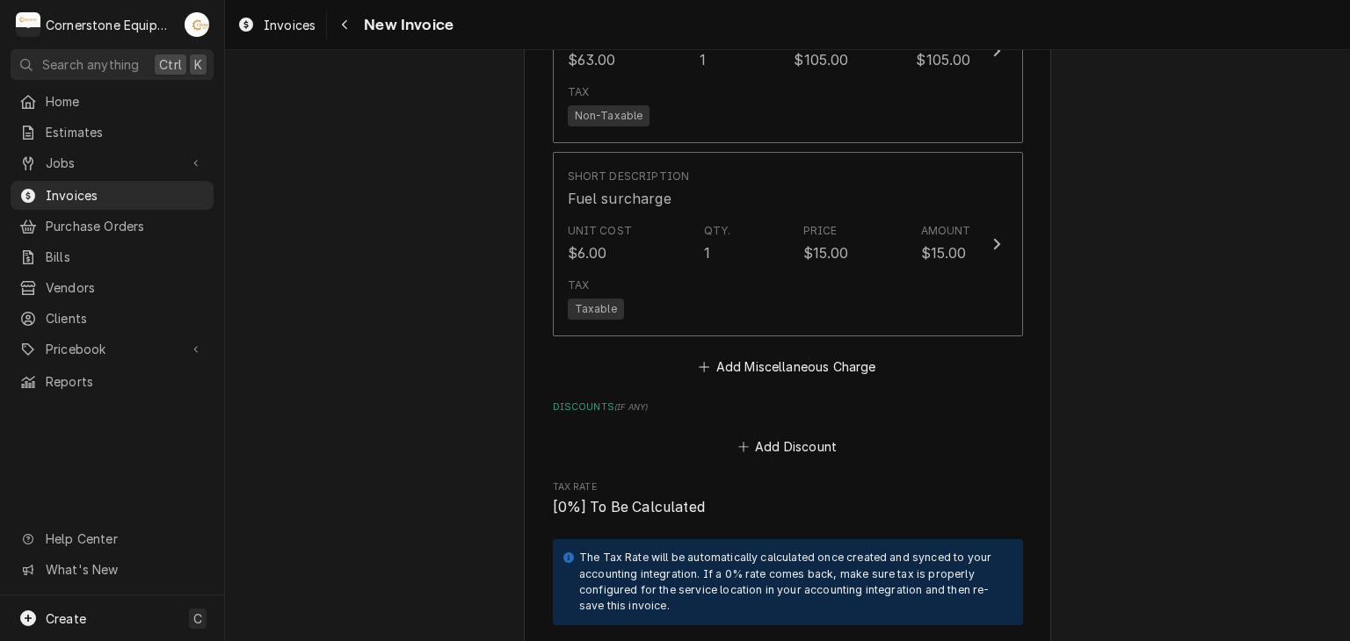
scroll to position [2944, 0]
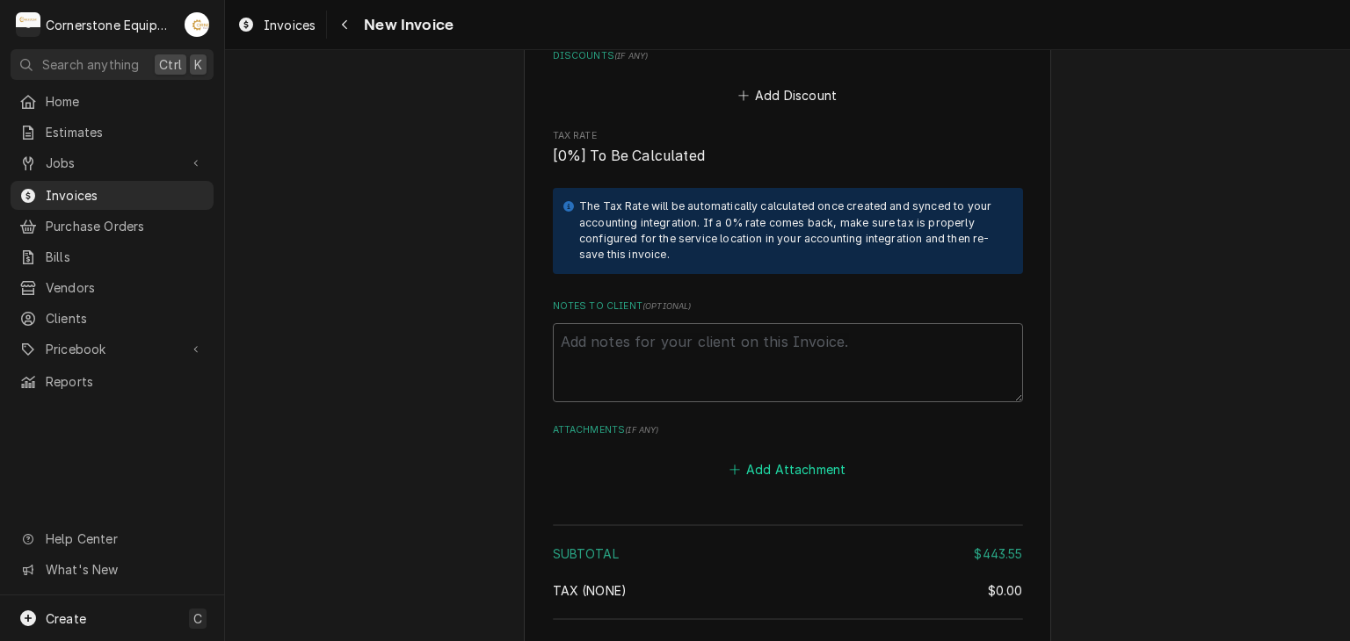
click at [803, 457] on button "Add Attachment" at bounding box center [787, 469] width 123 height 25
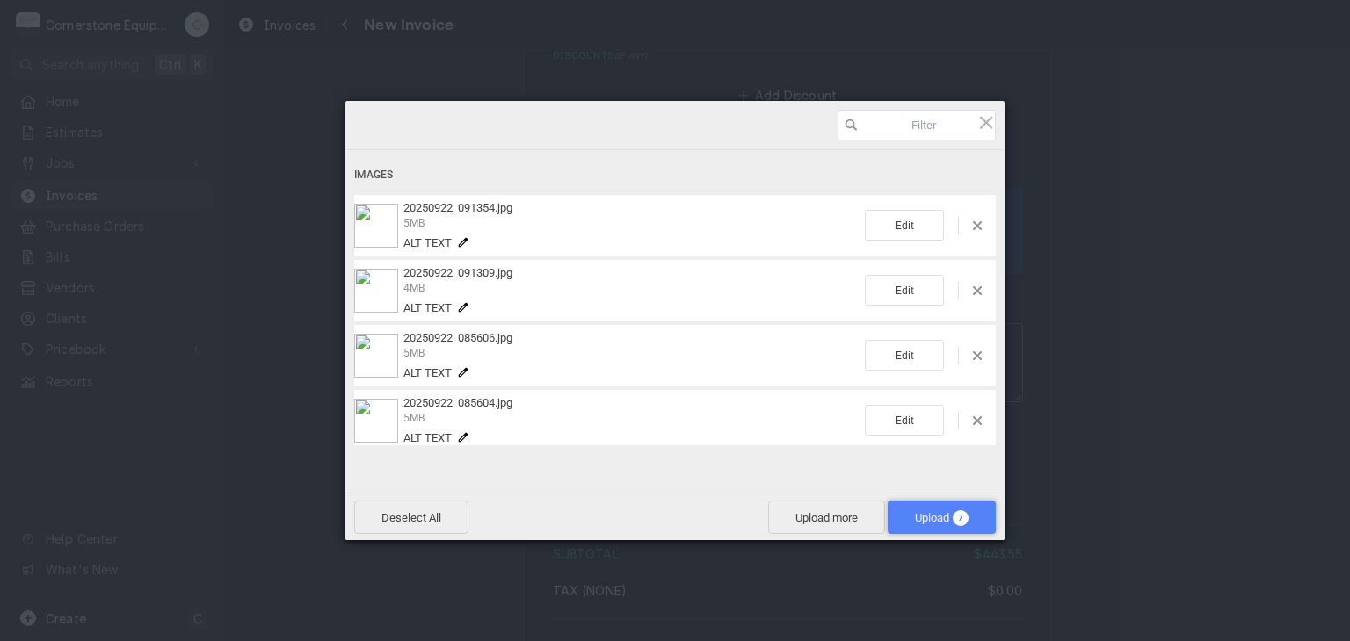
click at [930, 526] on span "Upload 7" at bounding box center [941, 517] width 108 height 33
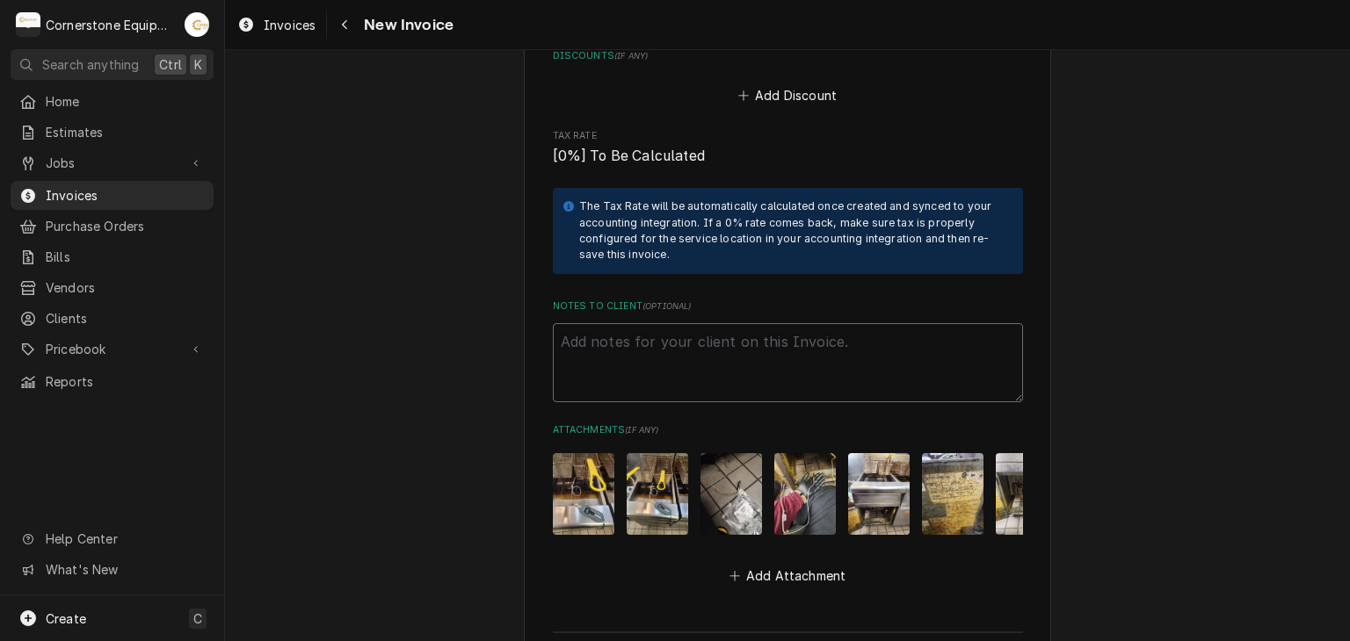
click at [661, 323] on textarea "Notes to Client ( optional )" at bounding box center [788, 362] width 470 height 79
paste textarea "INVOICE APPROVAL AND PAYMENT TERMS All invoices are due upon receipt unless oth…"
type textarea "x"
type textarea "INVOICE APPROVAL AND PAYMENT TERMS All invoices are due upon receipt unless oth…"
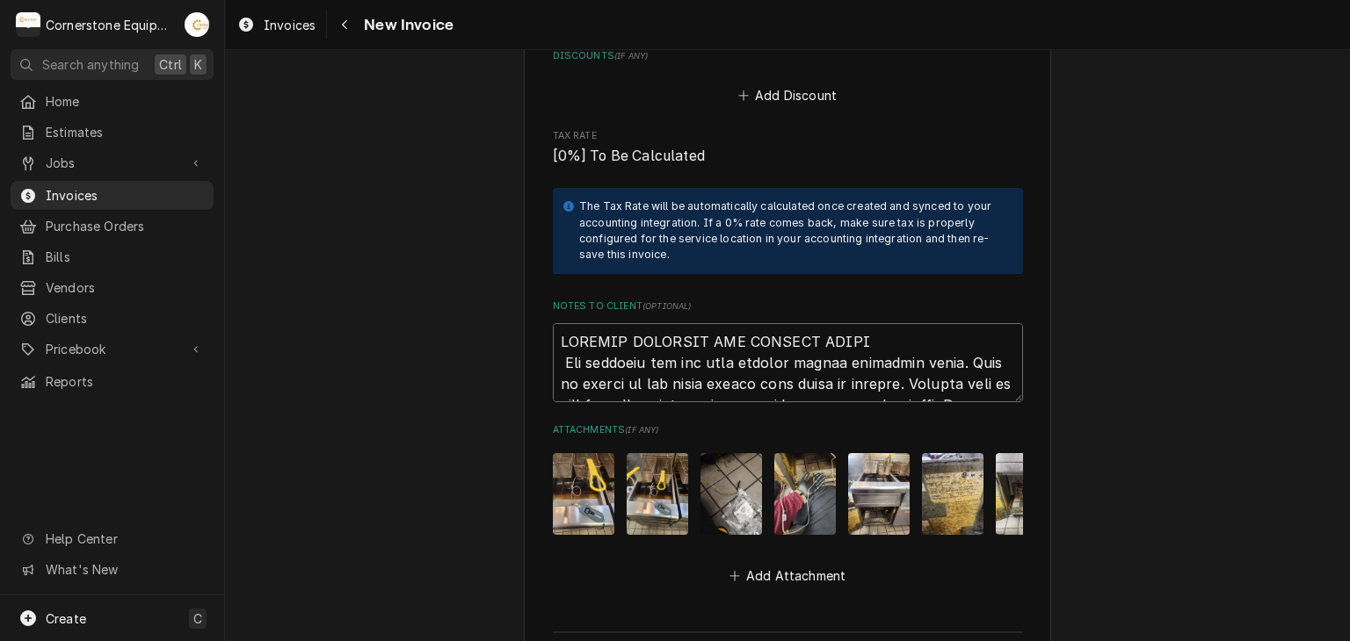
scroll to position [3416, 0]
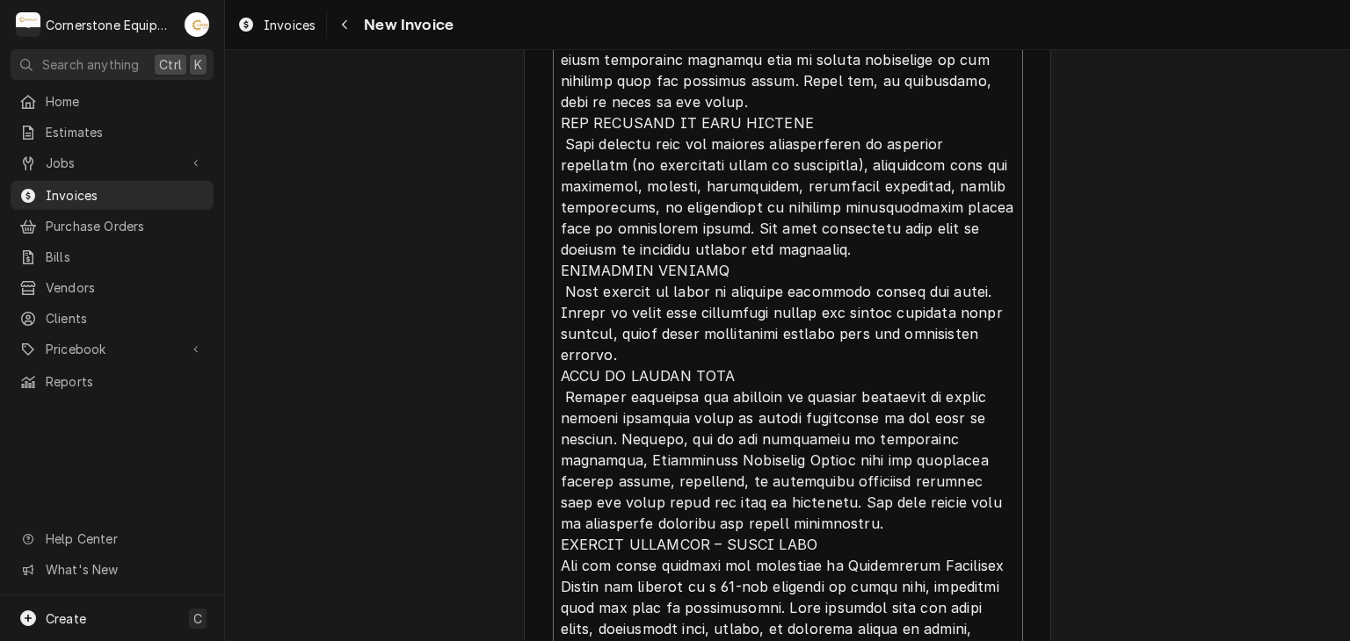
type textarea "x"
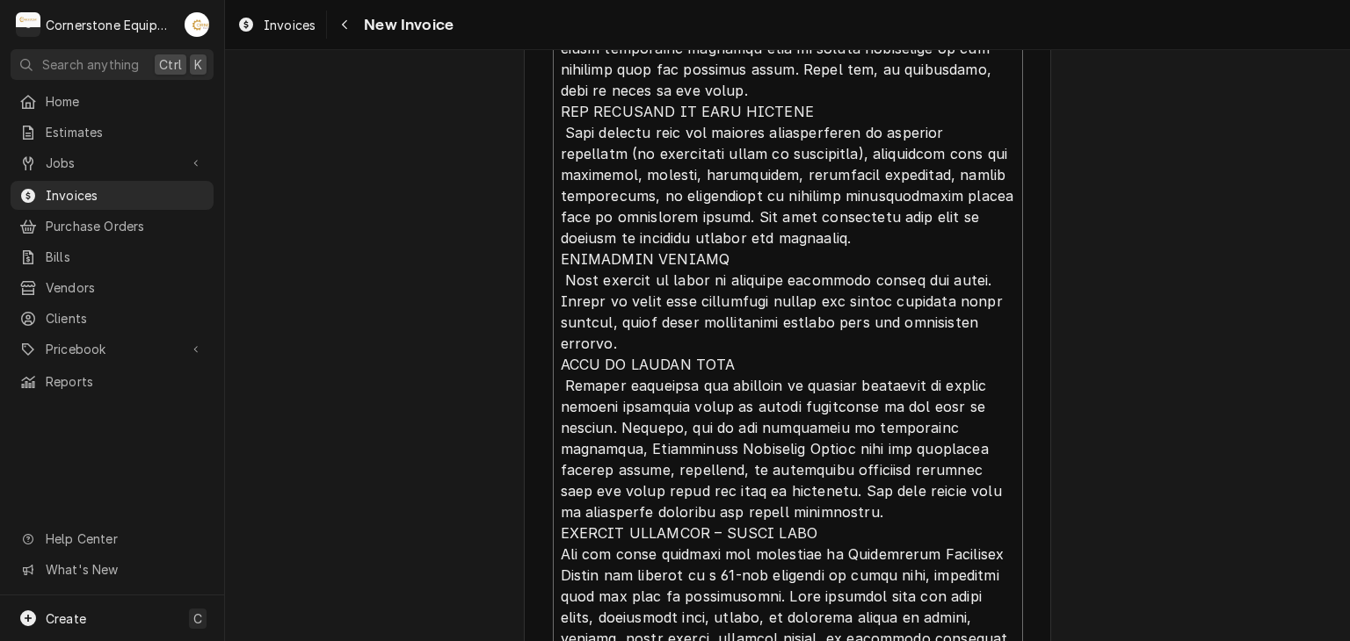
type textarea "INVOICE APPROVAL AND PAYMENT TERMS All invoices are due upon receipt unless oth…"
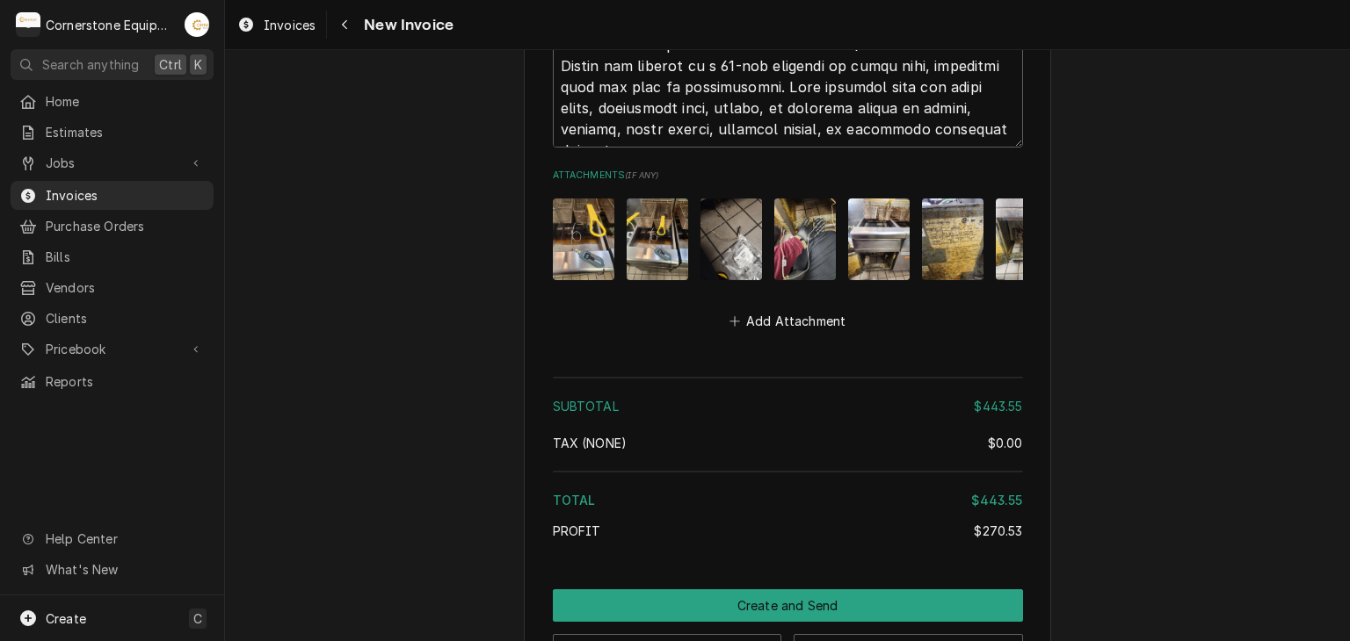
scroll to position [3964, 0]
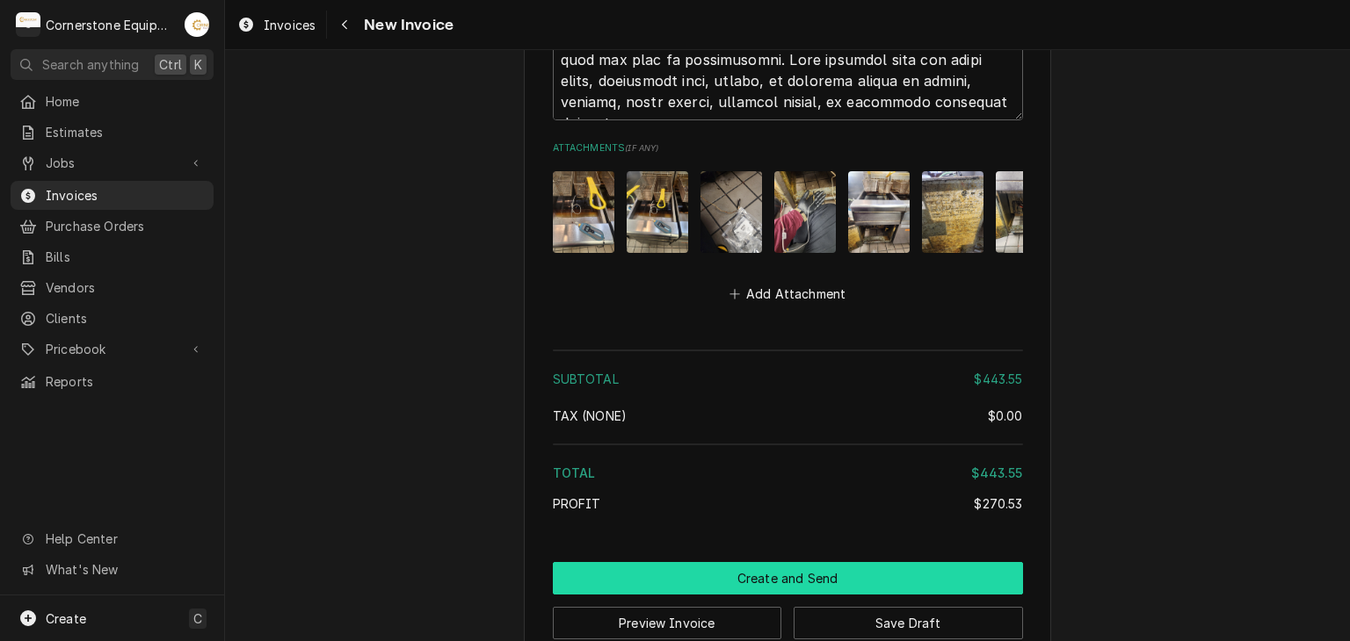
click at [806, 562] on button "Create and Send" at bounding box center [788, 578] width 470 height 33
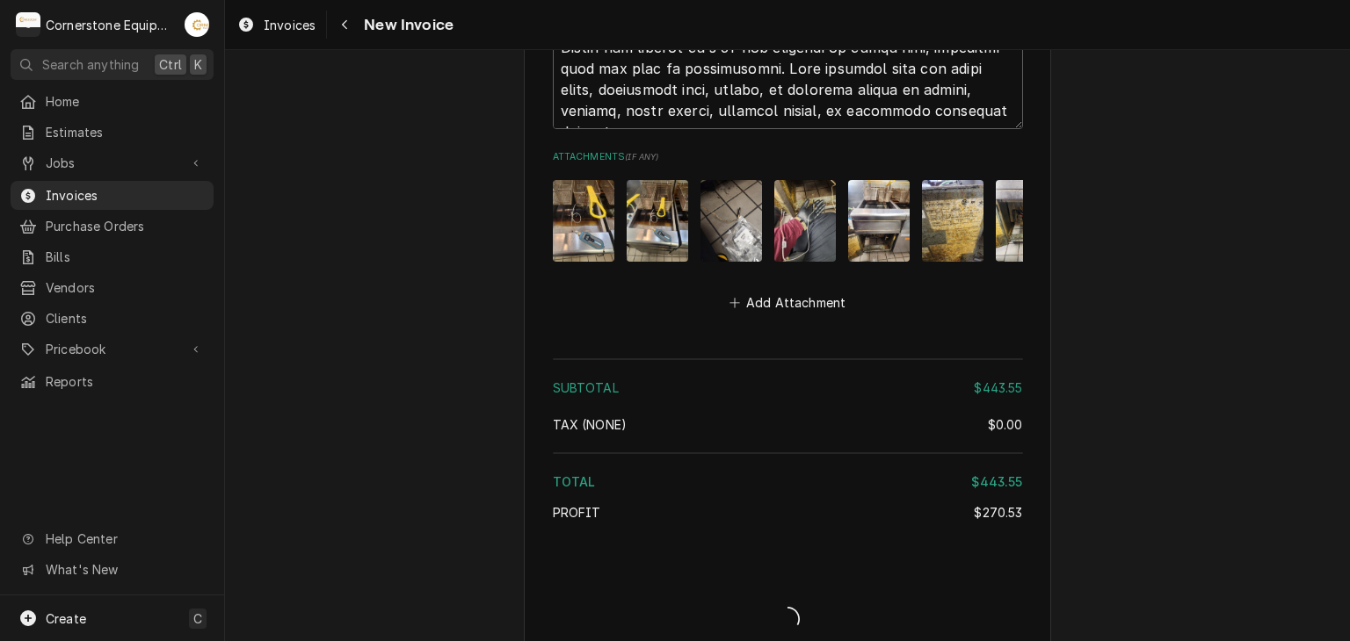
type textarea "x"
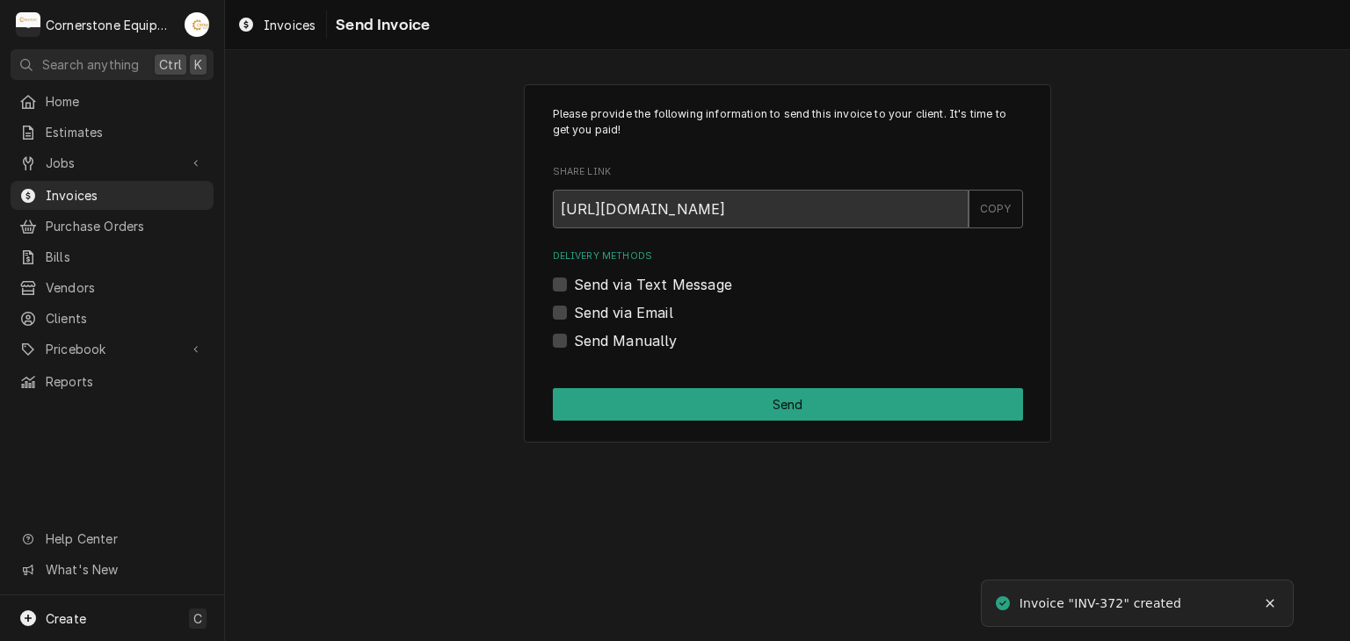
click at [631, 342] on label "Send Manually" at bounding box center [626, 340] width 104 height 21
click at [631, 342] on input "Send Manually" at bounding box center [809, 349] width 470 height 39
checkbox input "true"
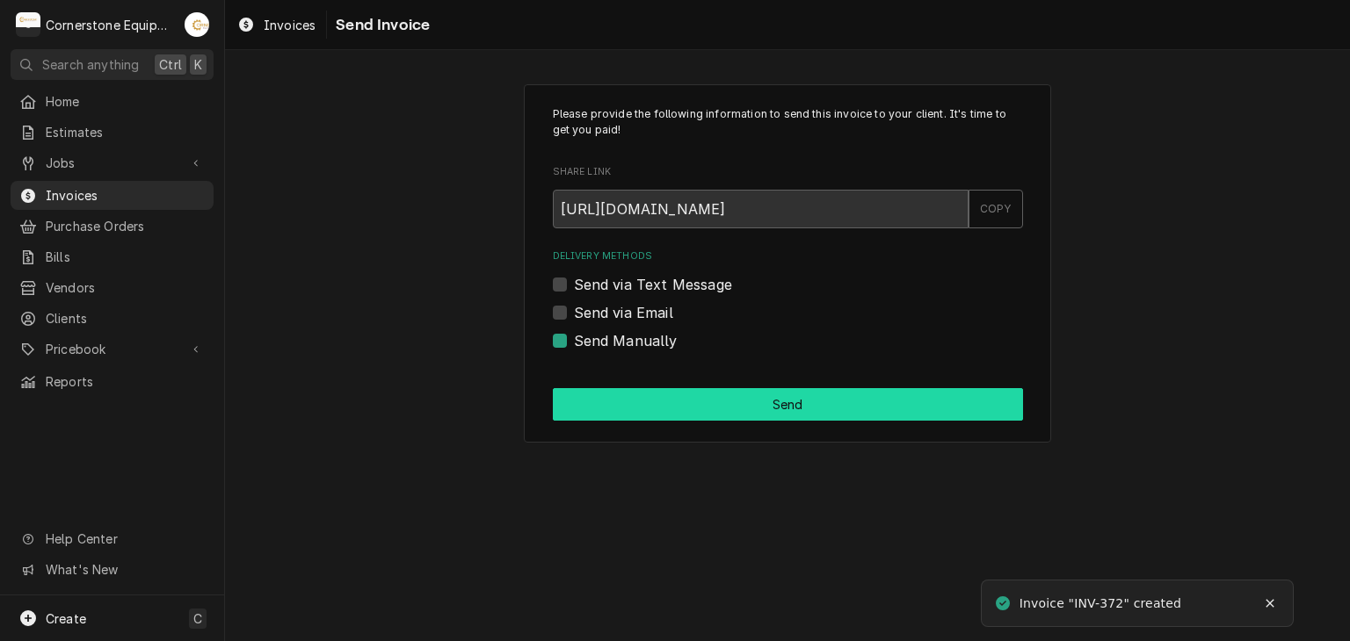
click at [791, 400] on button "Send" at bounding box center [788, 404] width 470 height 33
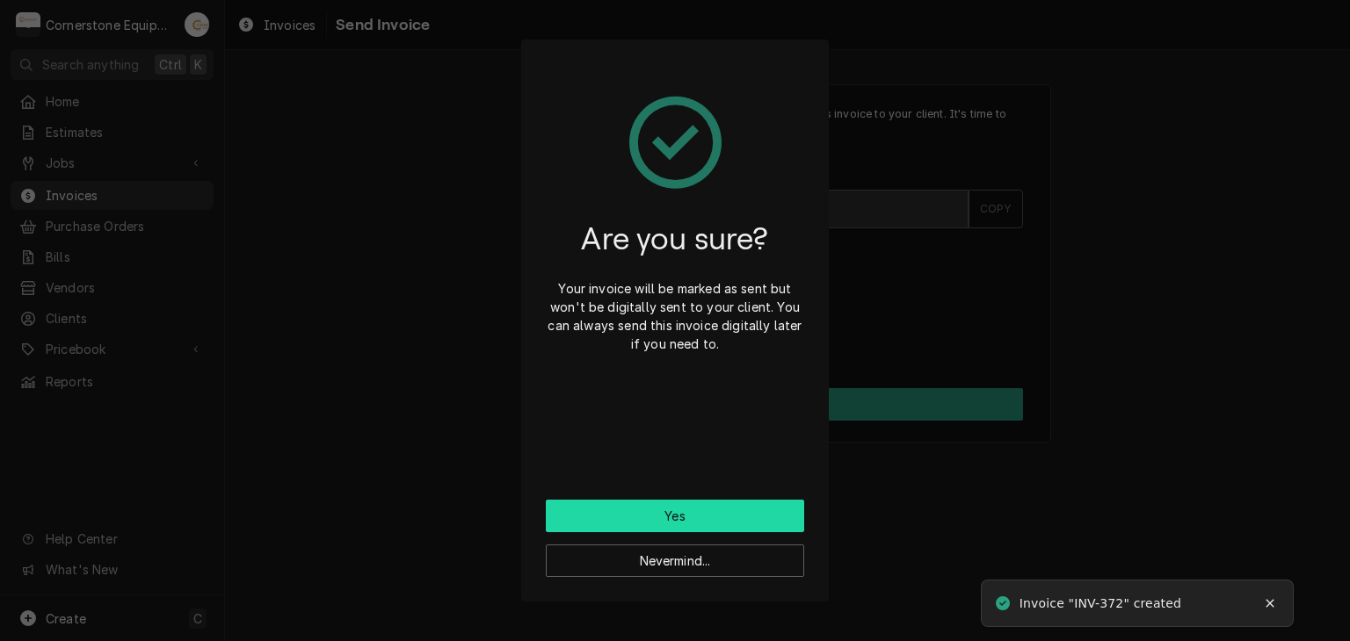
click at [696, 510] on button "Yes" at bounding box center [675, 516] width 258 height 33
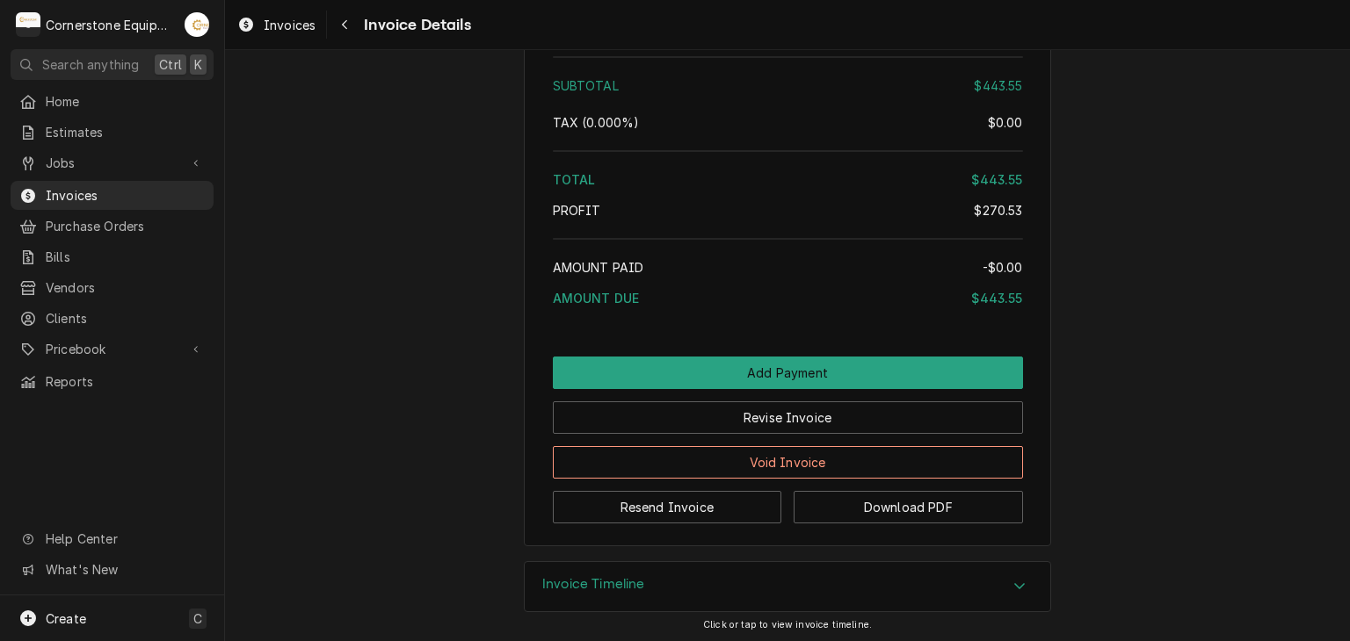
scroll to position [3711, 0]
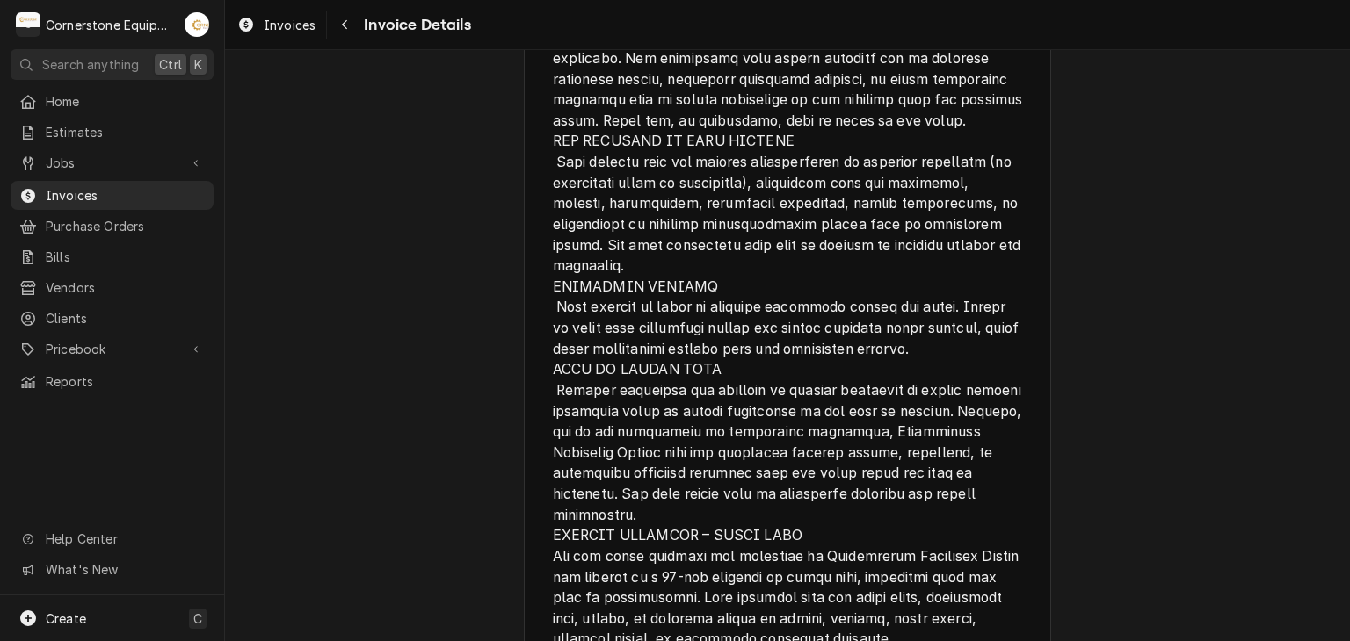
scroll to position [3711, 0]
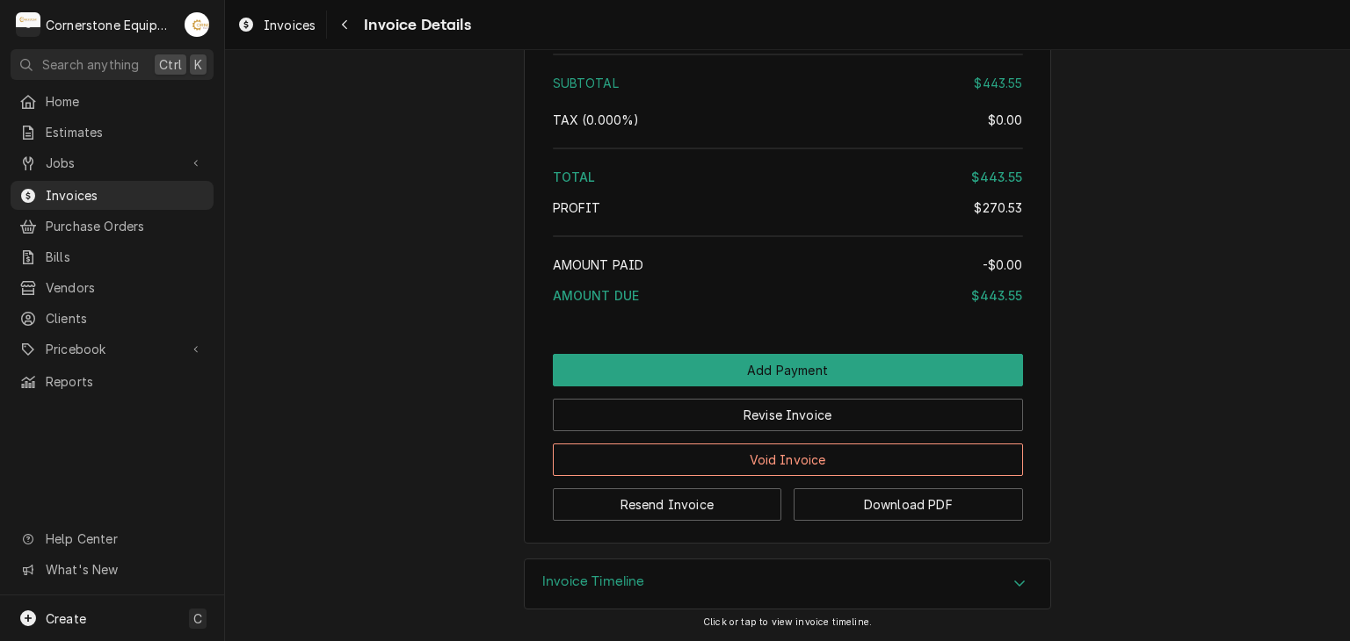
scroll to position [3711, 0]
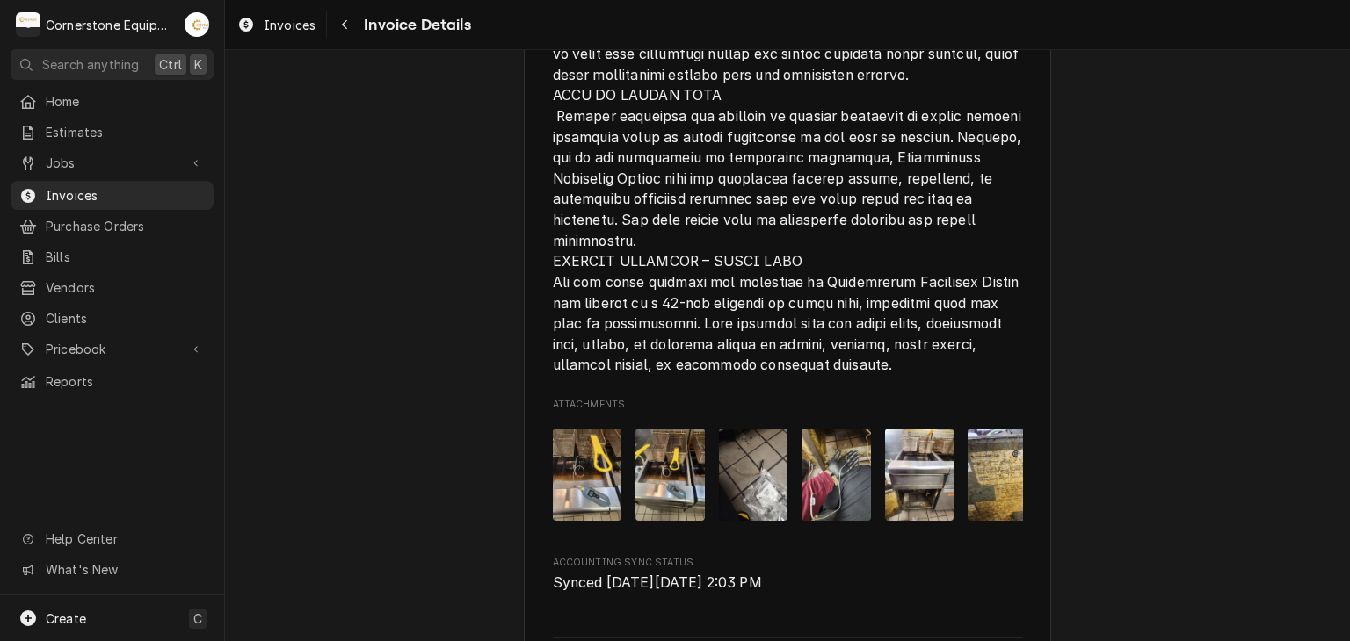
scroll to position [3711, 0]
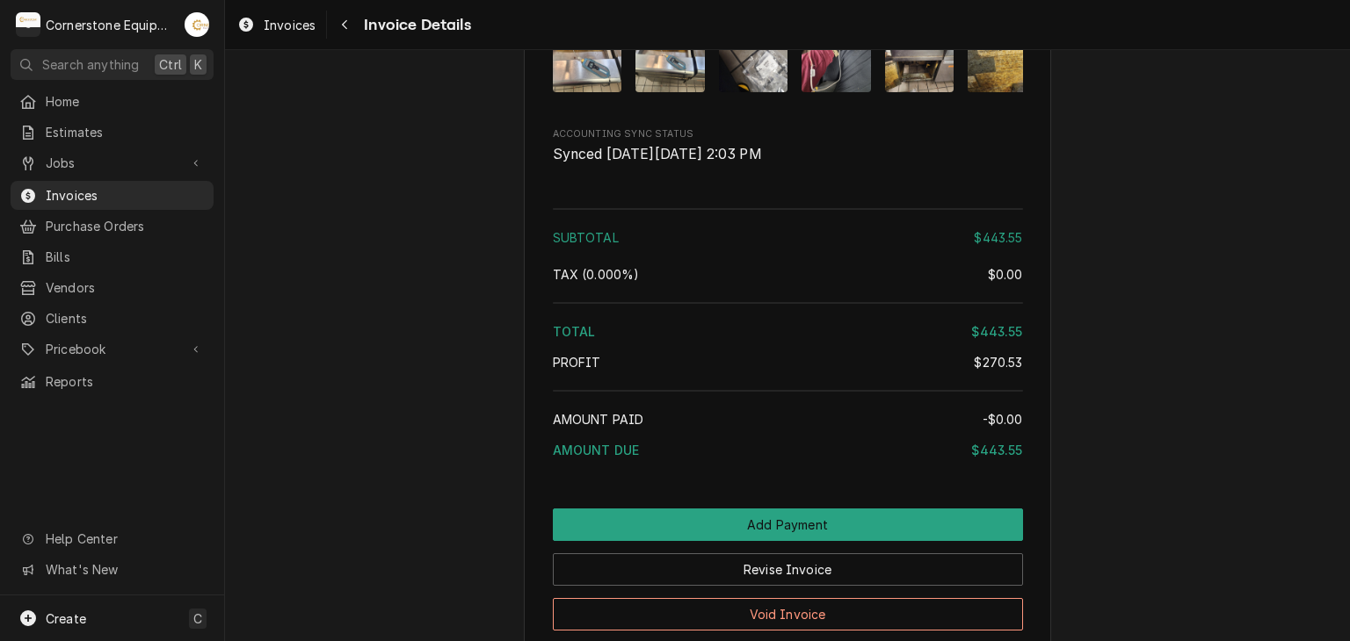
scroll to position [3711, 0]
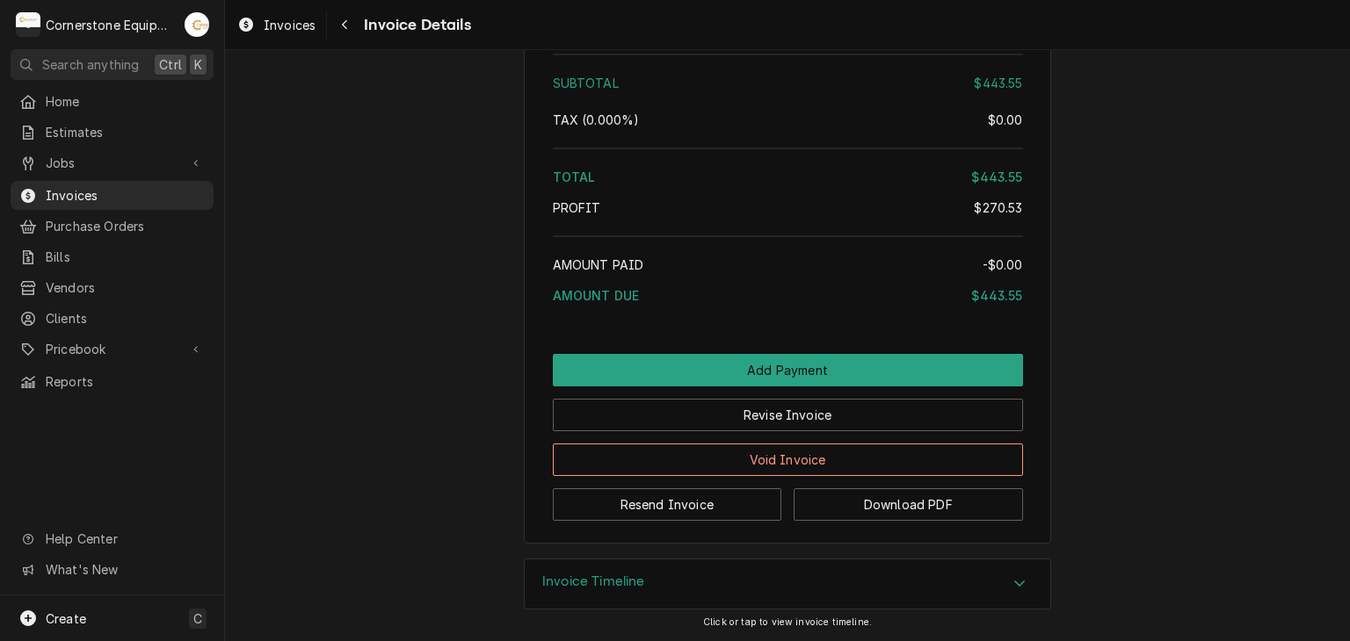
click at [597, 590] on h3 "Invoice Timeline" at bounding box center [593, 582] width 103 height 17
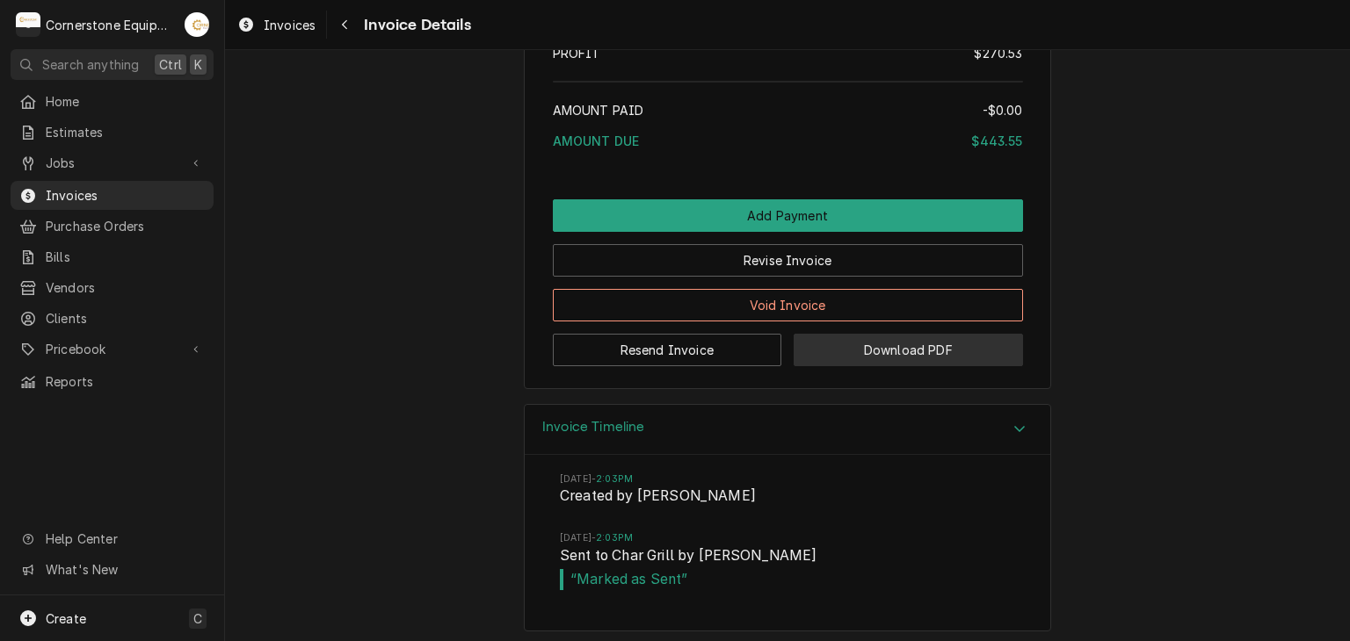
scroll to position [3875, 0]
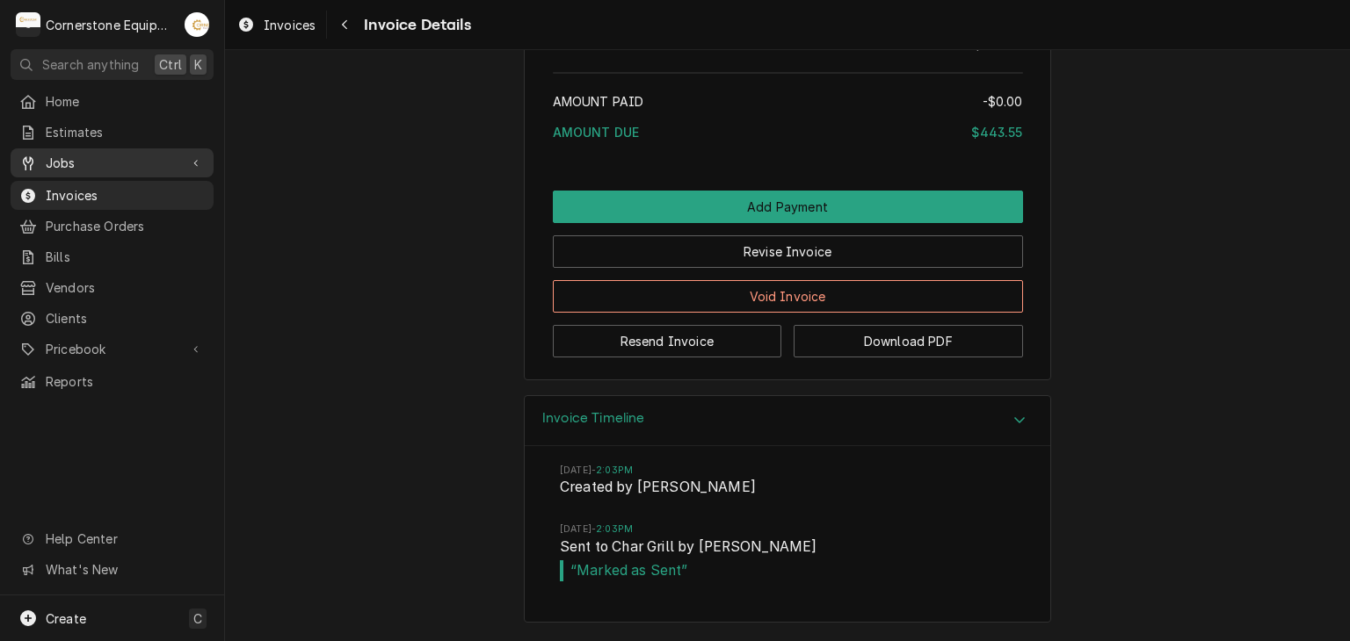
click at [65, 156] on span "Jobs" at bounding box center [112, 163] width 133 height 18
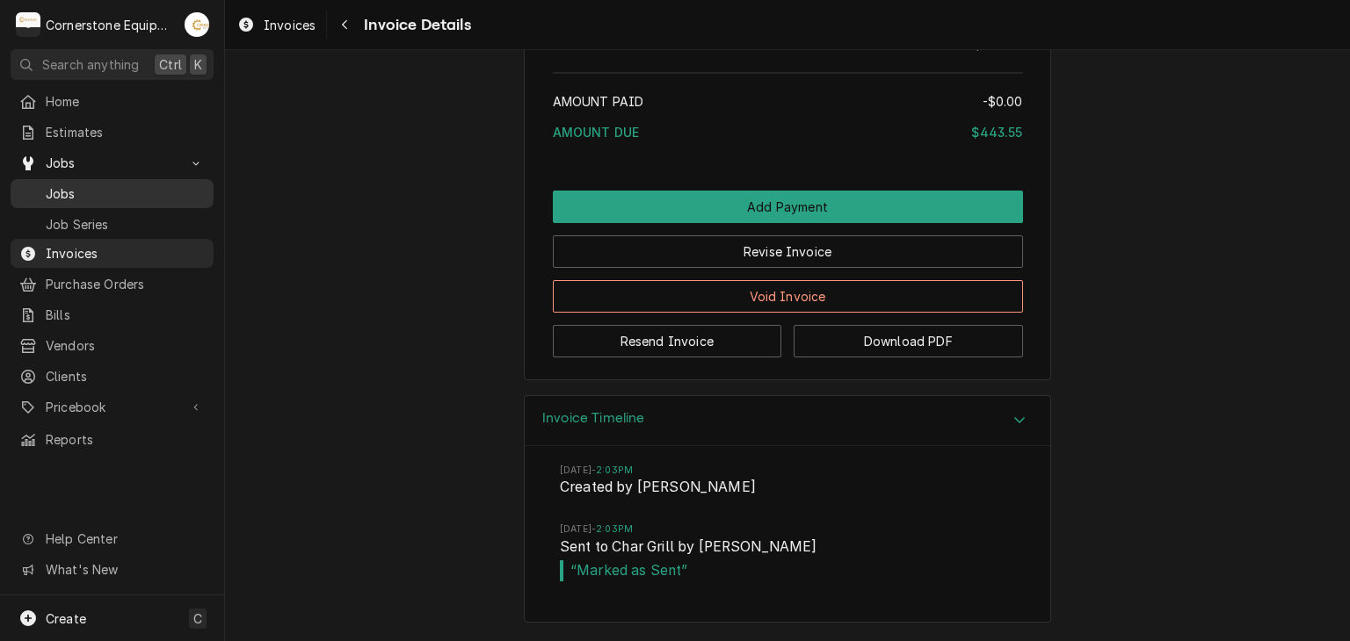
click at [79, 192] on span "Jobs" at bounding box center [125, 194] width 159 height 18
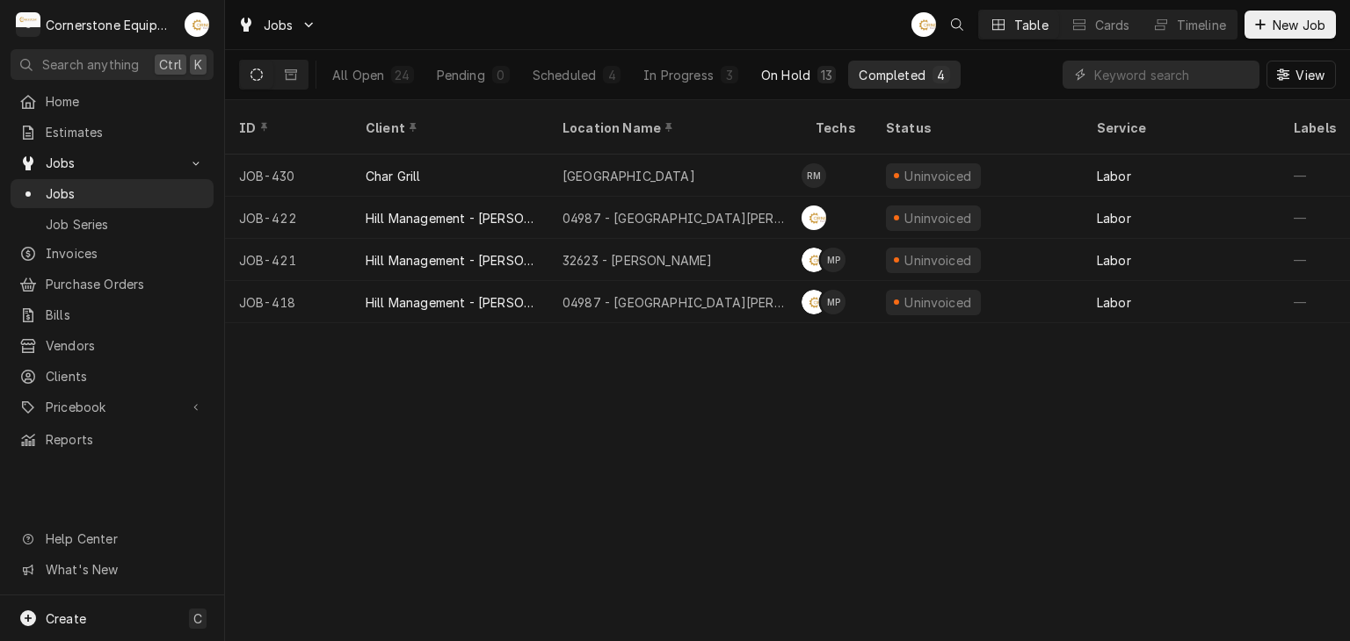
click at [762, 76] on div "On Hold" at bounding box center [785, 75] width 49 height 18
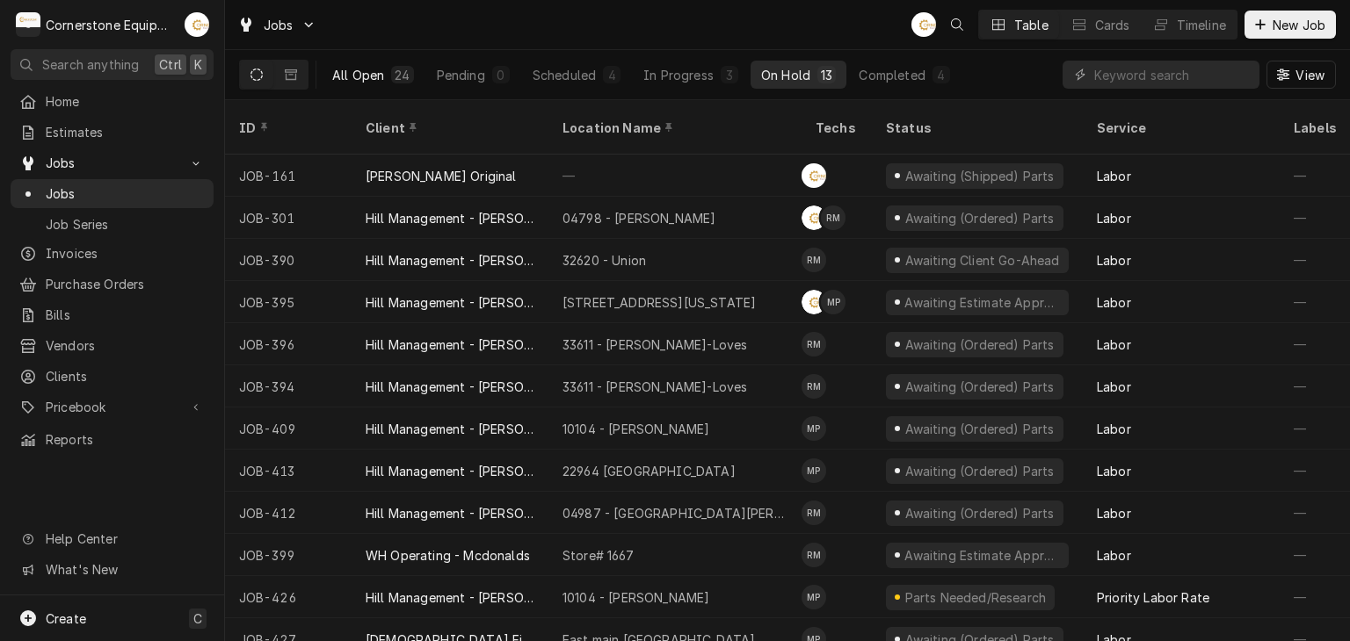
click at [405, 80] on div "24" at bounding box center [401, 75] width 15 height 18
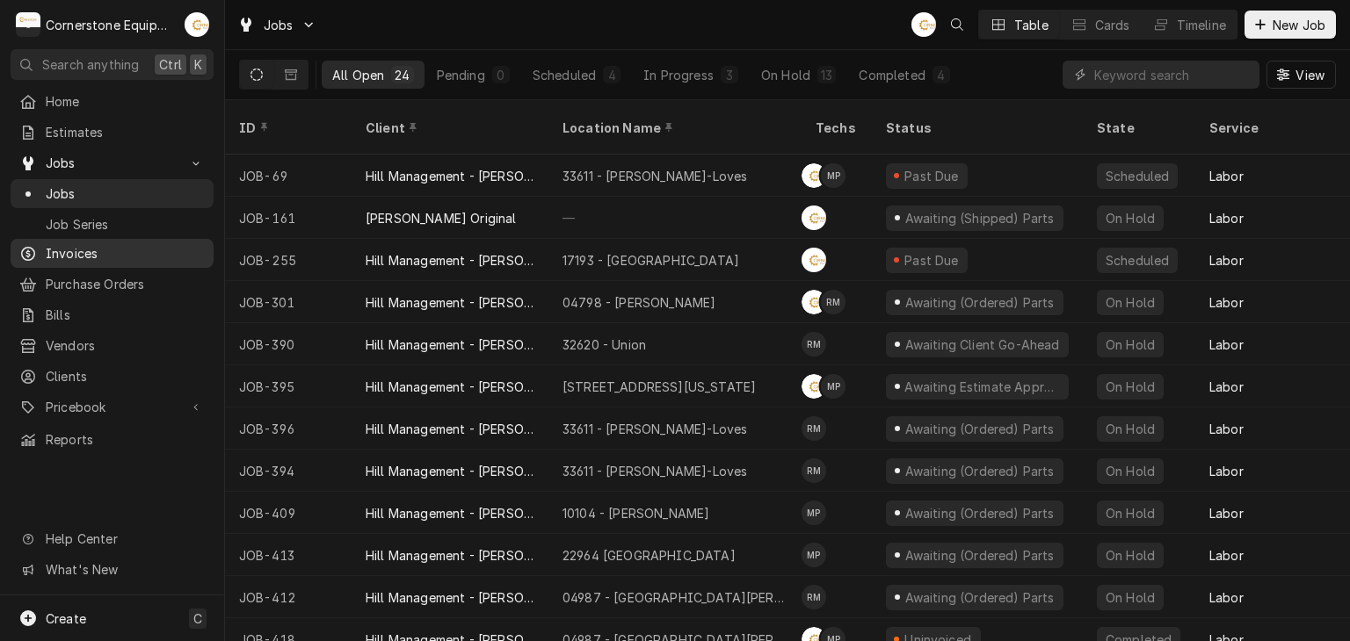
click at [66, 247] on span "Invoices" at bounding box center [125, 253] width 159 height 18
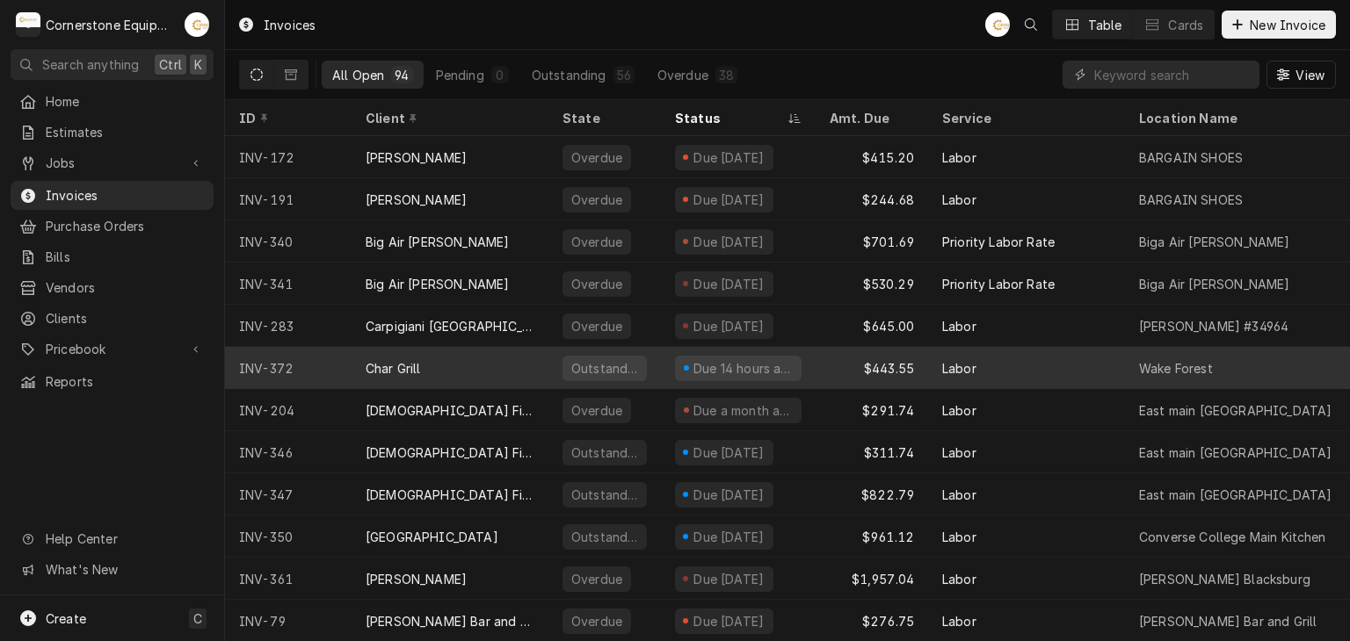
click at [394, 359] on div "Char Grill" at bounding box center [392, 368] width 55 height 18
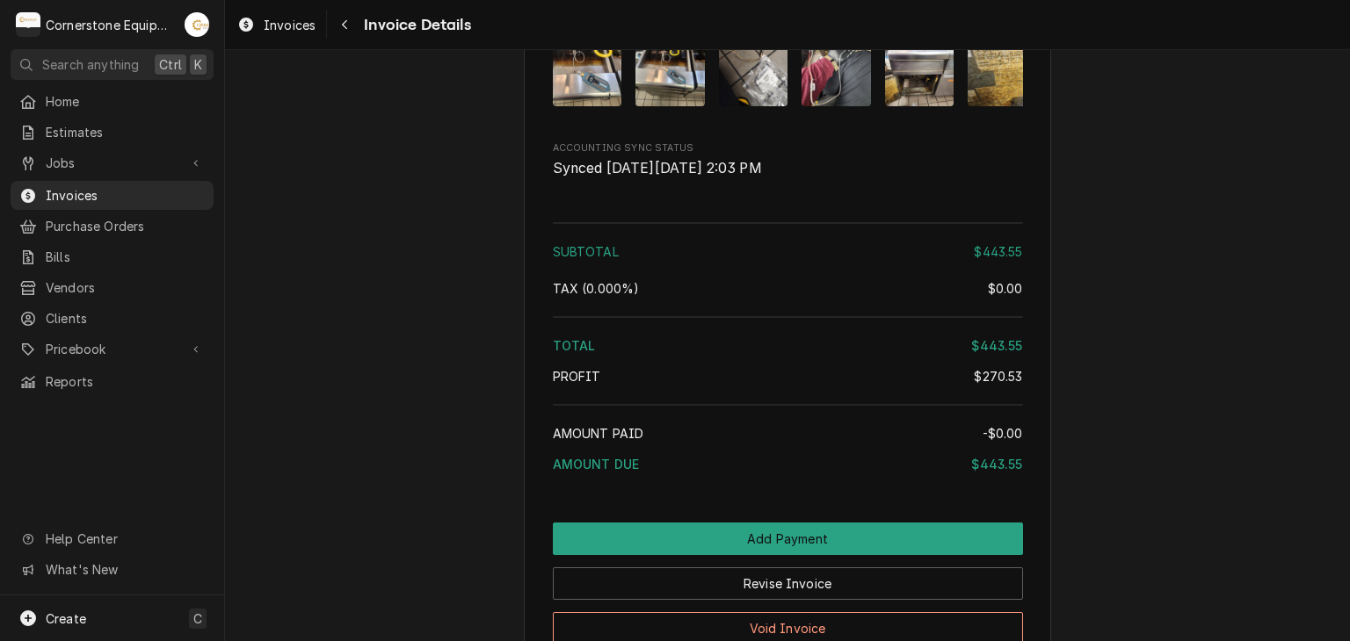
scroll to position [3711, 0]
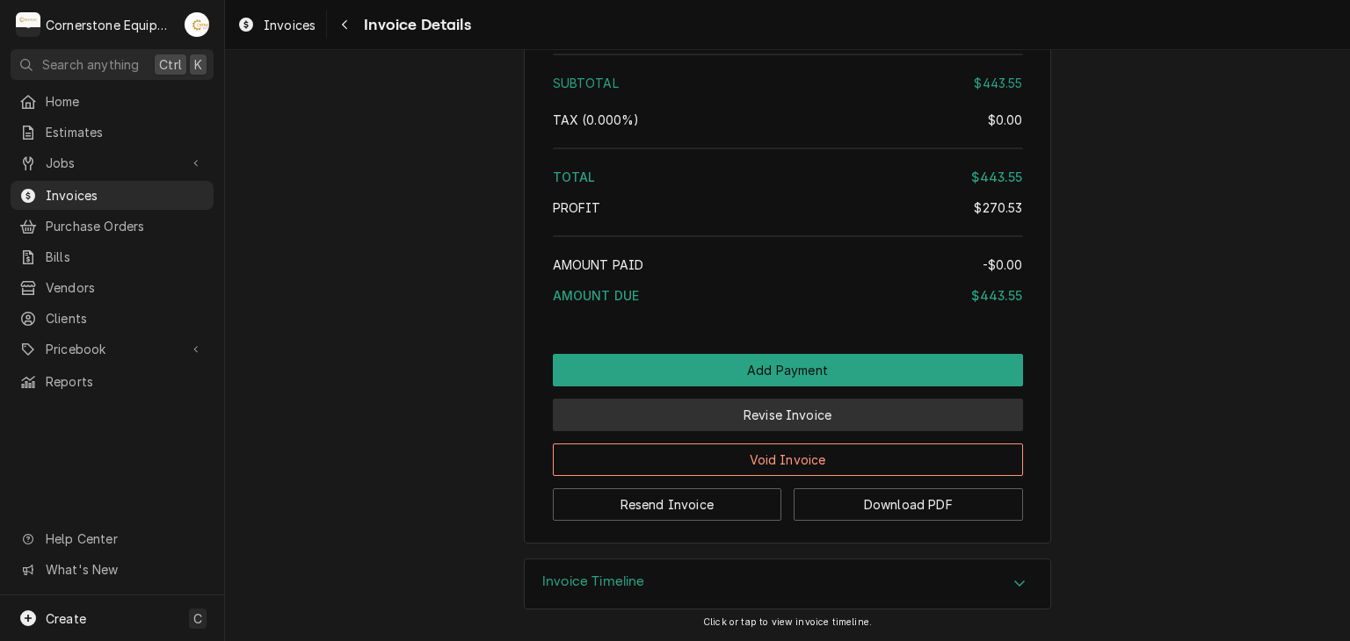
click at [777, 419] on button "Revise Invoice" at bounding box center [788, 415] width 470 height 33
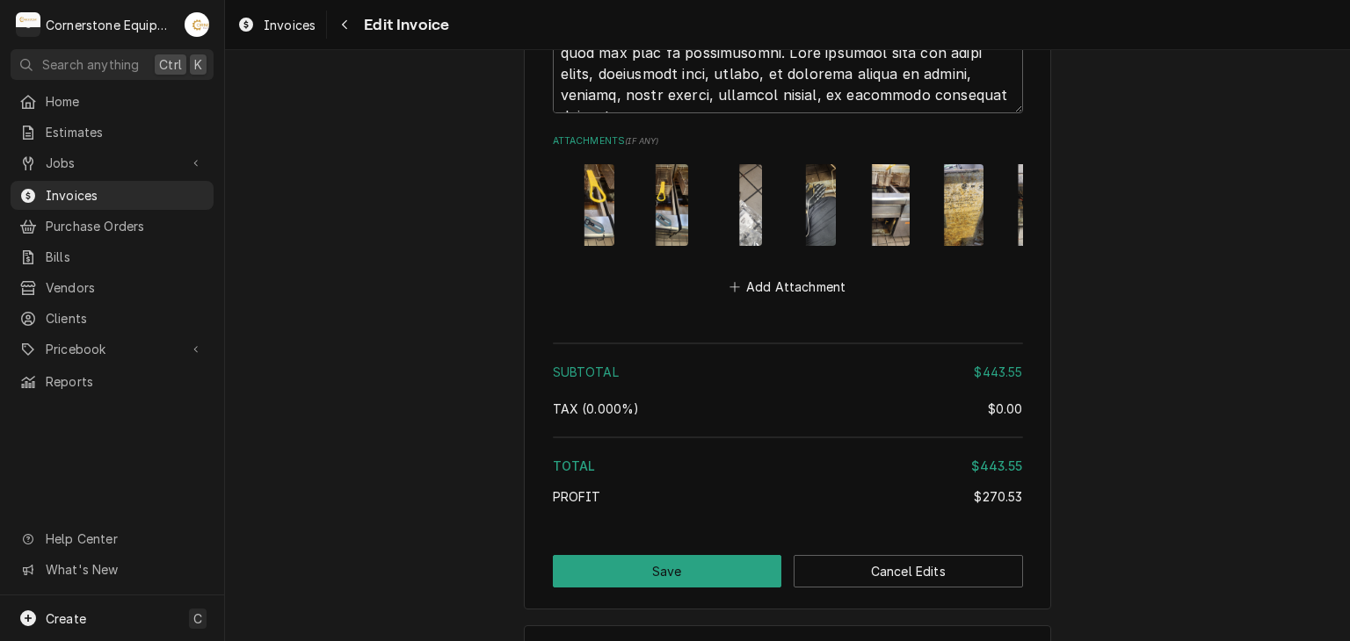
scroll to position [4003, 0]
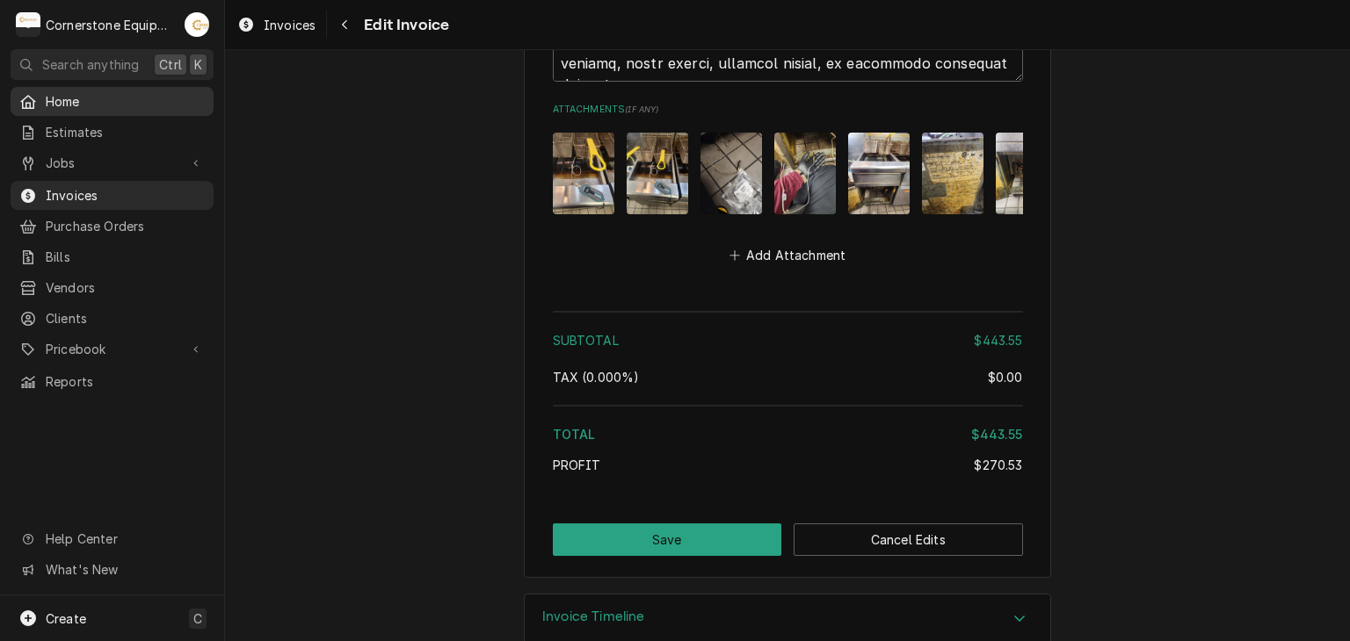
click at [61, 92] on span "Home" at bounding box center [125, 101] width 159 height 18
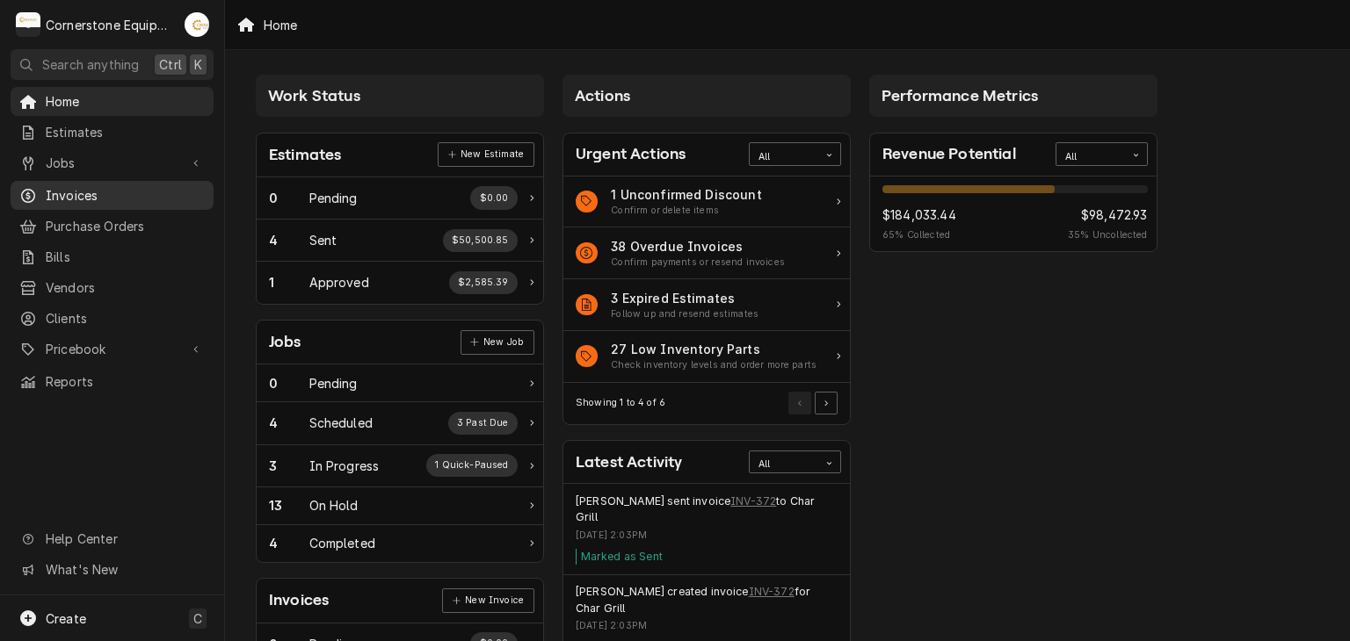
click at [67, 186] on span "Invoices" at bounding box center [125, 195] width 159 height 18
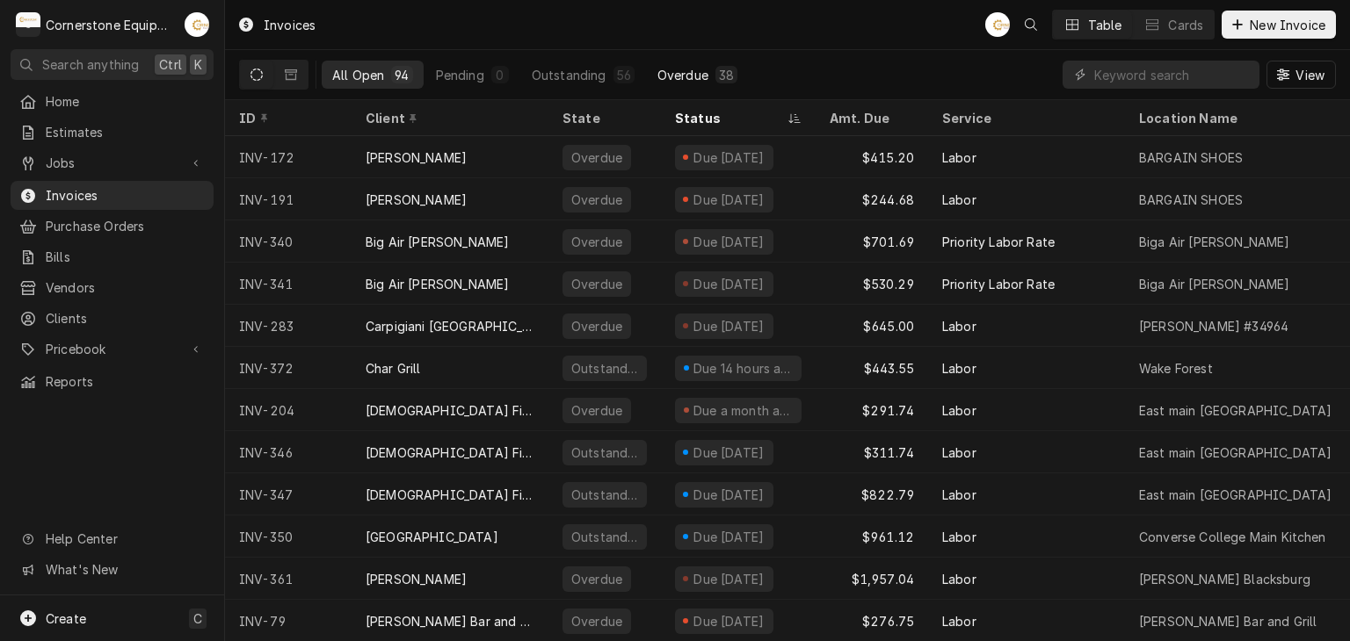
click at [724, 66] on div "38" at bounding box center [726, 75] width 22 height 18
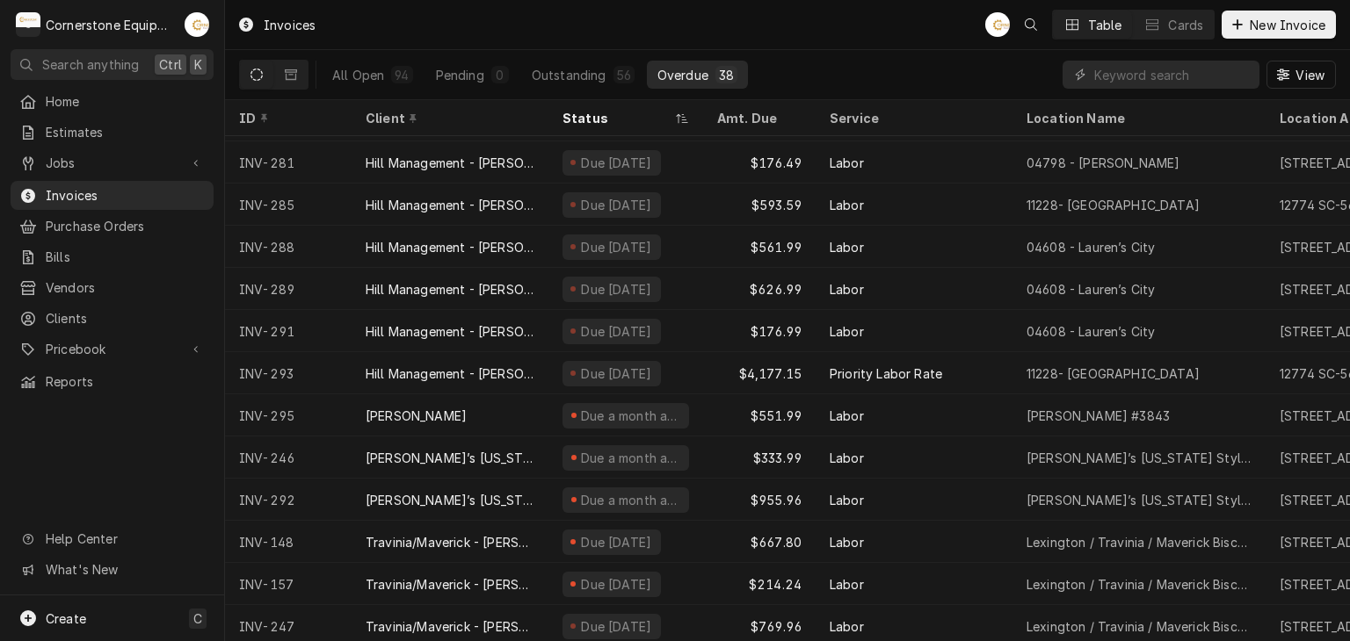
scroll to position [1066, 0]
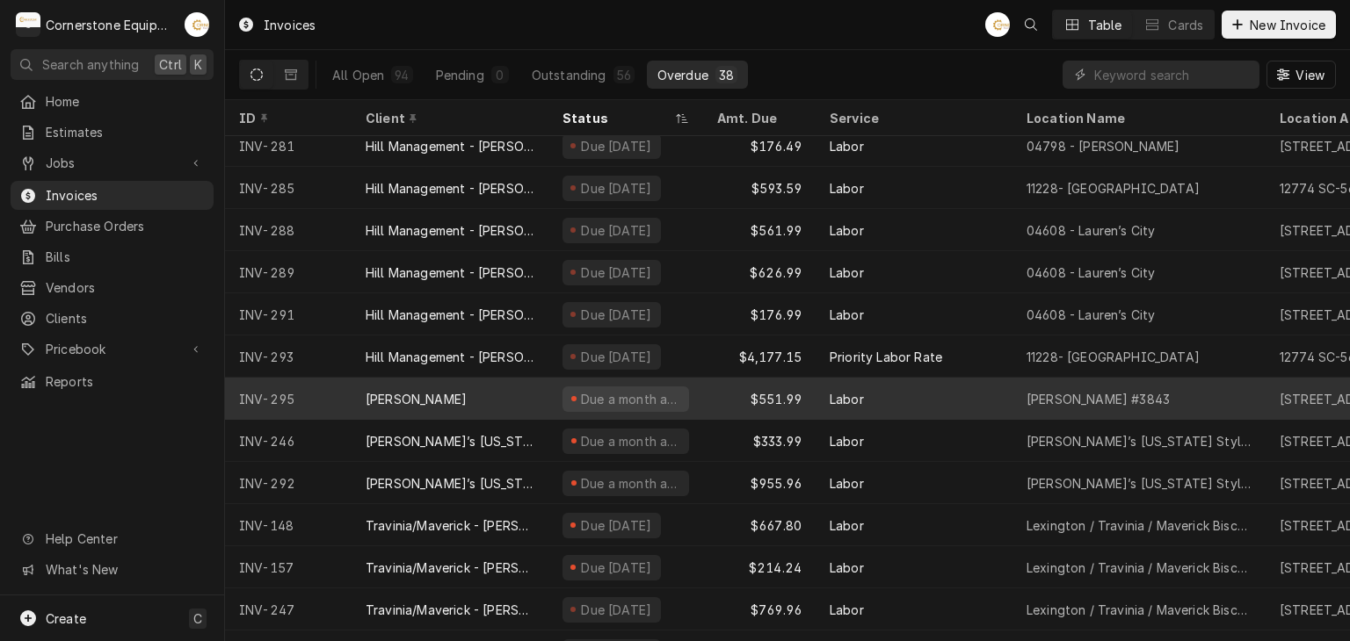
click at [604, 400] on div "Due a month ago" at bounding box center [630, 399] width 103 height 18
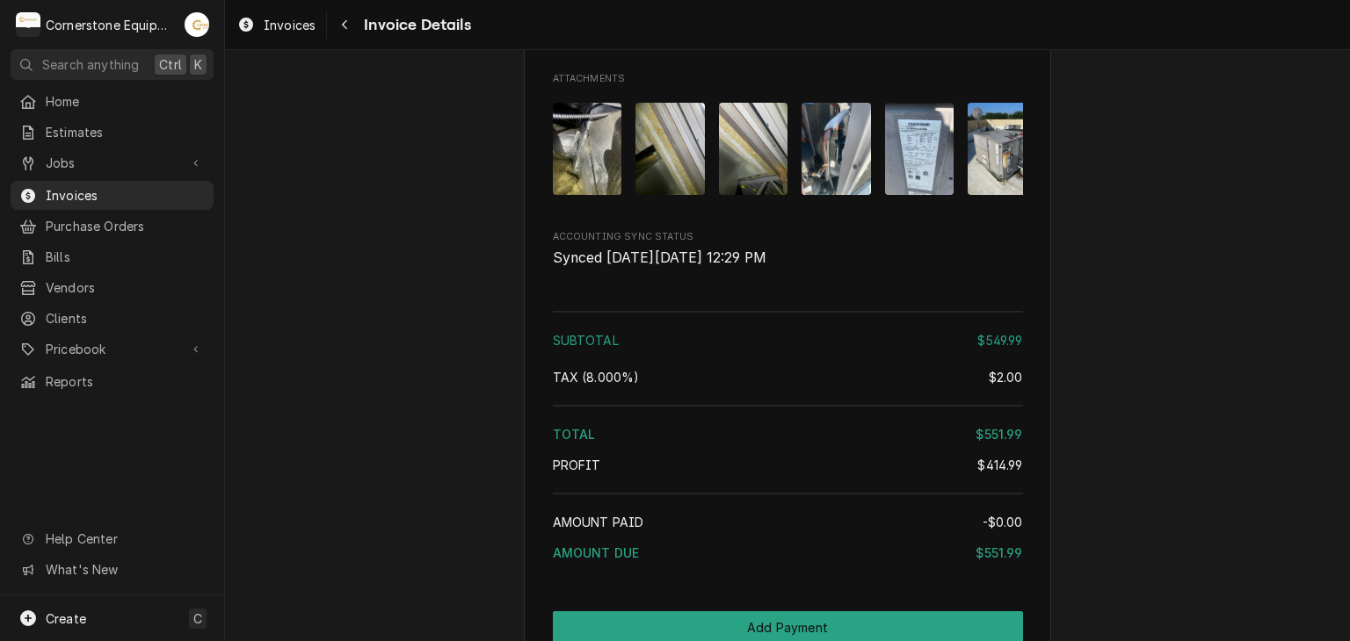
scroll to position [2783, 0]
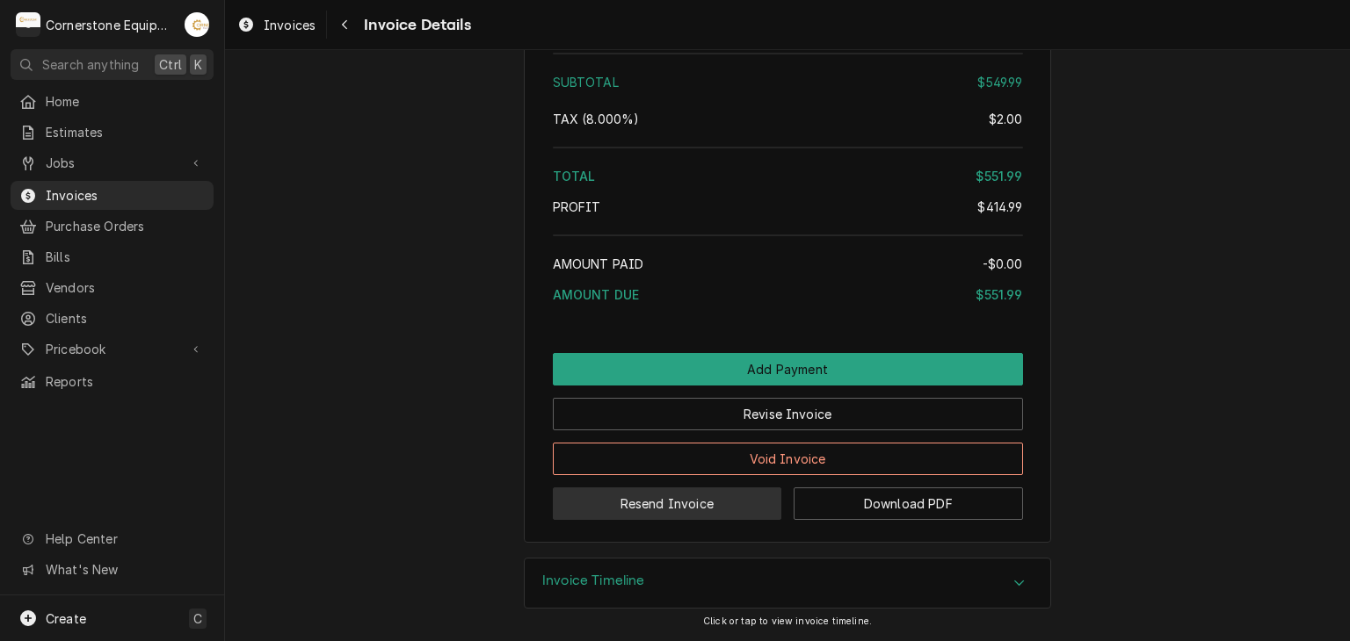
click at [630, 511] on button "Resend Invoice" at bounding box center [667, 504] width 229 height 33
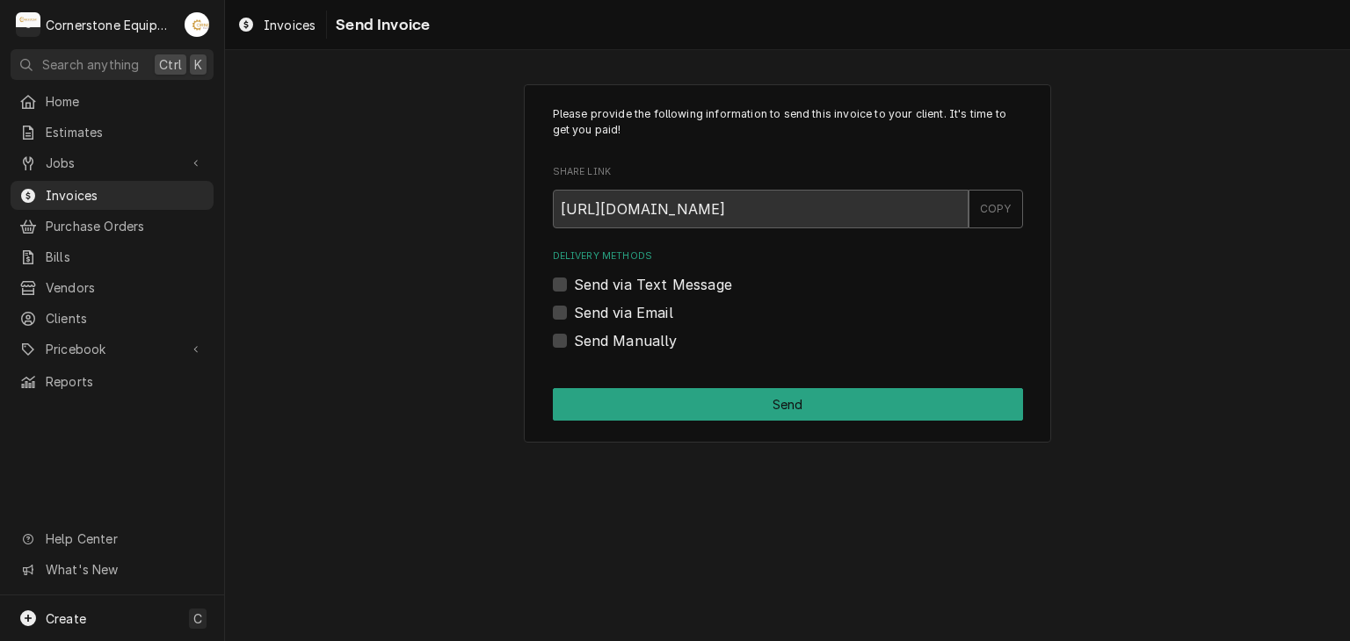
click at [608, 279] on label "Send via Text Message" at bounding box center [653, 284] width 158 height 21
click at [608, 279] on input "Send via Text Message" at bounding box center [809, 293] width 470 height 39
checkbox input "true"
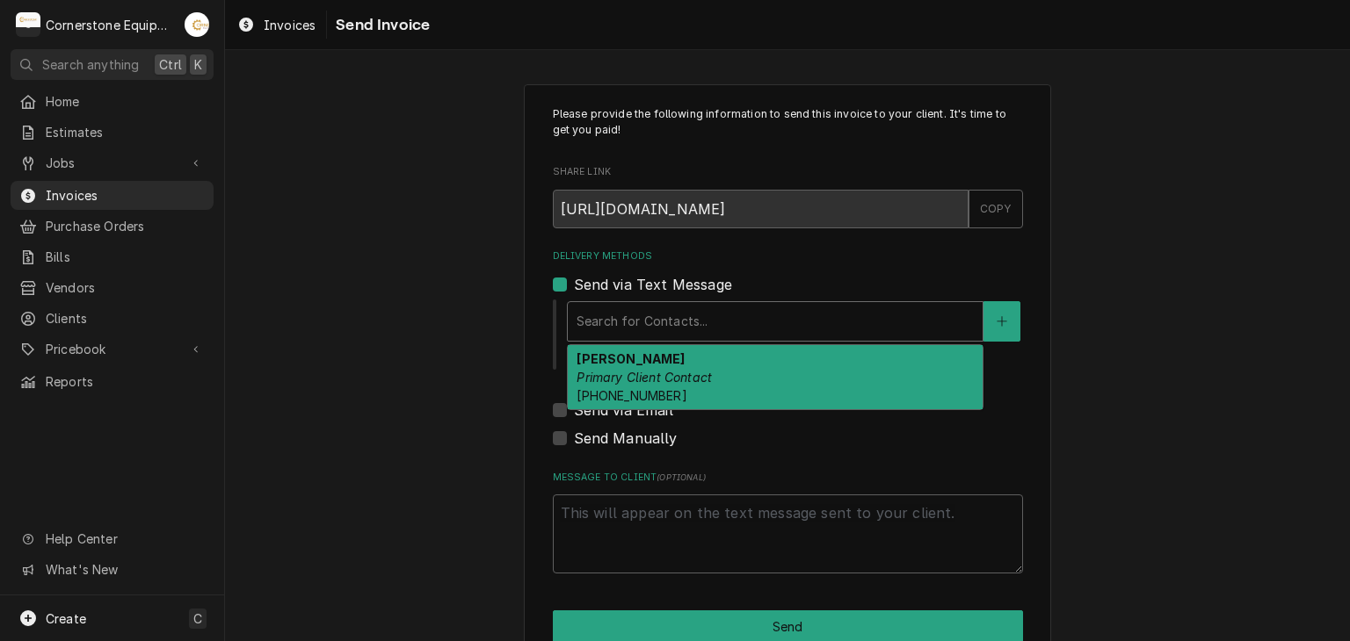
click at [606, 311] on div "Delivery Methods" at bounding box center [774, 322] width 397 height 32
click at [619, 373] on em "Primary Client Contact" at bounding box center [643, 377] width 135 height 15
type textarea "x"
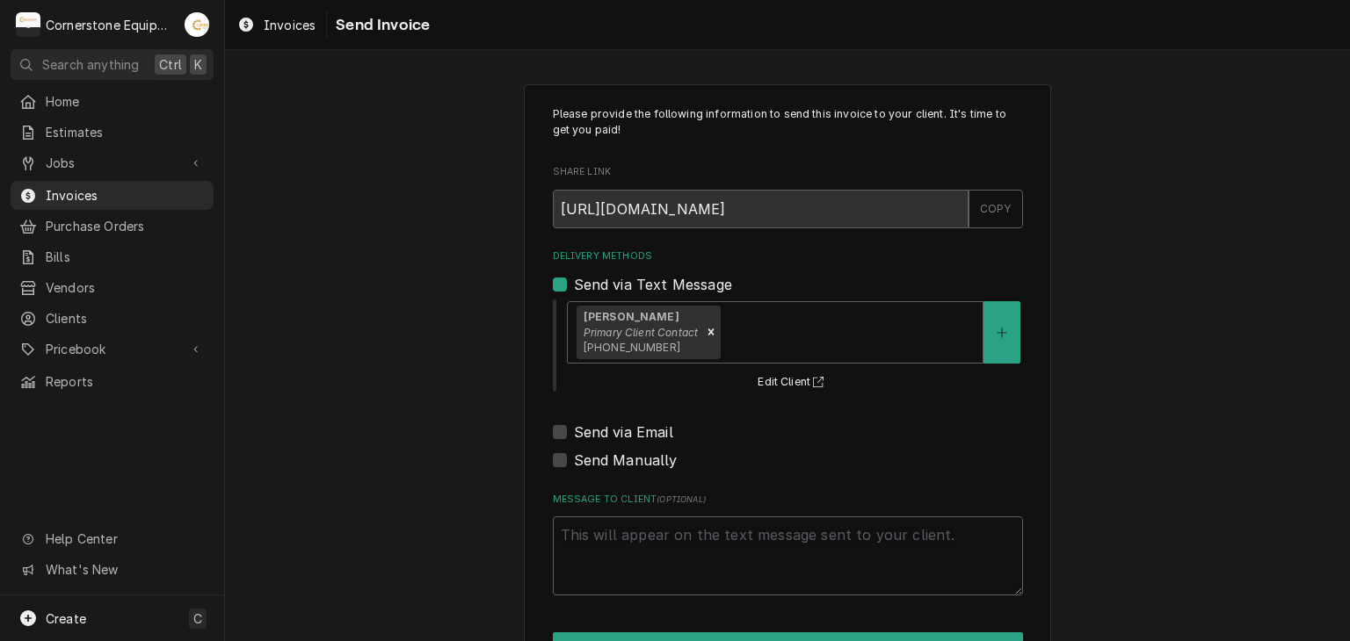
click at [616, 424] on label "Send via Email" at bounding box center [623, 432] width 99 height 21
click at [616, 424] on input "Send via Email" at bounding box center [809, 441] width 470 height 39
checkbox input "true"
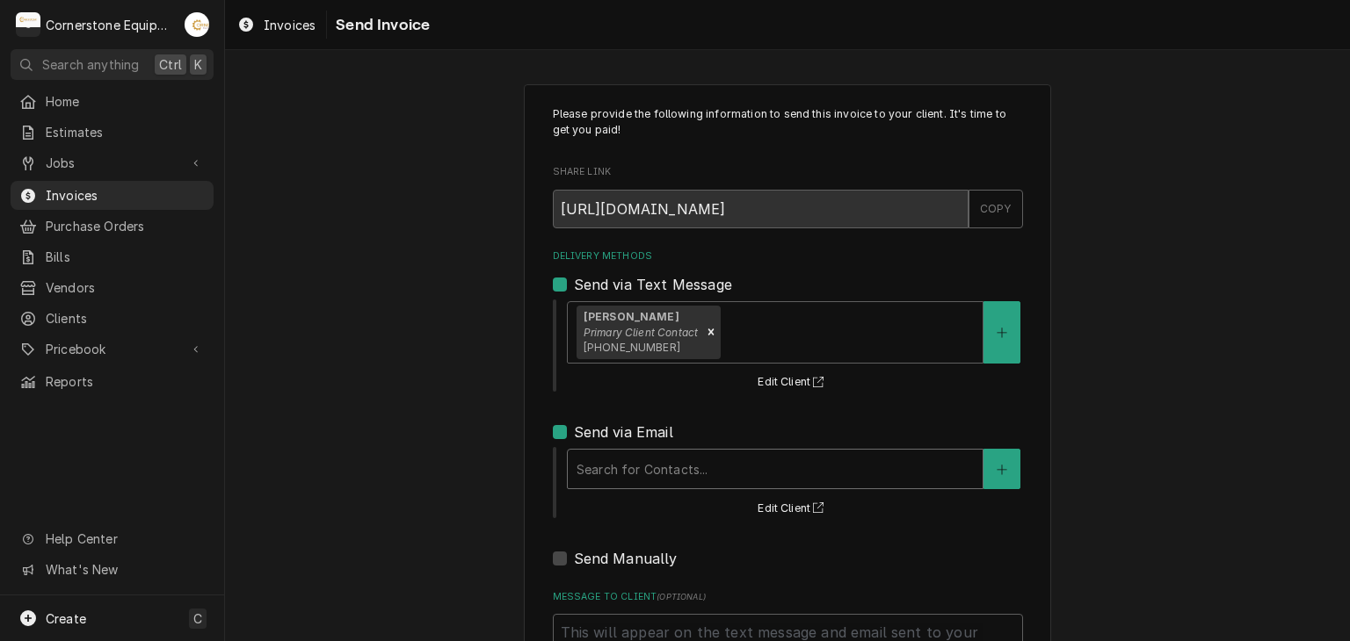
click at [615, 468] on div "Delivery Methods" at bounding box center [774, 469] width 397 height 32
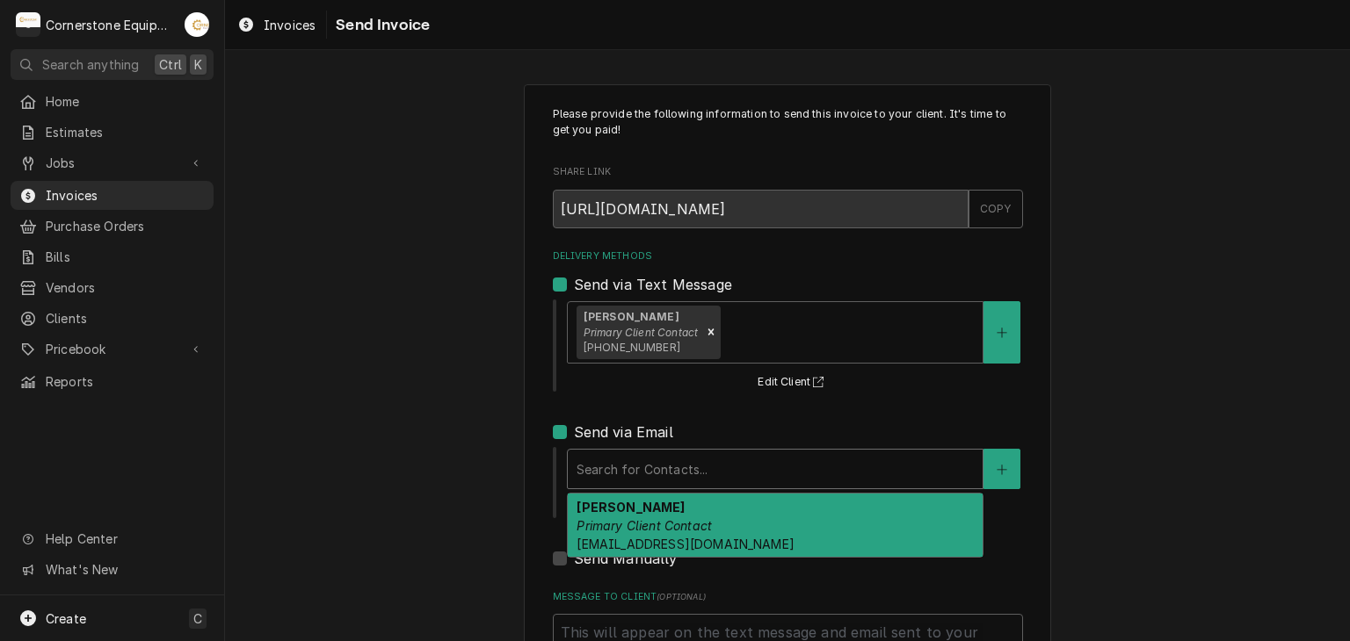
click at [626, 527] on em "Primary Client Contact" at bounding box center [643, 525] width 135 height 15
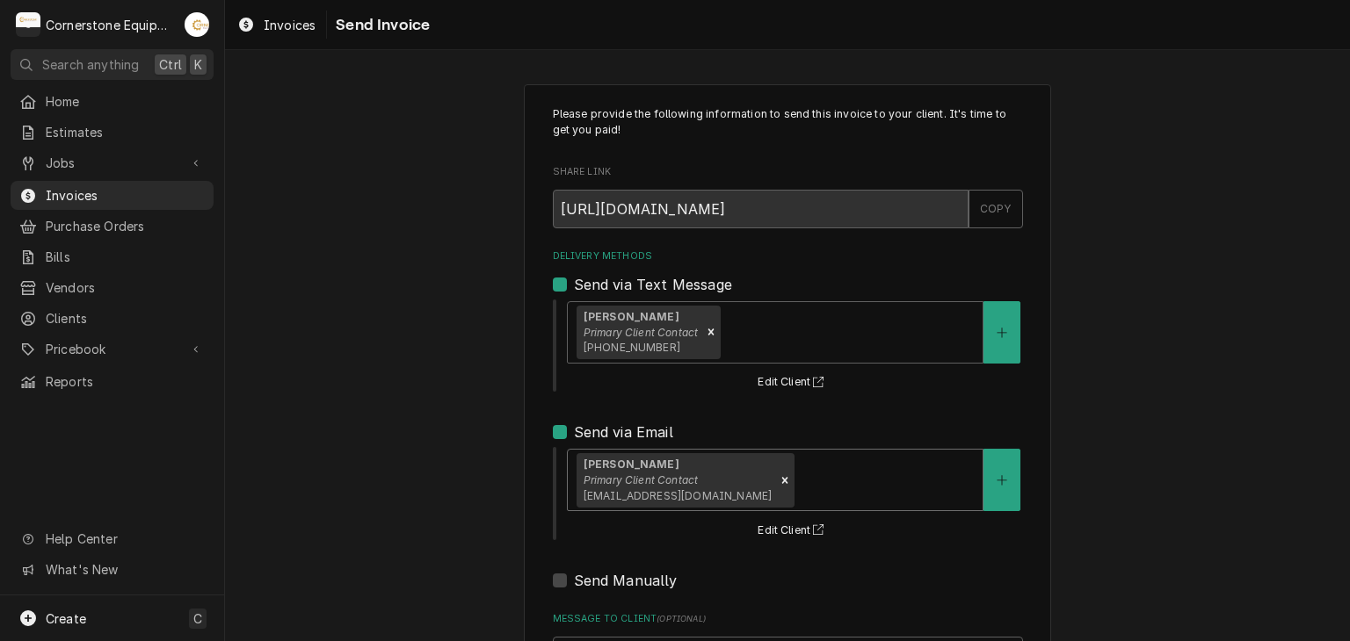
click at [423, 472] on div "Please provide the following information to send this invoice to your client. I…" at bounding box center [787, 446] width 1125 height 754
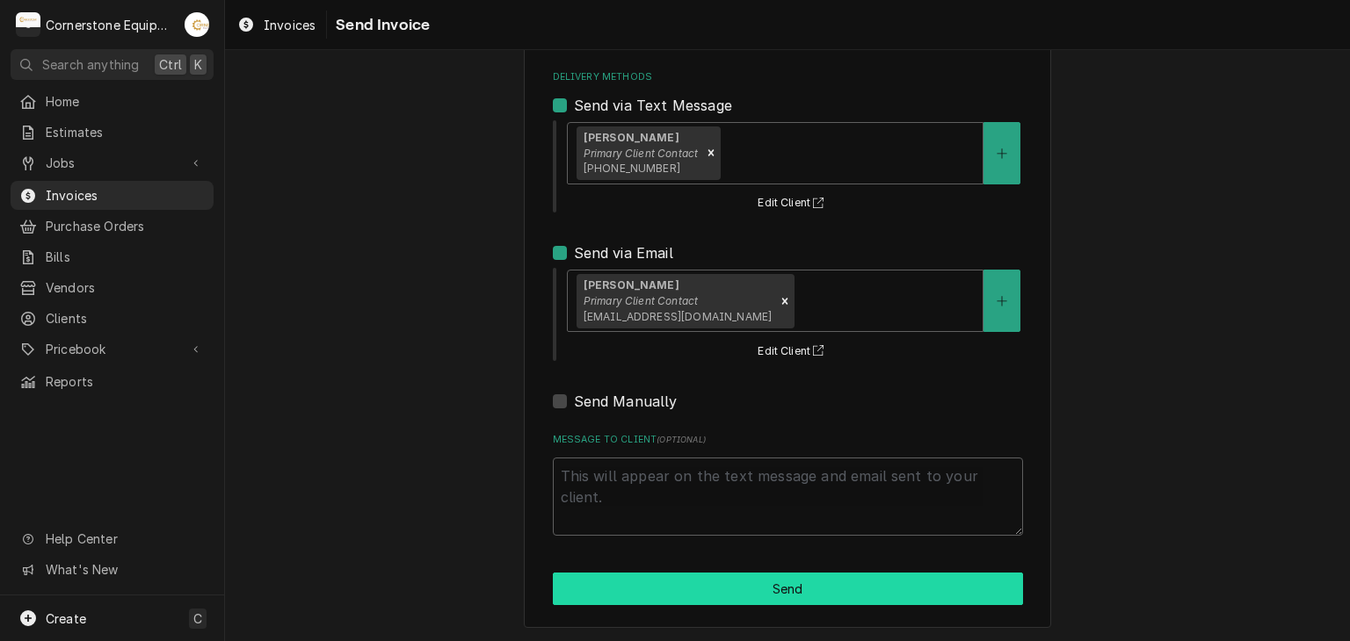
click at [770, 591] on button "Send" at bounding box center [788, 589] width 470 height 33
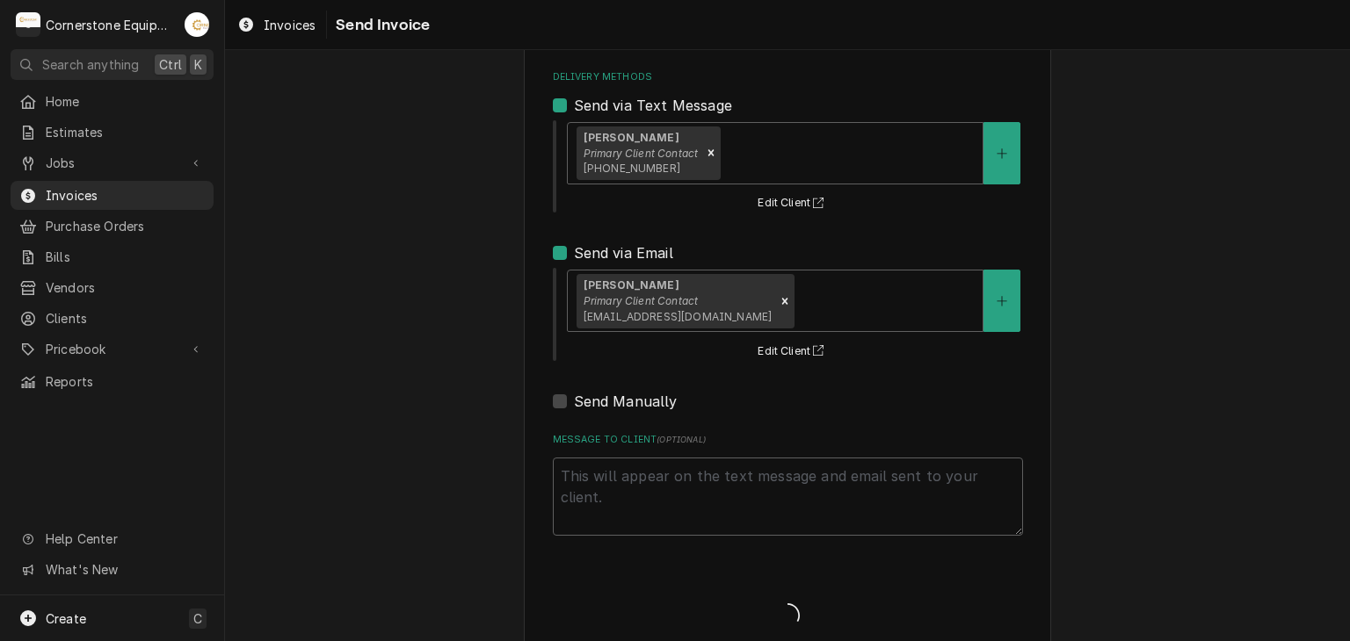
type textarea "x"
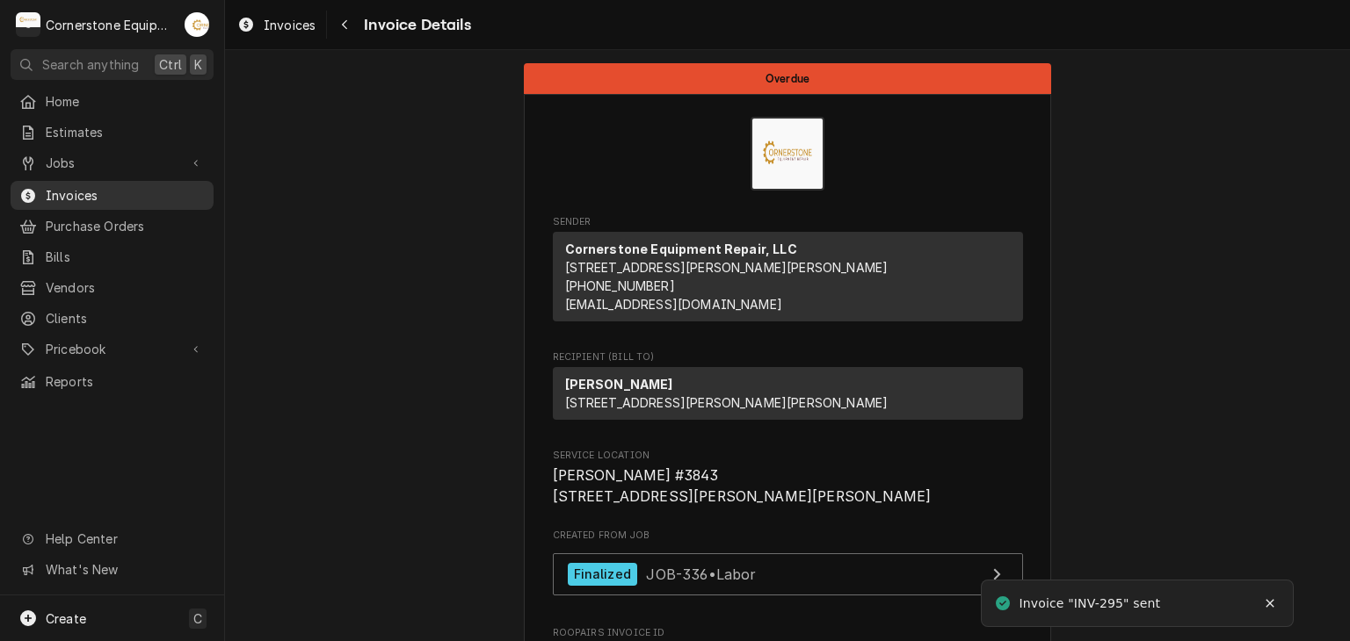
click at [68, 196] on span "Invoices" at bounding box center [125, 195] width 159 height 18
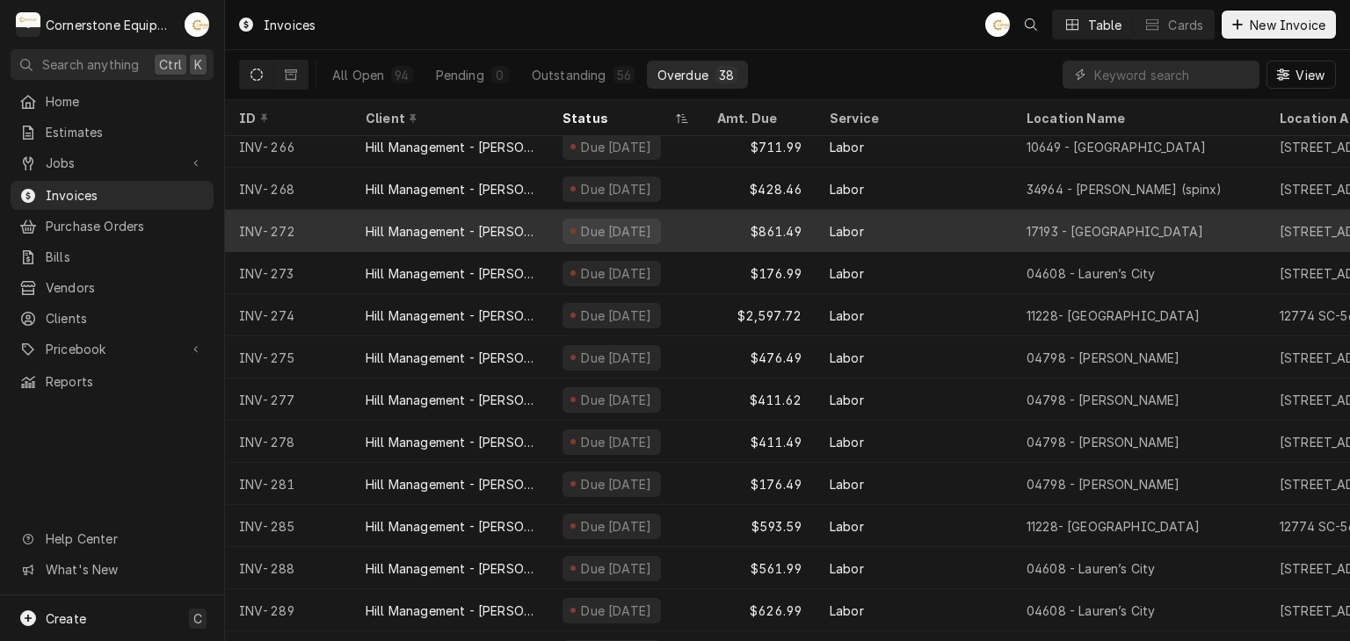
scroll to position [728, 0]
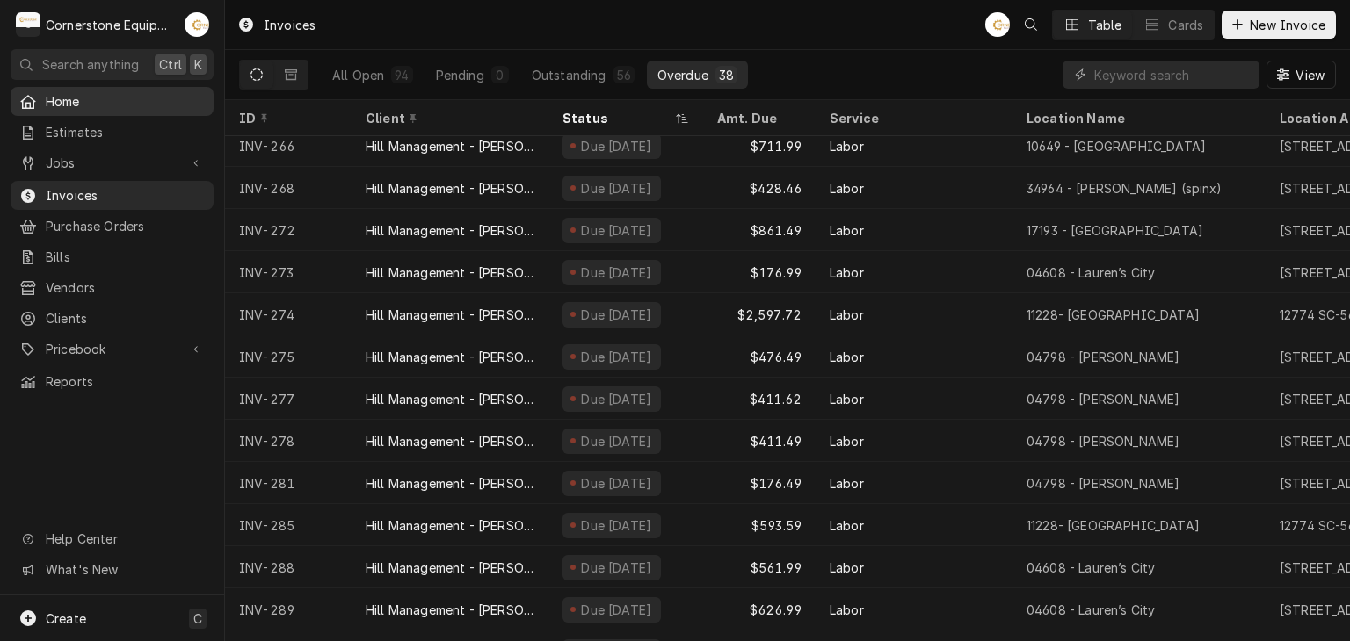
click at [64, 101] on span "Home" at bounding box center [125, 101] width 159 height 18
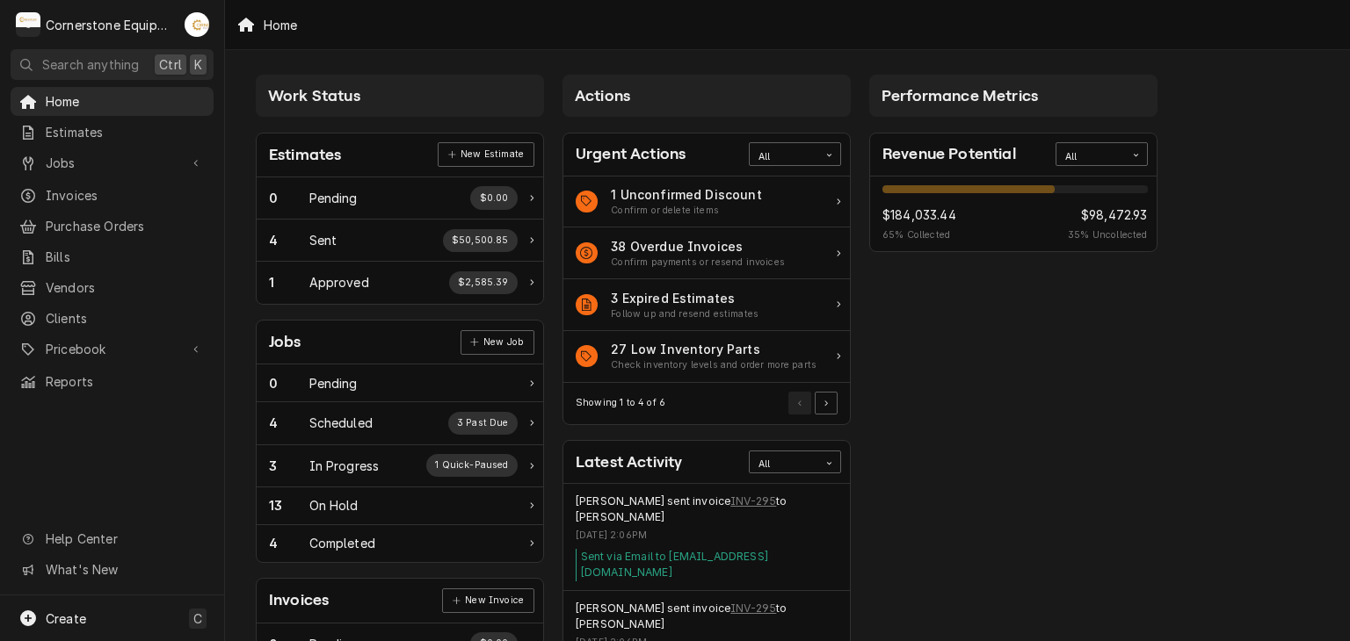
scroll to position [579, 0]
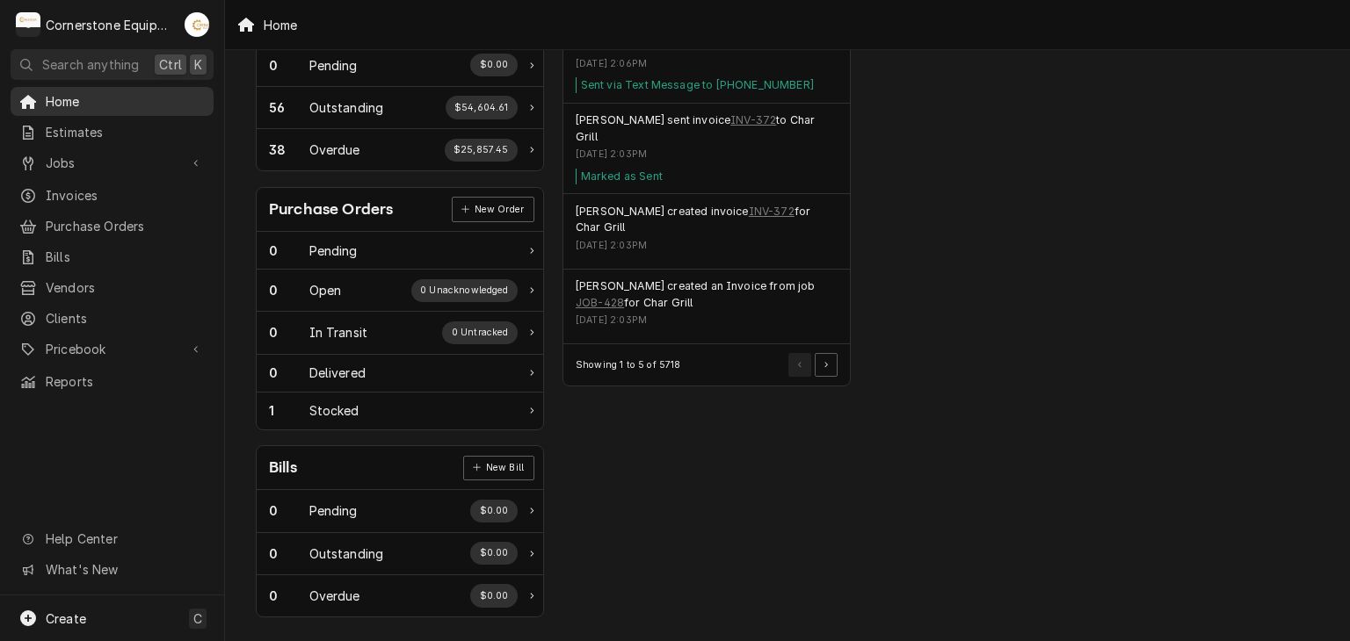
click at [76, 106] on span "Home" at bounding box center [125, 101] width 159 height 18
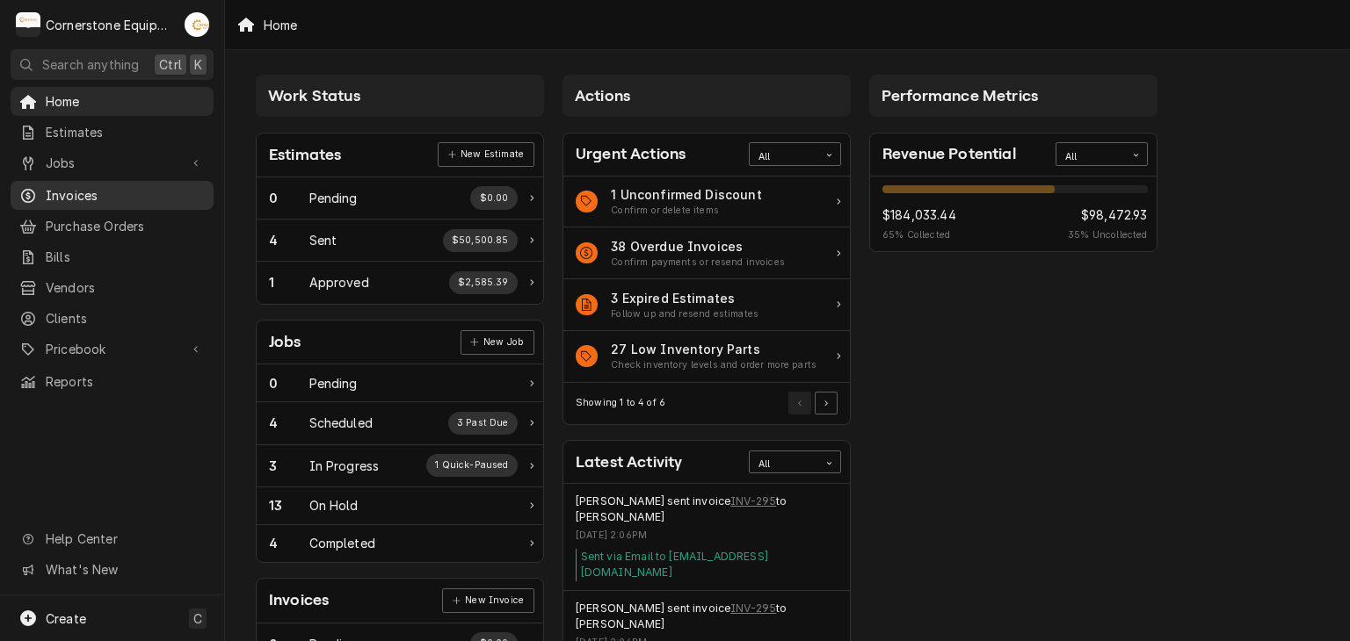
click at [44, 186] on div "Invoices" at bounding box center [111, 195] width 185 height 18
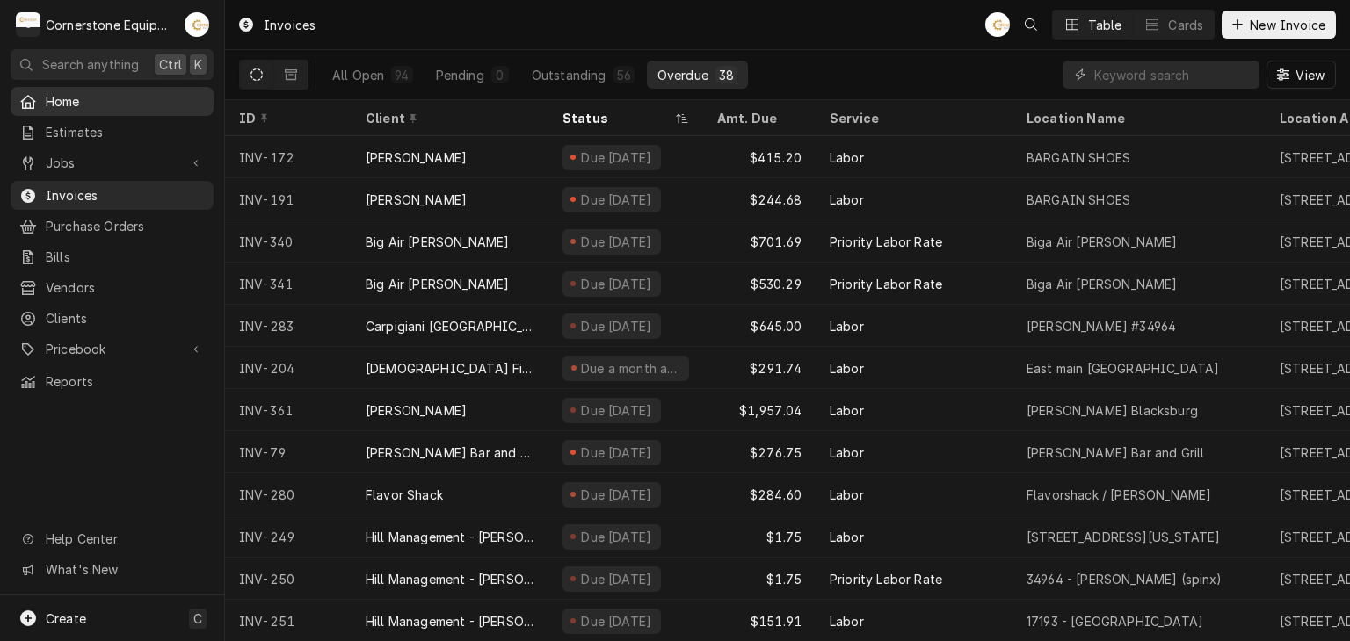
click at [47, 100] on span "Home" at bounding box center [125, 101] width 159 height 18
